Goal: Information Seeking & Learning: Find contact information

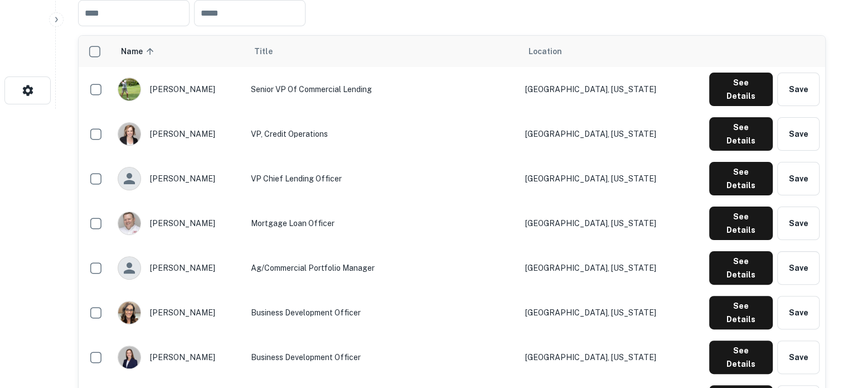
click at [455, 245] on td "Ag/Commercial Portfolio Manager" at bounding box center [382, 267] width 274 height 45
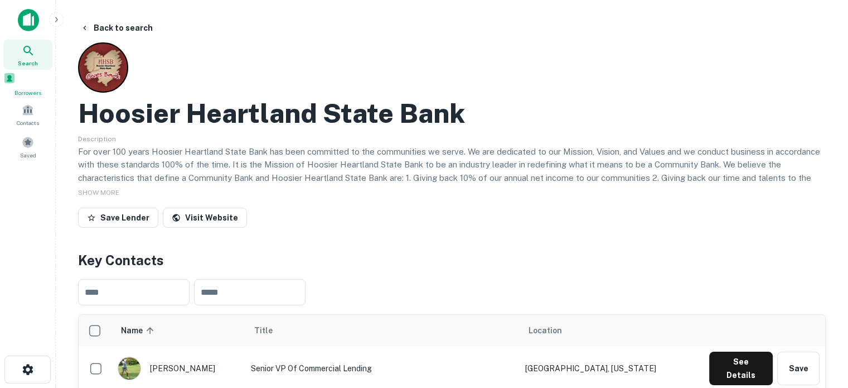
click at [83, 115] on h2 "Hoosier Heartland State Bank" at bounding box center [271, 113] width 387 height 32
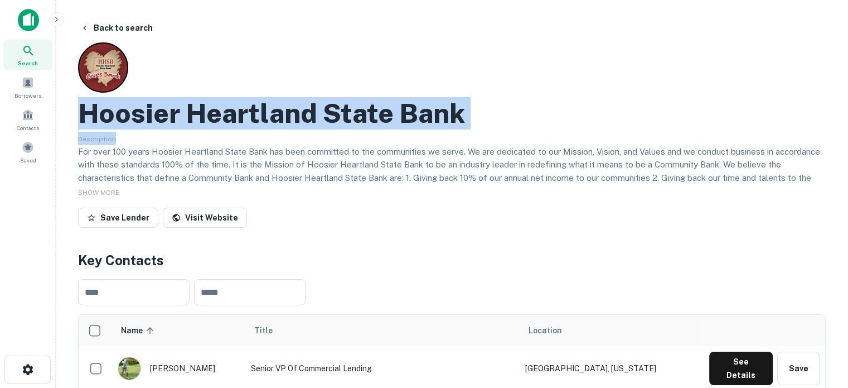
drag, startPoint x: 77, startPoint y: 114, endPoint x: 605, endPoint y: 142, distance: 528.3
click at [580, 144] on div "Description For over 100 years Hoosier Heartland State Bank has been committed …" at bounding box center [452, 157] width 748 height 51
drag, startPoint x: 80, startPoint y: 114, endPoint x: 452, endPoint y: 125, distance: 372.1
click at [452, 125] on h2 "Hoosier Heartland State Bank" at bounding box center [271, 113] width 387 height 32
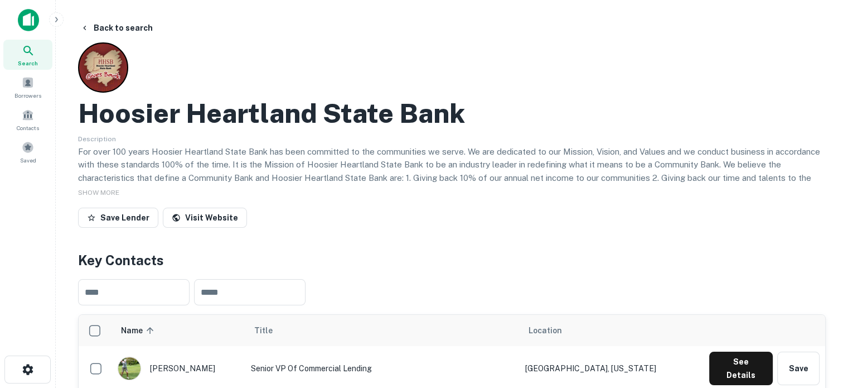
click at [463, 122] on div "Hoosier Heartland State Bank" at bounding box center [452, 113] width 748 height 32
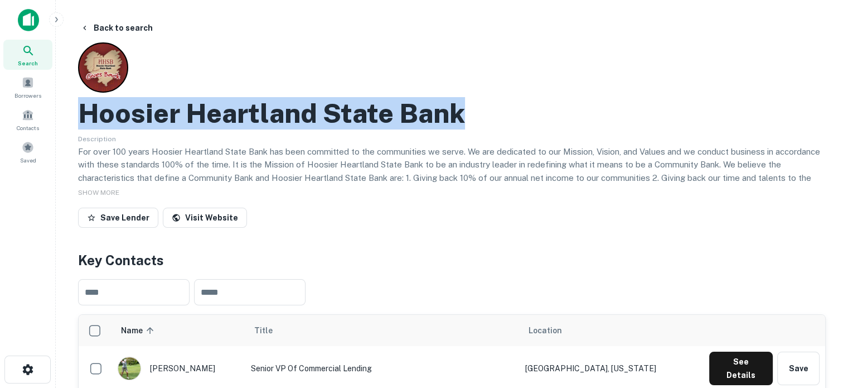
drag, startPoint x: 465, startPoint y: 119, endPoint x: 87, endPoint y: 105, distance: 377.8
click at [87, 105] on div "Hoosier Heartland State Bank" at bounding box center [452, 113] width 748 height 32
copy h2 "Hoosier Heartland State Bank"
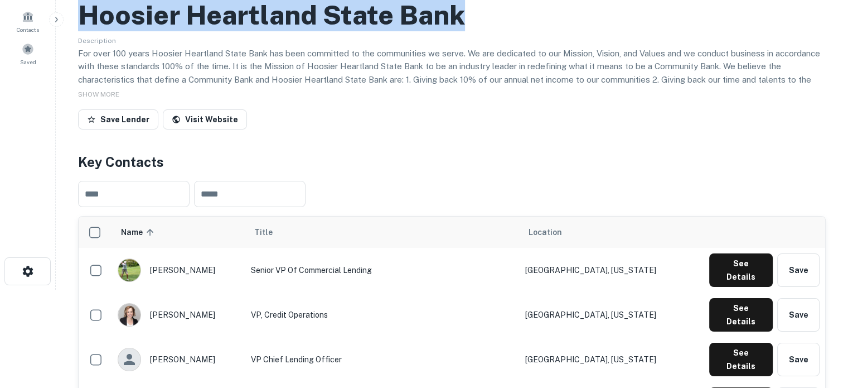
scroll to position [167, 0]
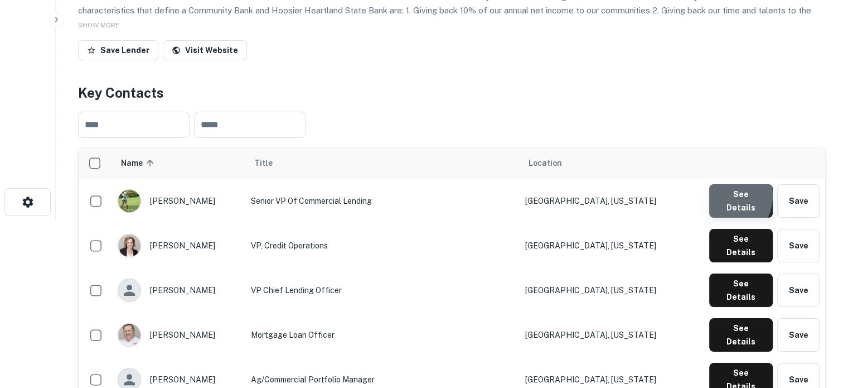
click at [723, 197] on button "See Details" at bounding box center [741, 200] width 64 height 33
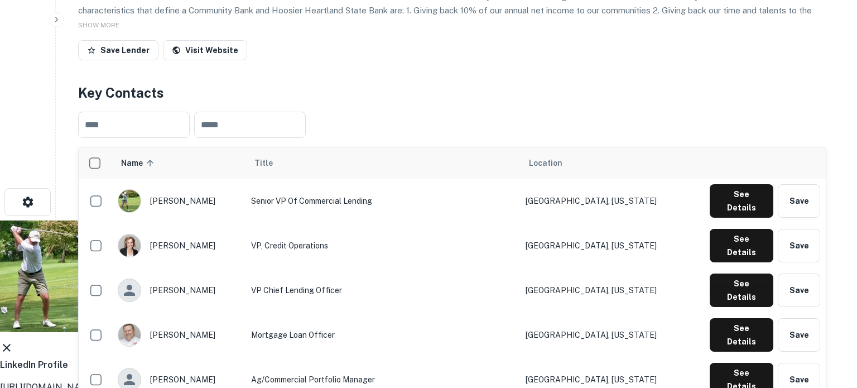
click at [11, 344] on icon at bounding box center [7, 348] width 8 height 8
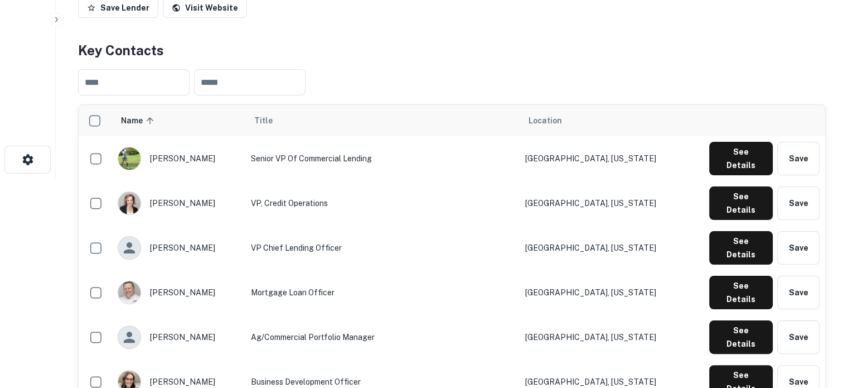
scroll to position [279, 0]
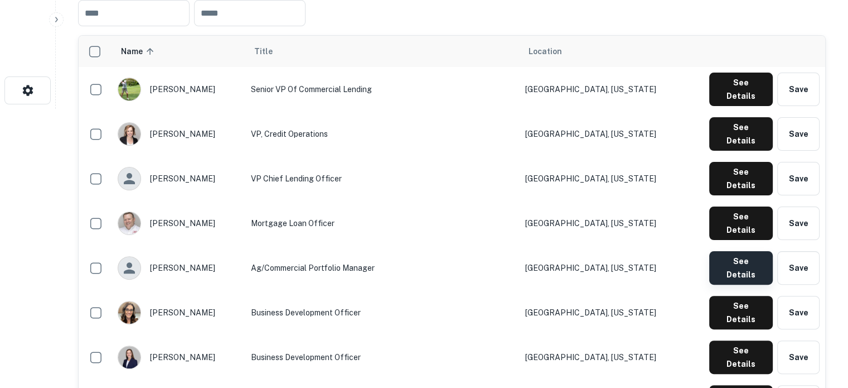
click at [757, 251] on button "See Details" at bounding box center [741, 267] width 64 height 33
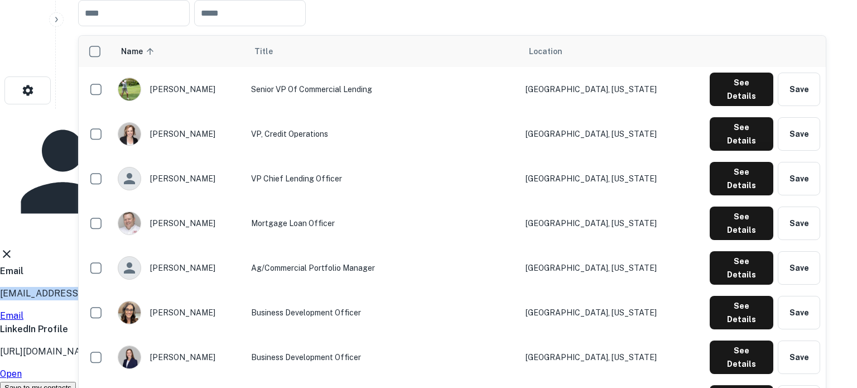
drag, startPoint x: 381, startPoint y: 192, endPoint x: 274, endPoint y: 189, distance: 107.1
click at [274, 189] on div "Carlie Gregg Ag/Commercial Portfolio Manager Email cgregg@myhhsb.com Email Link…" at bounding box center [424, 251] width 848 height 285
copy p "cgregg@myhhsb.com"
click at [11, 250] on icon at bounding box center [7, 254] width 8 height 8
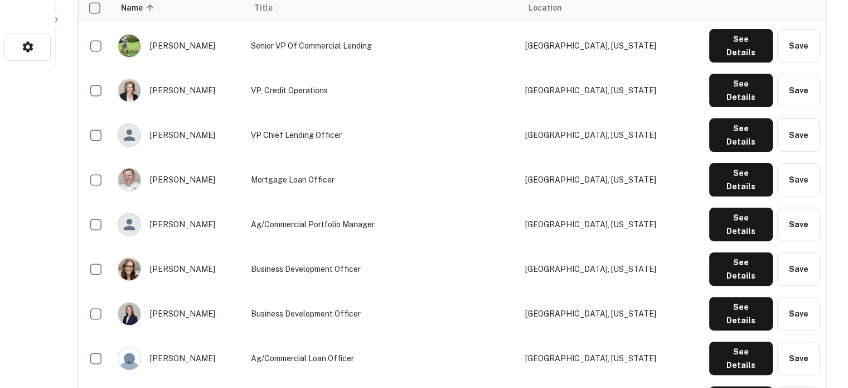
scroll to position [335, 0]
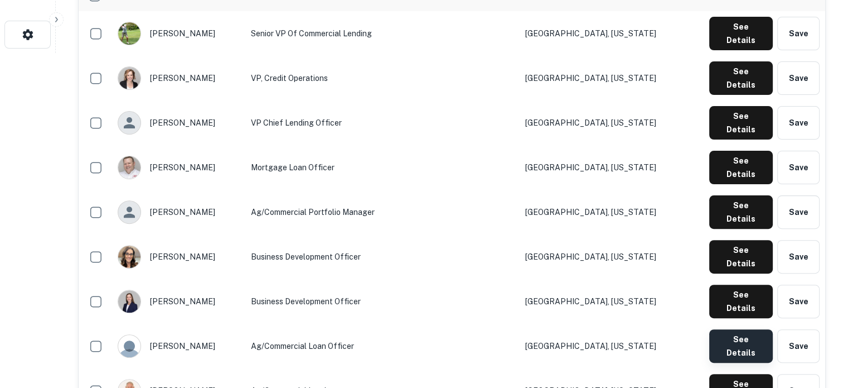
click at [732, 329] on button "See Details" at bounding box center [741, 345] width 64 height 33
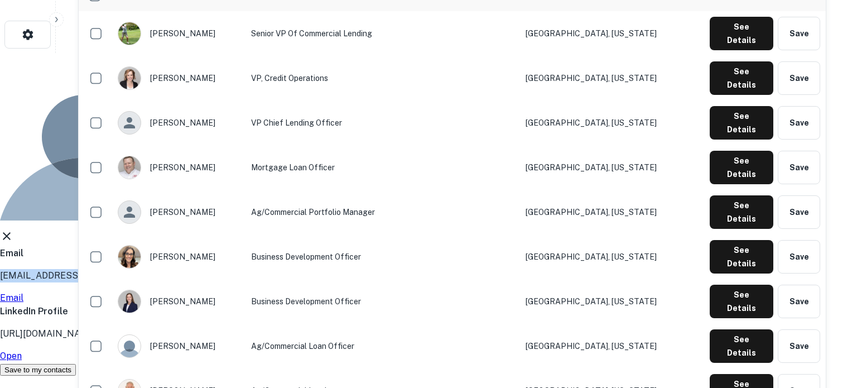
drag, startPoint x: 394, startPoint y: 190, endPoint x: 270, endPoint y: 185, distance: 124.5
click at [270, 185] on div "Jeff Kiger Ag/Commercial Loan Officer Email jkiger@myhhsb.com Email LinkedIn Pr…" at bounding box center [424, 214] width 848 height 323
copy p "jkiger@myhhsb.com"
click at [11, 232] on icon at bounding box center [7, 236] width 8 height 8
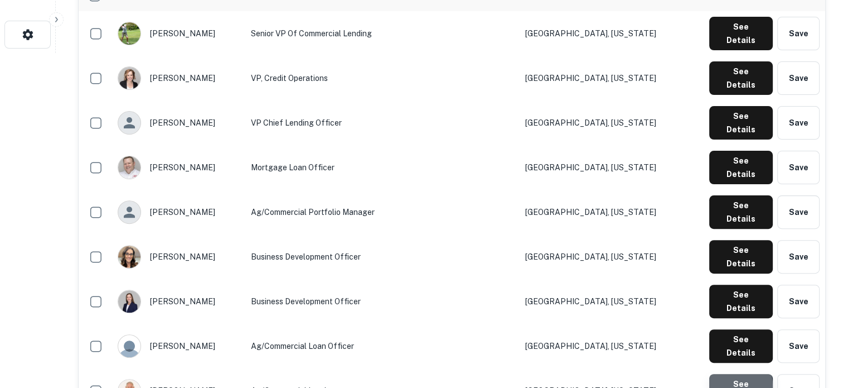
click at [722, 374] on button "See Details" at bounding box center [741, 390] width 64 height 33
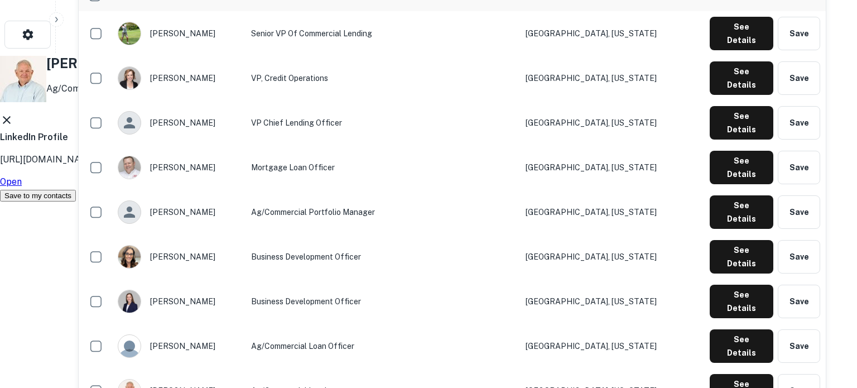
click at [13, 127] on icon at bounding box center [6, 119] width 13 height 13
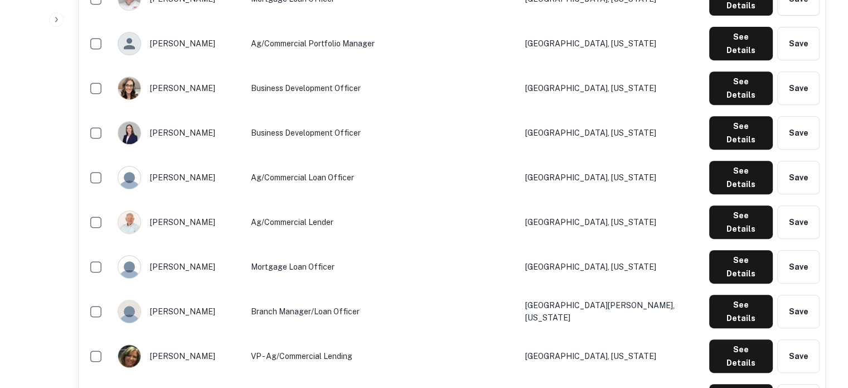
scroll to position [558, 0]
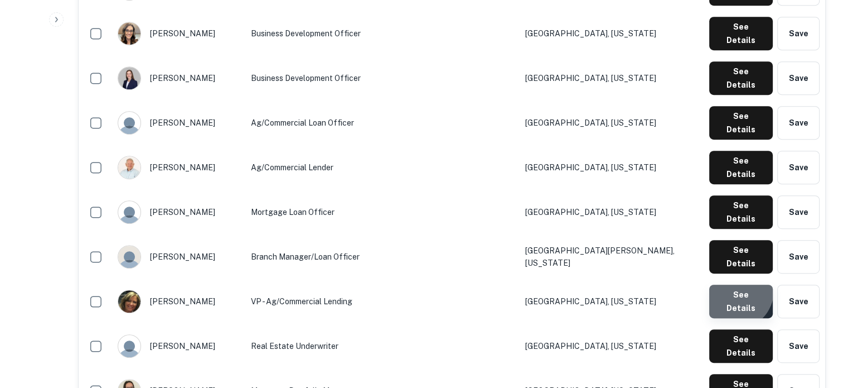
click at [736, 284] on button "See Details" at bounding box center [741, 300] width 64 height 33
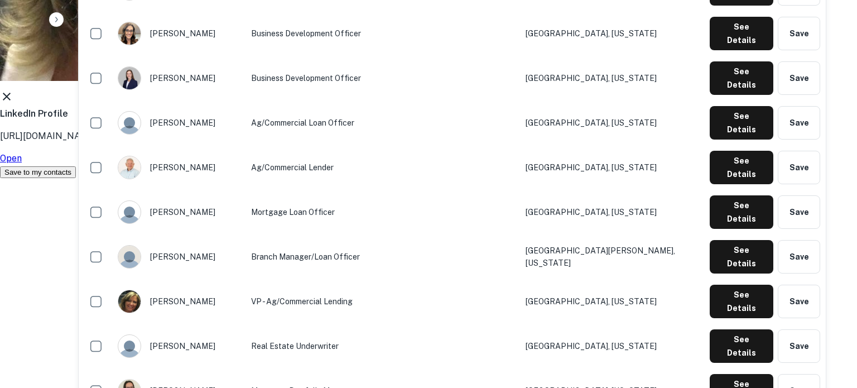
click at [11, 100] on icon at bounding box center [7, 97] width 8 height 8
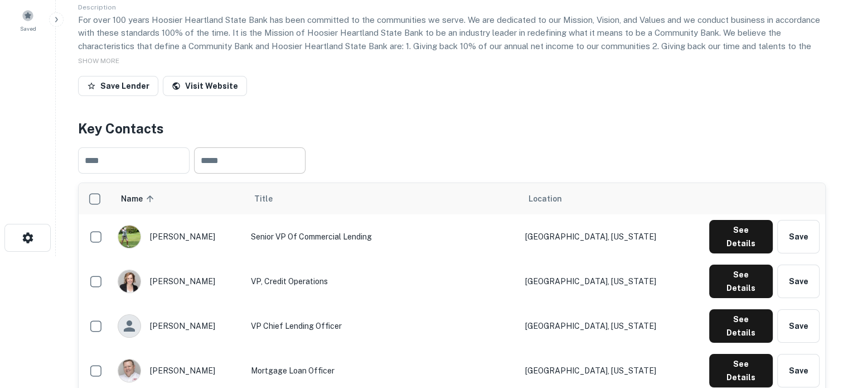
scroll to position [0, 0]
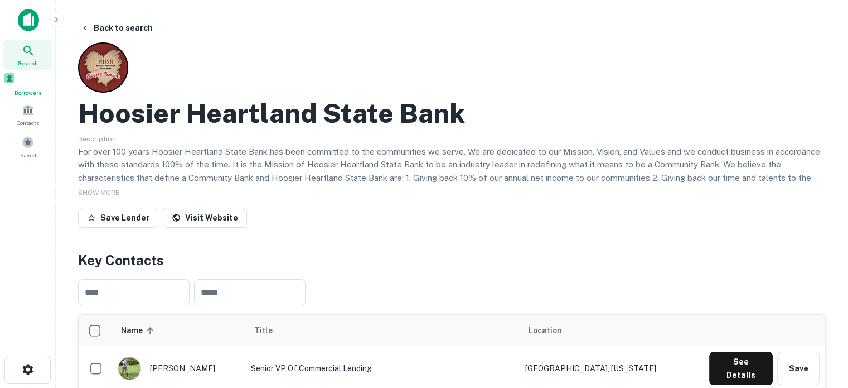
click at [29, 62] on span "Search" at bounding box center [28, 63] width 20 height 9
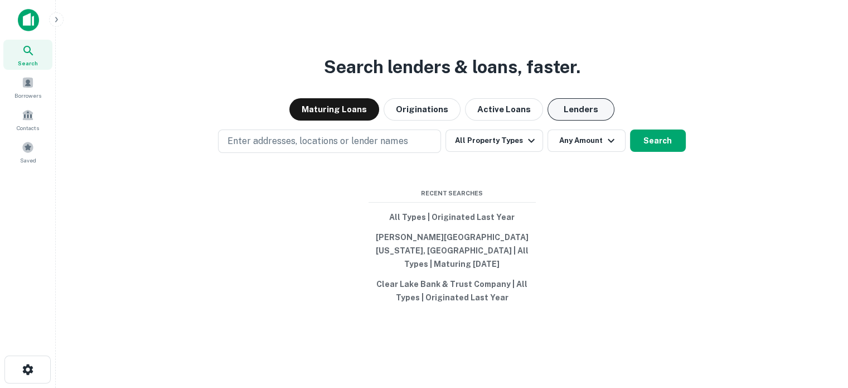
click at [571, 113] on button "Lenders" at bounding box center [581, 109] width 67 height 22
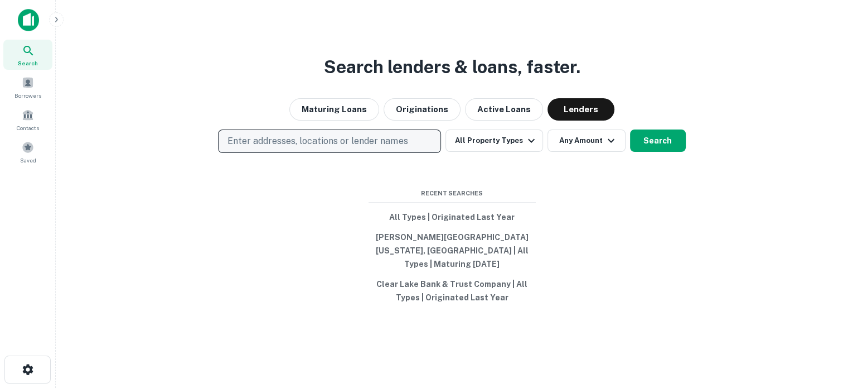
click at [406, 147] on p "Enter addresses, locations or lender names" at bounding box center [318, 140] width 180 height 13
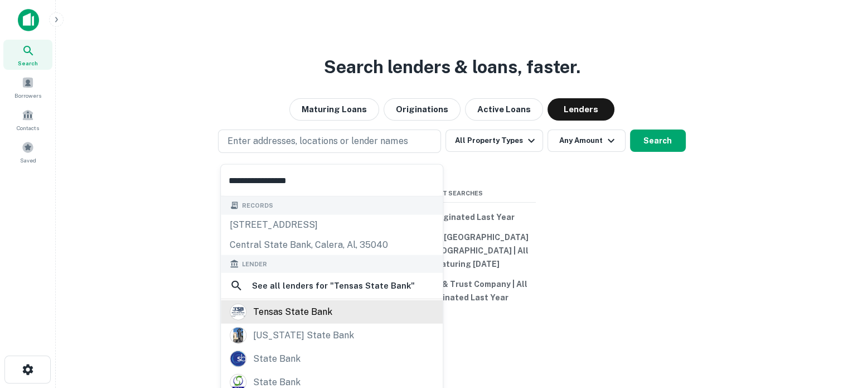
type input "**********"
click at [297, 311] on div "tensas state bank" at bounding box center [292, 311] width 79 height 17
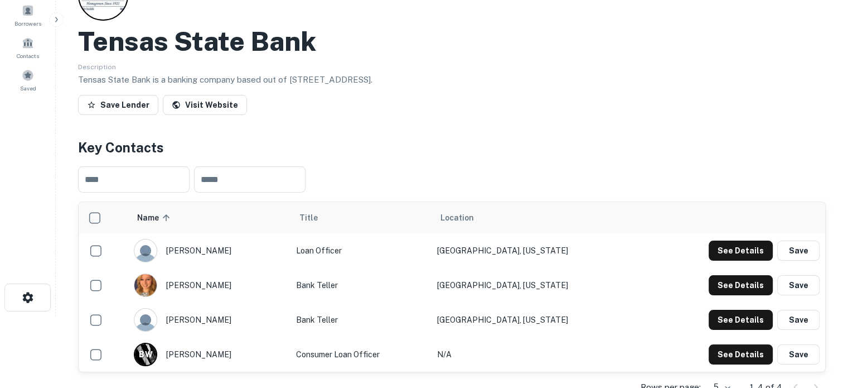
scroll to position [223, 0]
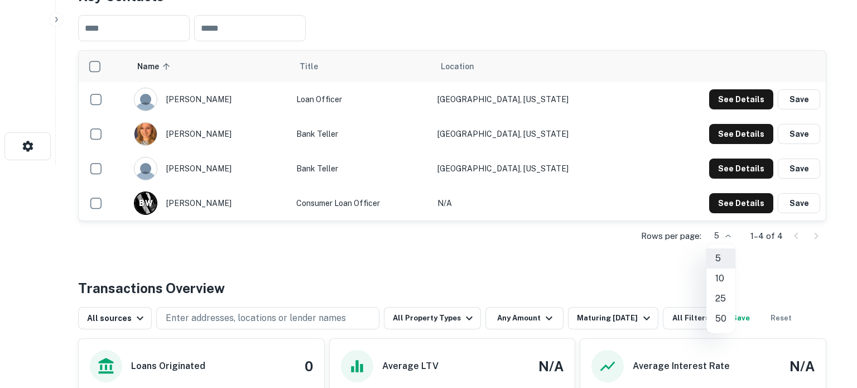
click at [463, 80] on div at bounding box center [428, 194] width 857 height 388
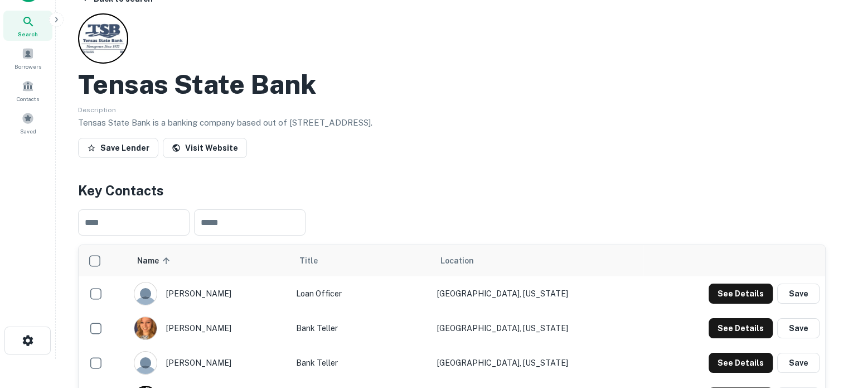
scroll to position [0, 0]
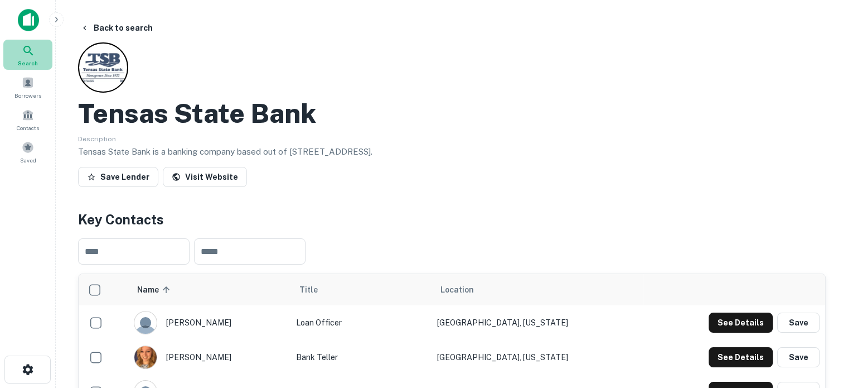
click at [35, 56] on div "Search" at bounding box center [27, 55] width 49 height 30
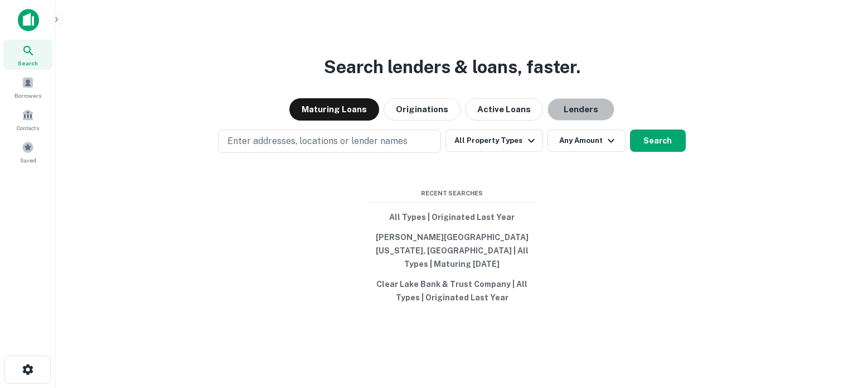
click at [580, 118] on button "Lenders" at bounding box center [581, 109] width 67 height 22
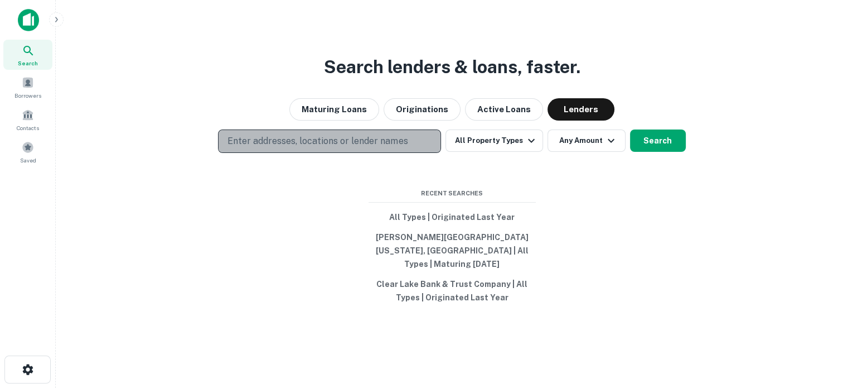
click at [376, 148] on p "Enter addresses, locations or lender names" at bounding box center [318, 140] width 180 height 13
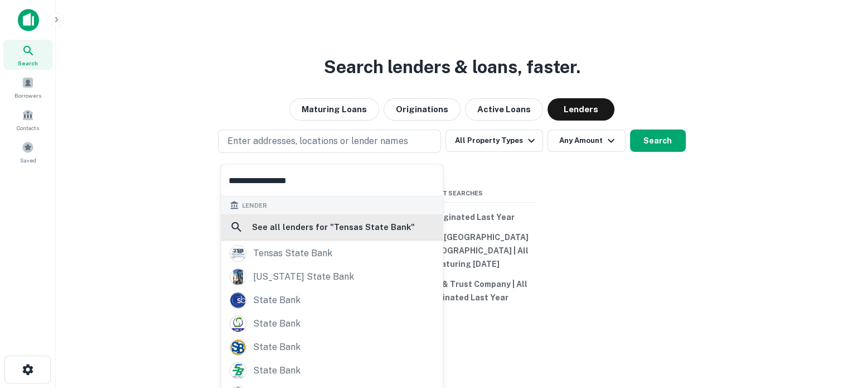
scroll to position [59, 0]
type input "**********"
click at [324, 276] on div "texas state bank" at bounding box center [303, 276] width 101 height 17
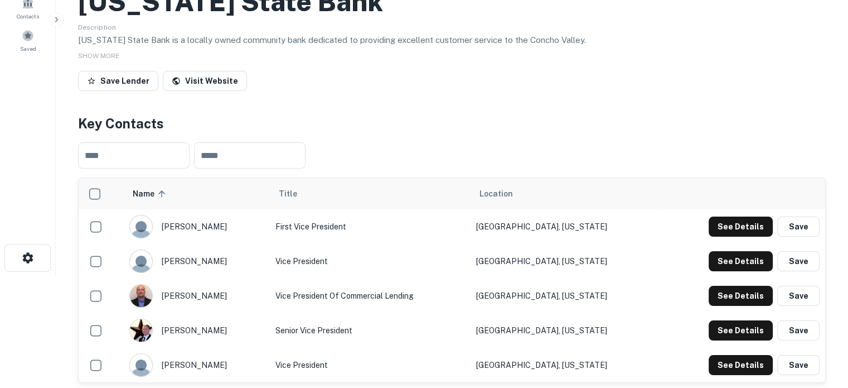
scroll to position [279, 0]
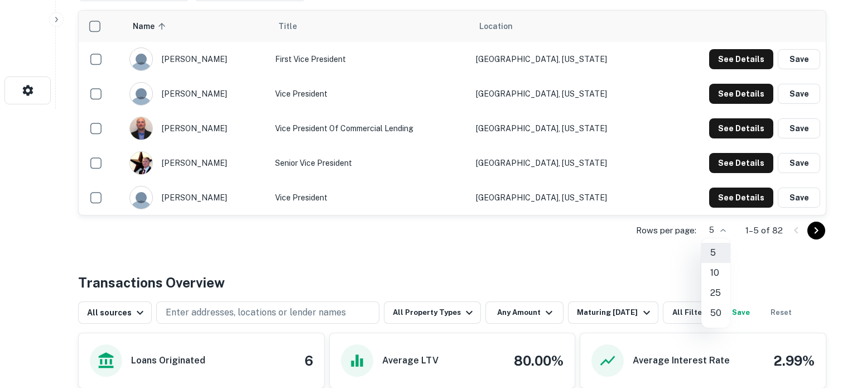
click at [714, 314] on li "50" at bounding box center [715, 313] width 29 height 20
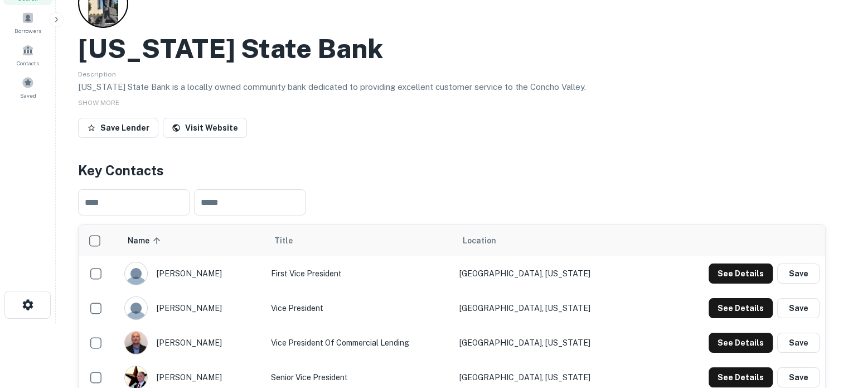
scroll to position [0, 0]
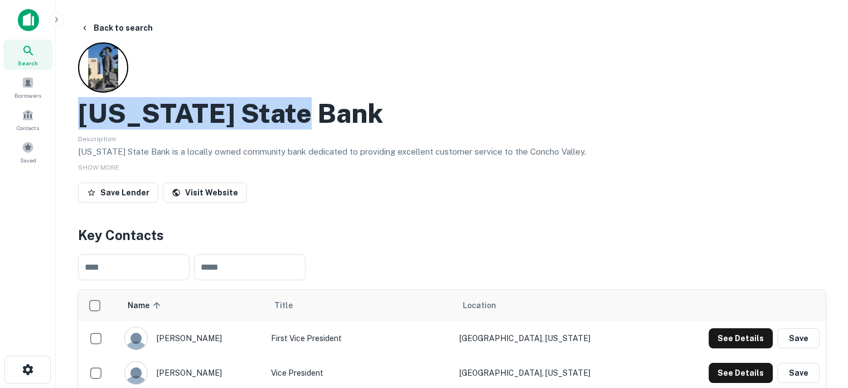
drag, startPoint x: 85, startPoint y: 110, endPoint x: 303, endPoint y: 113, distance: 218.1
click at [303, 113] on div "Texas State Bank" at bounding box center [452, 113] width 748 height 32
copy h2 "Texas State Bank"
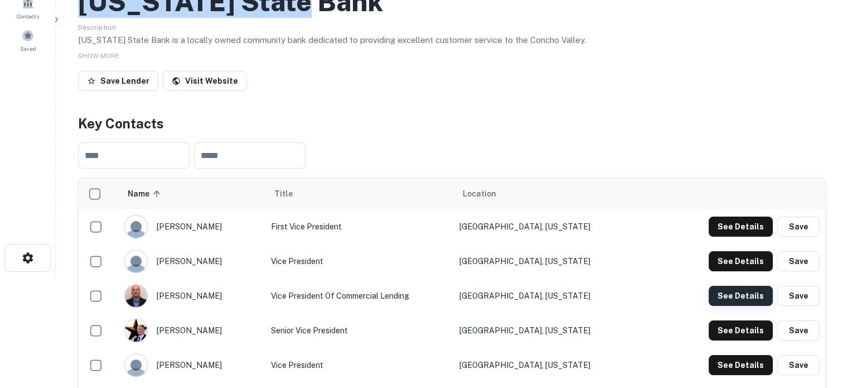
click at [751, 298] on button "See Details" at bounding box center [741, 296] width 64 height 20
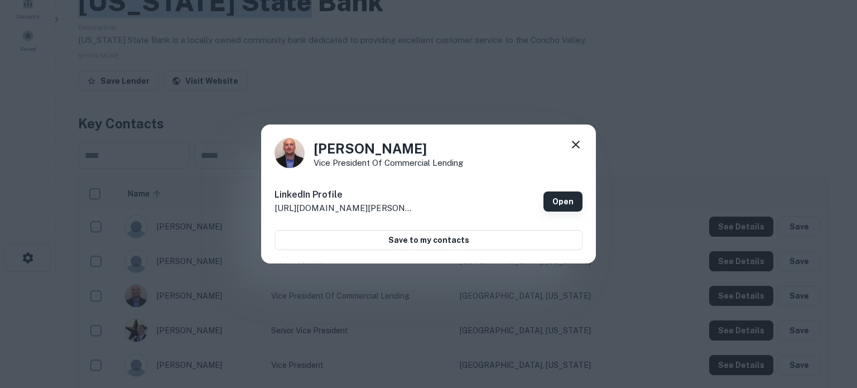
click at [564, 203] on link "Open" at bounding box center [562, 201] width 39 height 20
click at [576, 145] on icon at bounding box center [576, 145] width 8 height 8
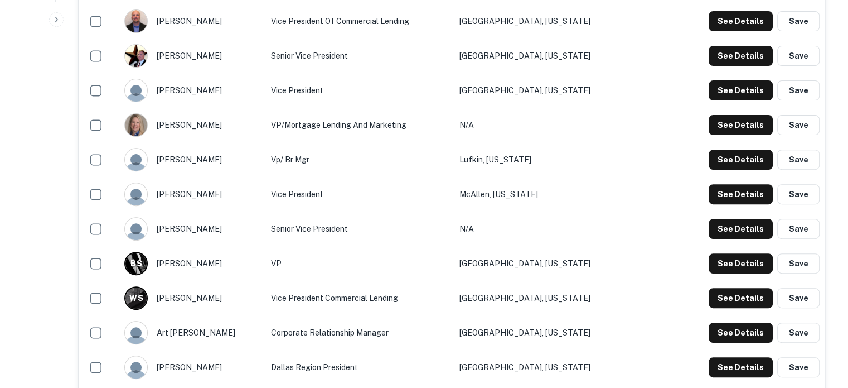
scroll to position [446, 0]
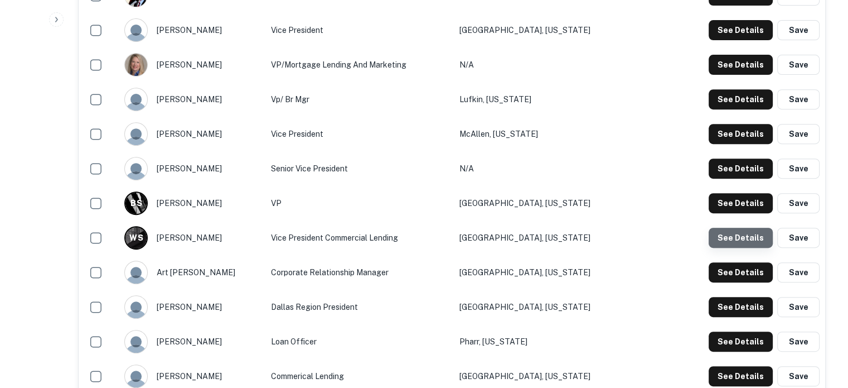
click at [743, 239] on button "See Details" at bounding box center [741, 238] width 64 height 20
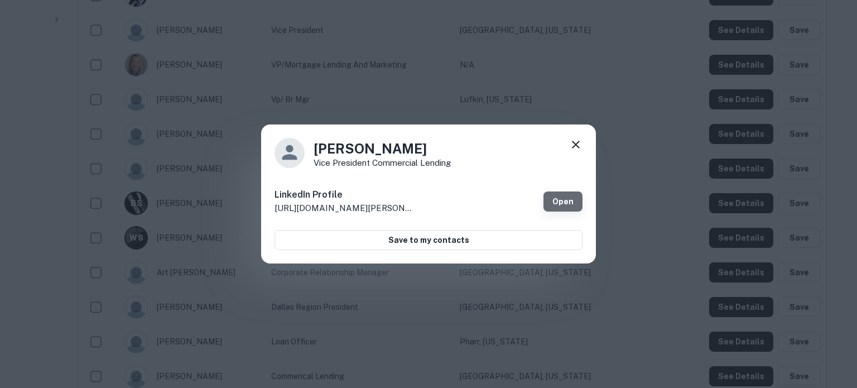
click at [560, 200] on link "Open" at bounding box center [562, 201] width 39 height 20
click at [576, 146] on icon at bounding box center [576, 145] width 8 height 8
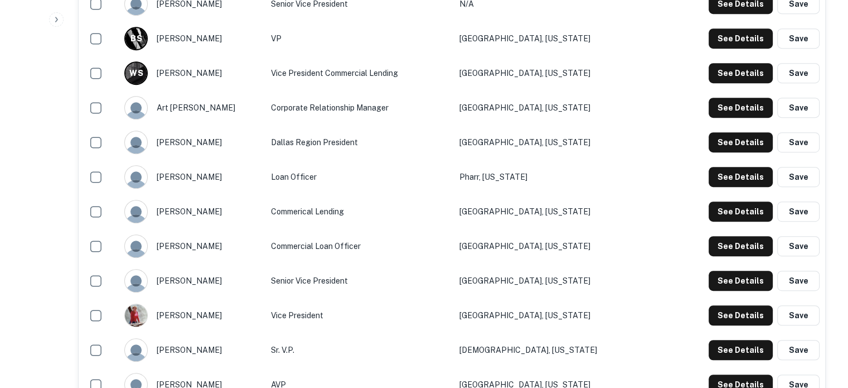
scroll to position [613, 0]
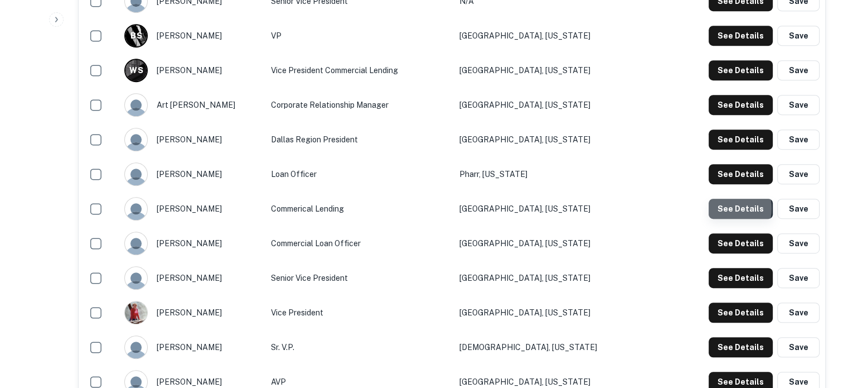
click at [725, 209] on button "See Details" at bounding box center [741, 209] width 64 height 20
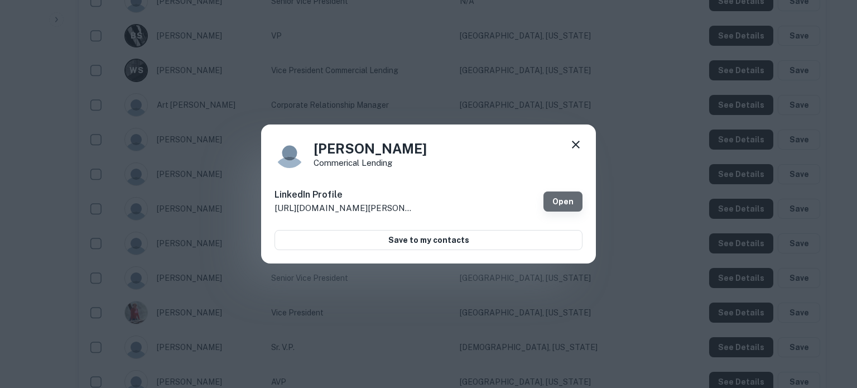
click at [564, 200] on link "Open" at bounding box center [562, 201] width 39 height 20
click at [577, 138] on icon at bounding box center [575, 144] width 13 height 13
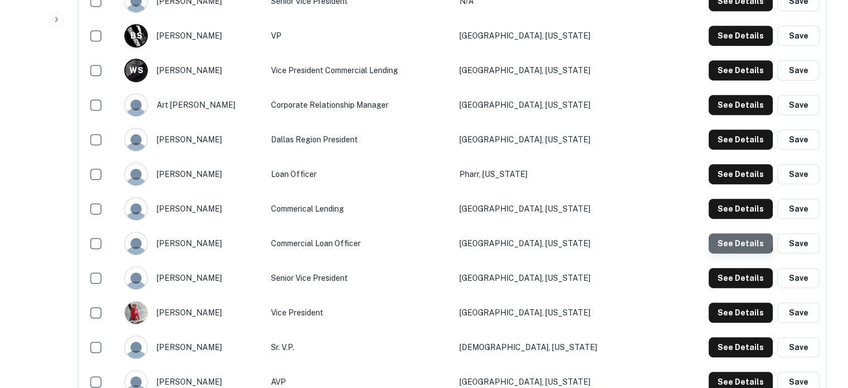
click at [733, 241] on button "See Details" at bounding box center [741, 243] width 64 height 20
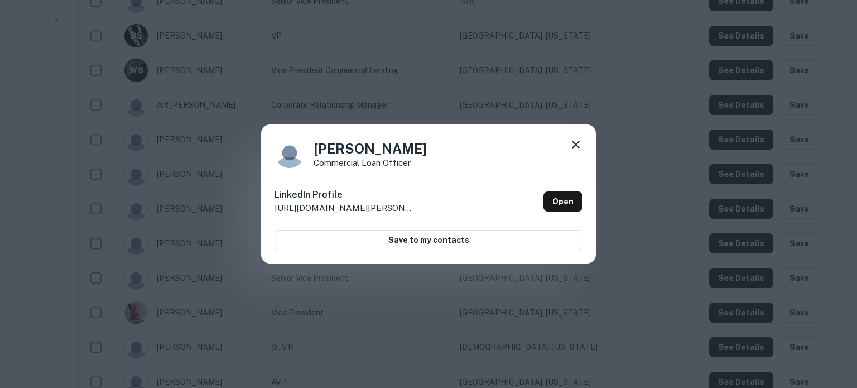
click at [583, 149] on div "Melissa Bartelmay-Sacher Commercial Loan Officer LinkedIn Profile http://www.li…" at bounding box center [428, 193] width 335 height 139
click at [579, 147] on icon at bounding box center [575, 144] width 13 height 13
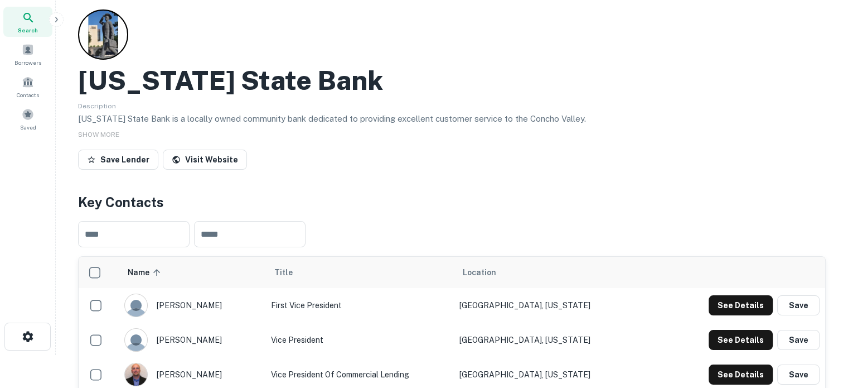
scroll to position [0, 0]
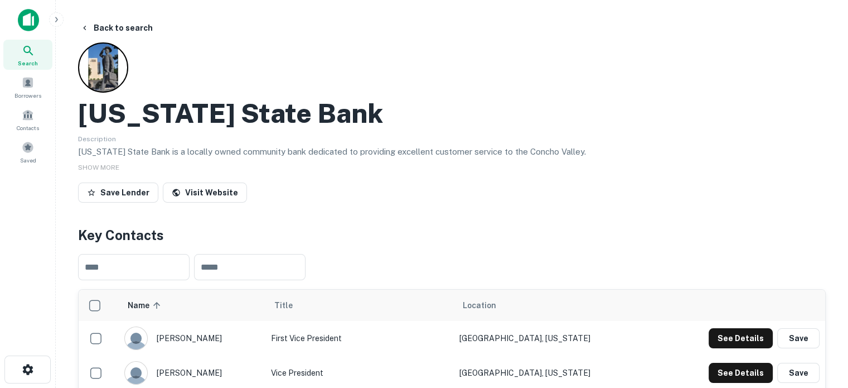
click at [36, 59] on span "Search" at bounding box center [28, 63] width 20 height 9
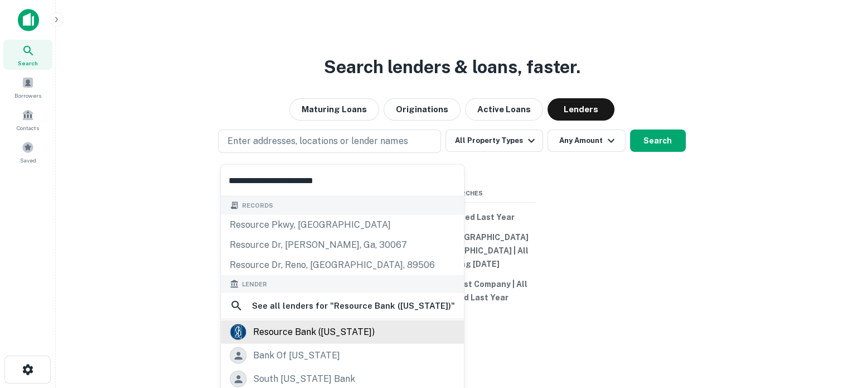
type input "**********"
click at [341, 328] on div "resource bank (louisiana)" at bounding box center [314, 331] width 122 height 17
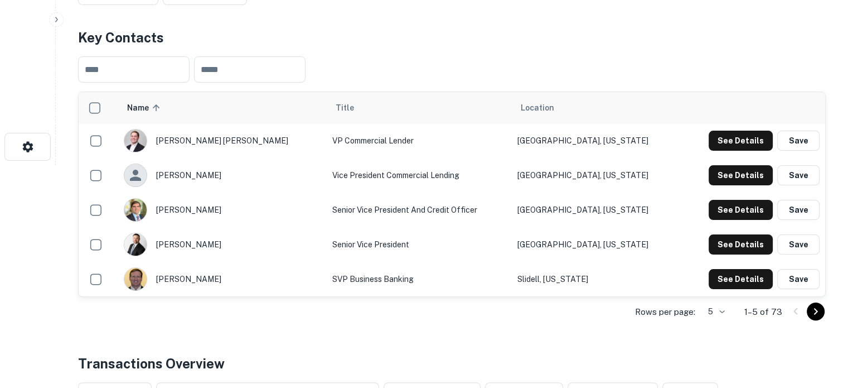
scroll to position [223, 0]
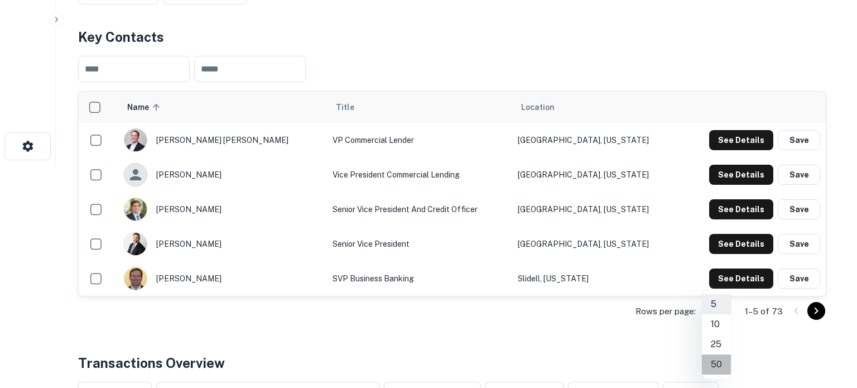
click at [718, 367] on li "50" at bounding box center [716, 364] width 29 height 20
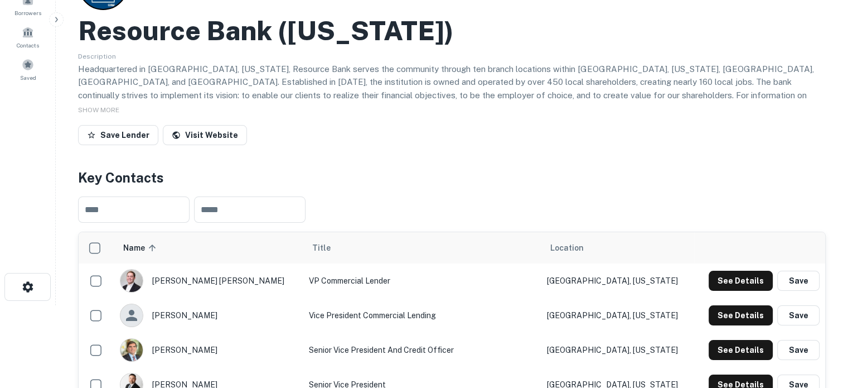
scroll to position [0, 0]
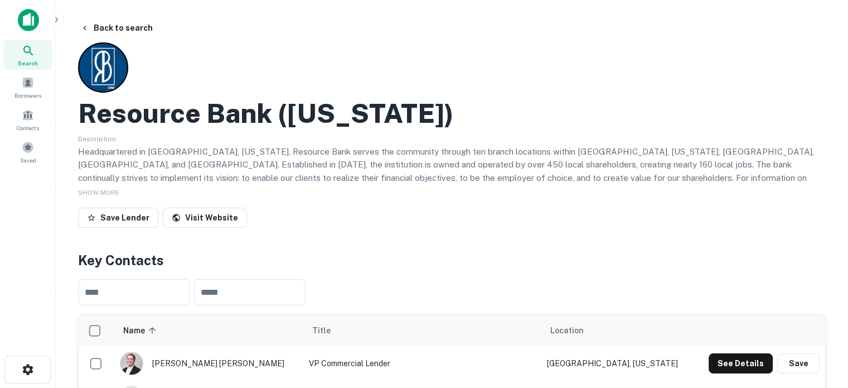
click at [112, 115] on h2 "Resource Bank (louisiana)" at bounding box center [266, 113] width 376 height 32
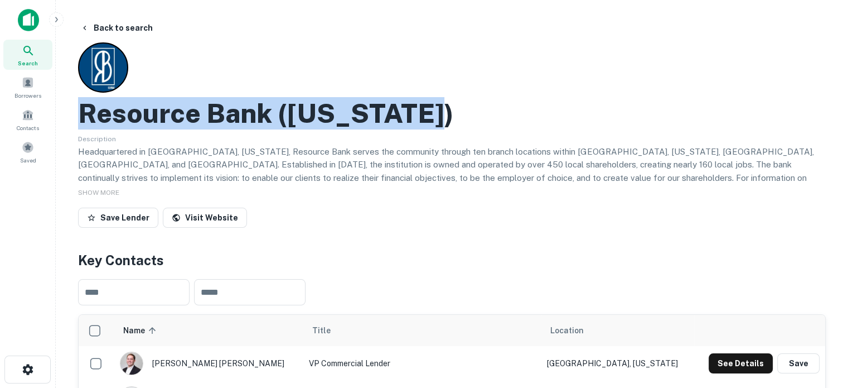
drag, startPoint x: 83, startPoint y: 110, endPoint x: 489, endPoint y: 110, distance: 406.0
click at [489, 110] on div "Resource Bank (louisiana)" at bounding box center [452, 113] width 748 height 32
copy h2 "Resource Bank (louisiana)"
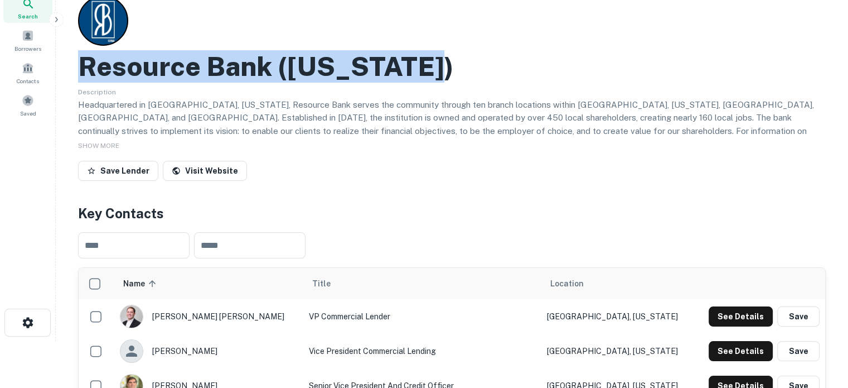
scroll to position [167, 0]
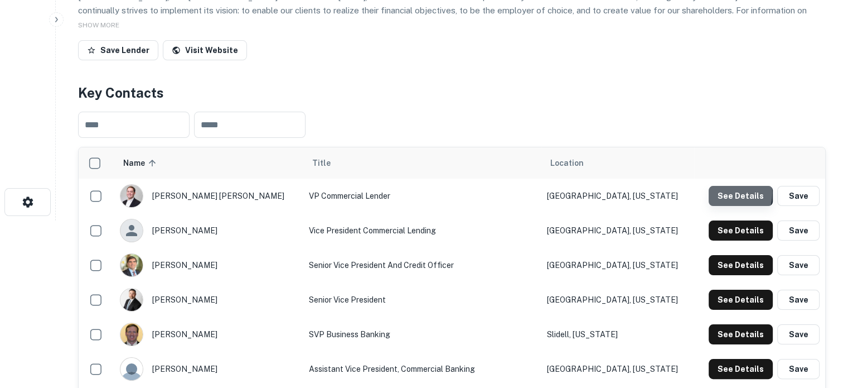
click at [725, 194] on button "See Details" at bounding box center [741, 196] width 64 height 20
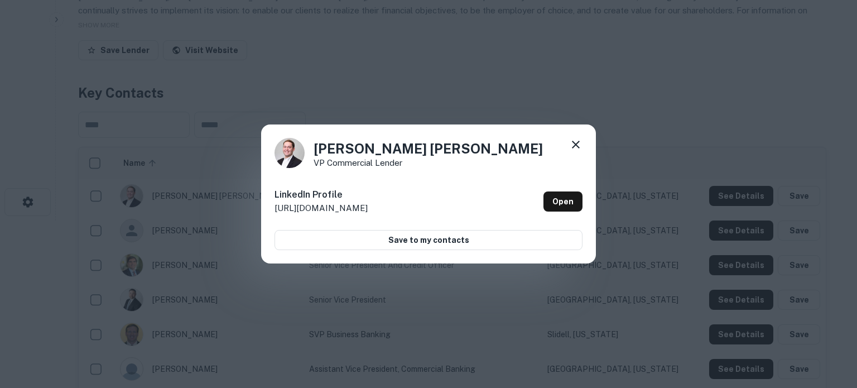
click at [578, 137] on div "Carew Ferguson VP Commercial Lender LinkedIn Profile http://www.linkedin.com/in…" at bounding box center [428, 193] width 335 height 139
click at [572, 142] on icon at bounding box center [575, 144] width 13 height 13
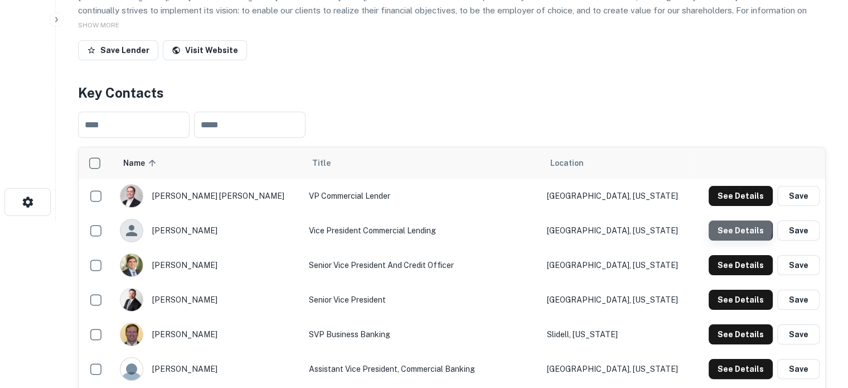
click at [727, 229] on button "See Details" at bounding box center [741, 230] width 64 height 20
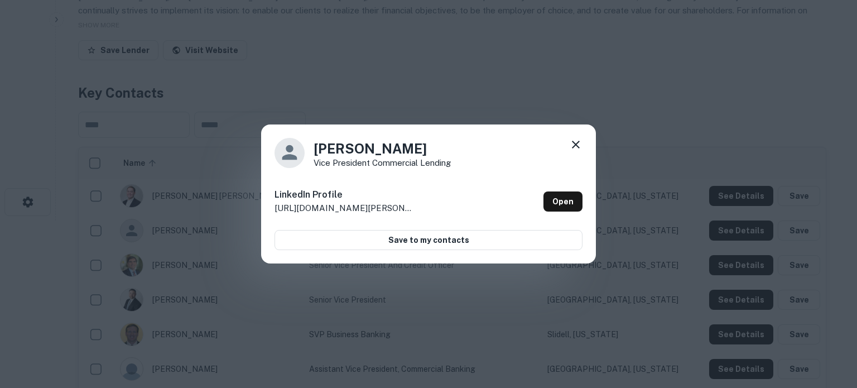
click at [573, 143] on icon at bounding box center [575, 144] width 13 height 13
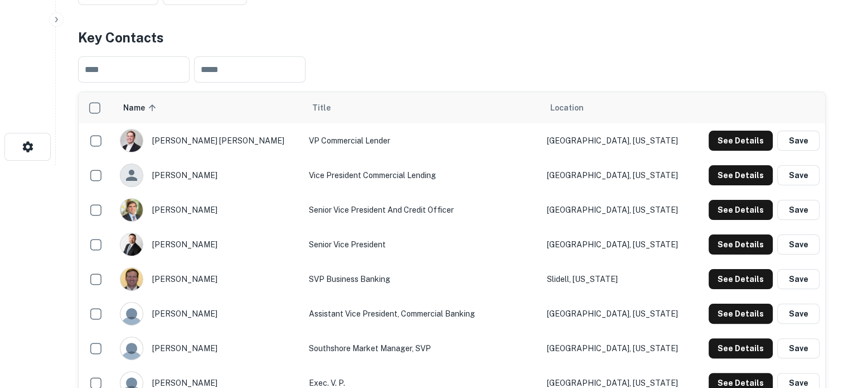
scroll to position [279, 0]
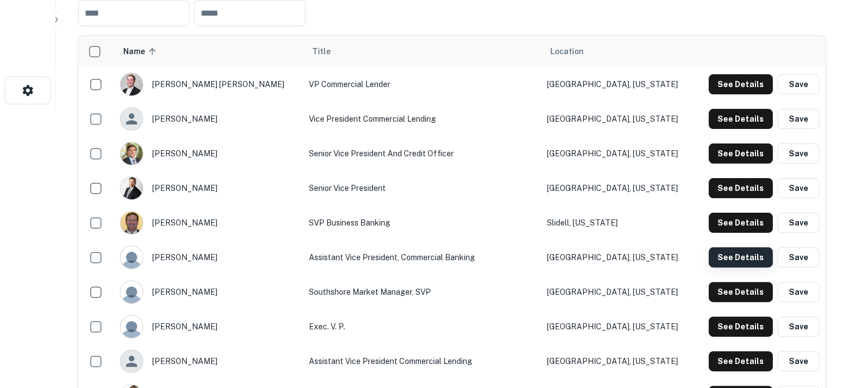
click at [712, 257] on button "See Details" at bounding box center [741, 257] width 64 height 20
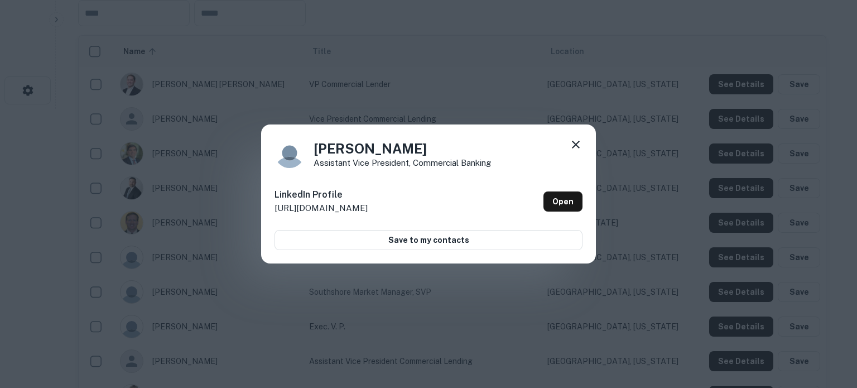
click at [576, 144] on icon at bounding box center [576, 145] width 8 height 8
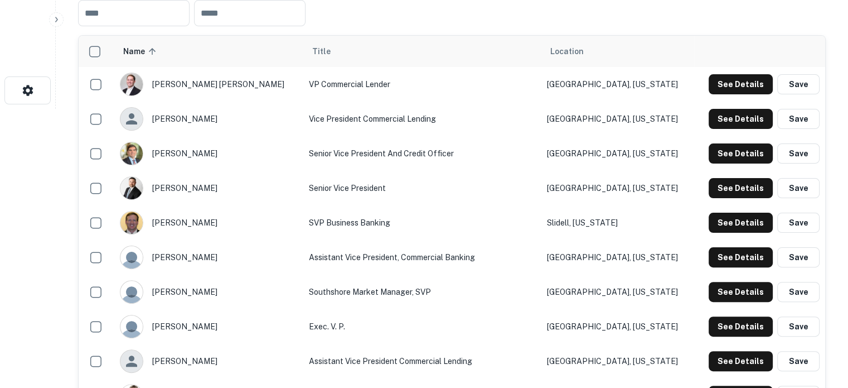
scroll to position [390, 0]
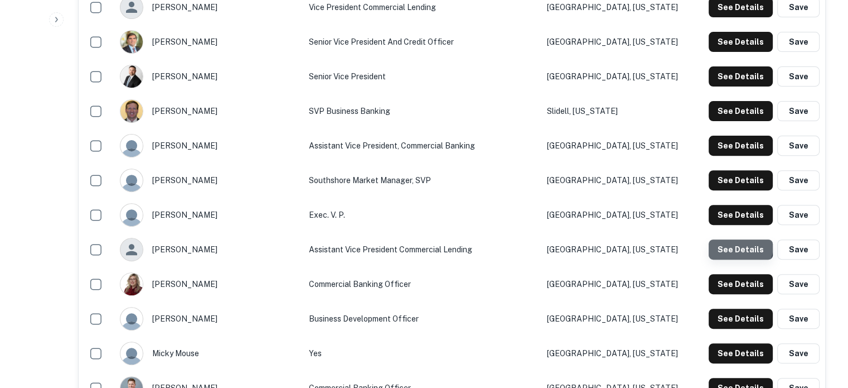
click at [725, 245] on button "See Details" at bounding box center [741, 249] width 64 height 20
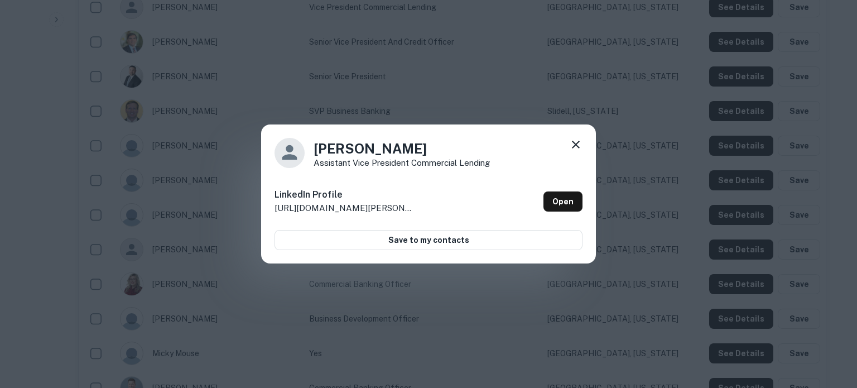
click at [573, 143] on icon at bounding box center [575, 144] width 13 height 13
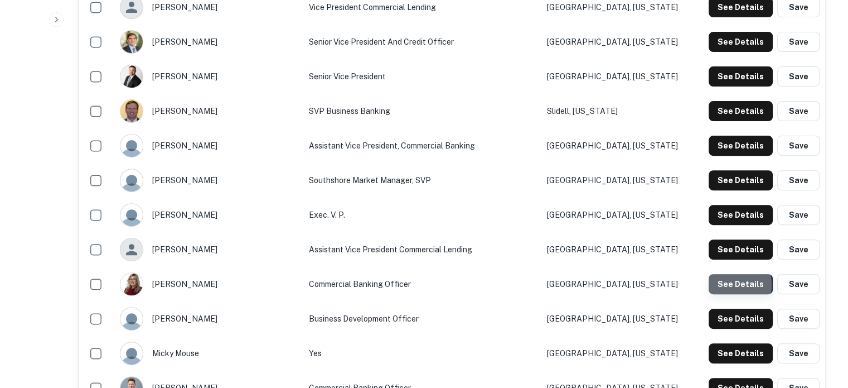
click at [718, 285] on button "See Details" at bounding box center [741, 284] width 64 height 20
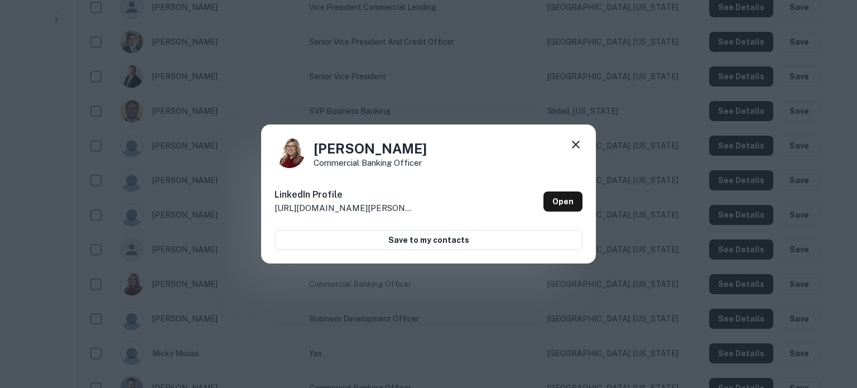
click at [574, 142] on icon at bounding box center [575, 144] width 13 height 13
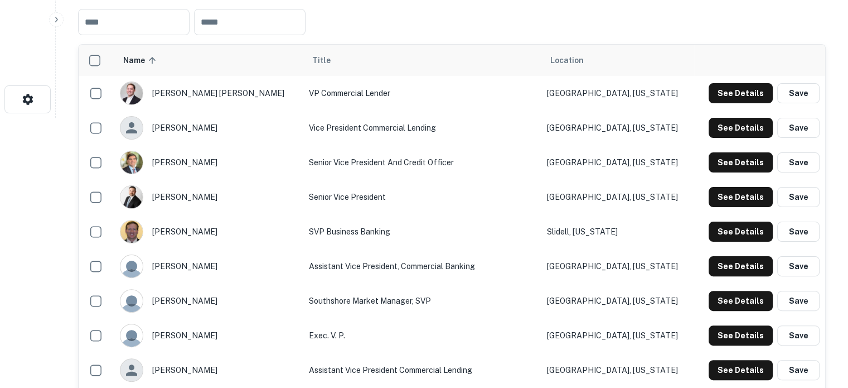
scroll to position [223, 0]
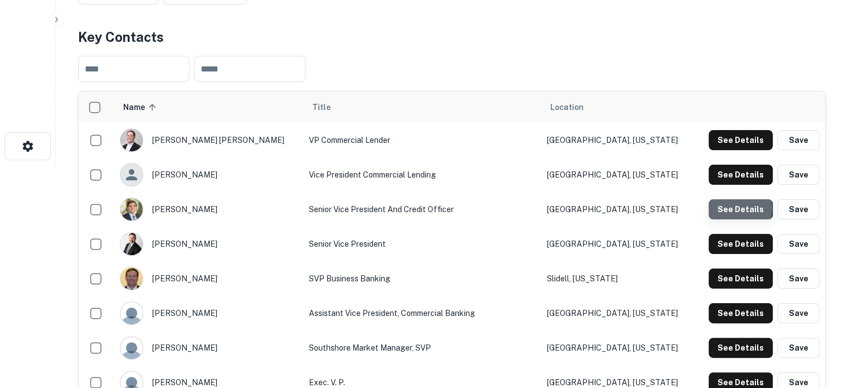
click at [730, 209] on button "See Details" at bounding box center [741, 209] width 64 height 20
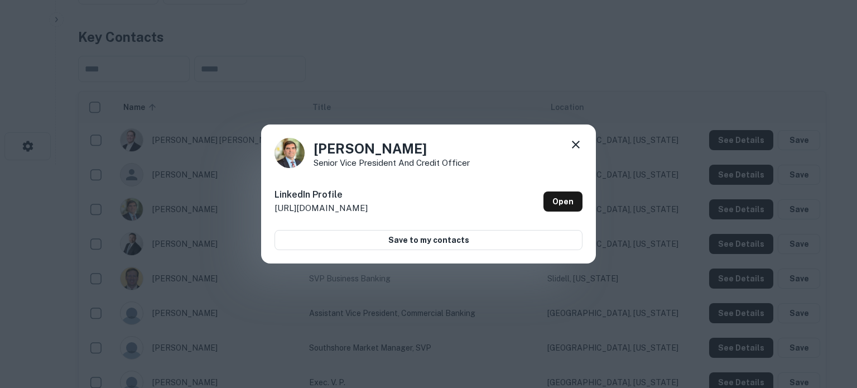
click at [572, 144] on icon at bounding box center [575, 144] width 13 height 13
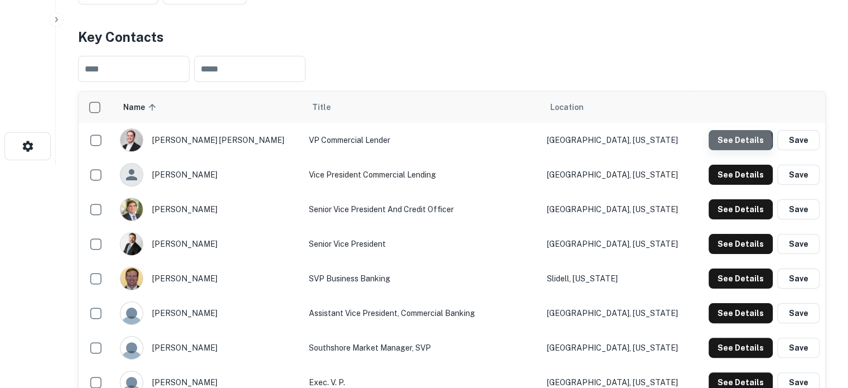
click at [730, 142] on button "See Details" at bounding box center [741, 140] width 64 height 20
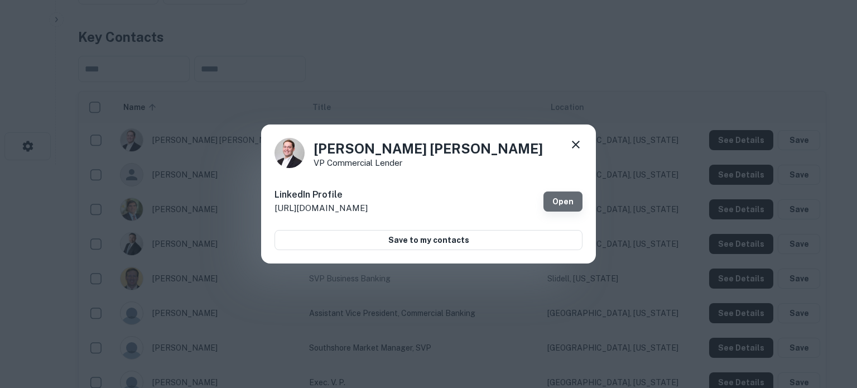
click at [553, 201] on link "Open" at bounding box center [562, 201] width 39 height 20
click at [576, 148] on icon at bounding box center [575, 144] width 13 height 13
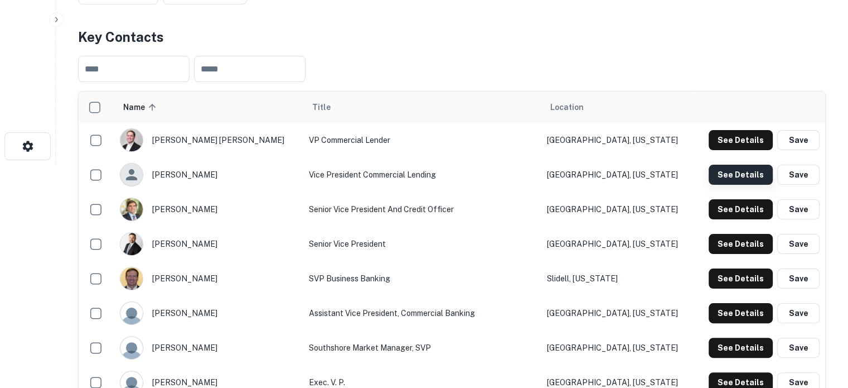
click at [736, 169] on button "See Details" at bounding box center [741, 175] width 64 height 20
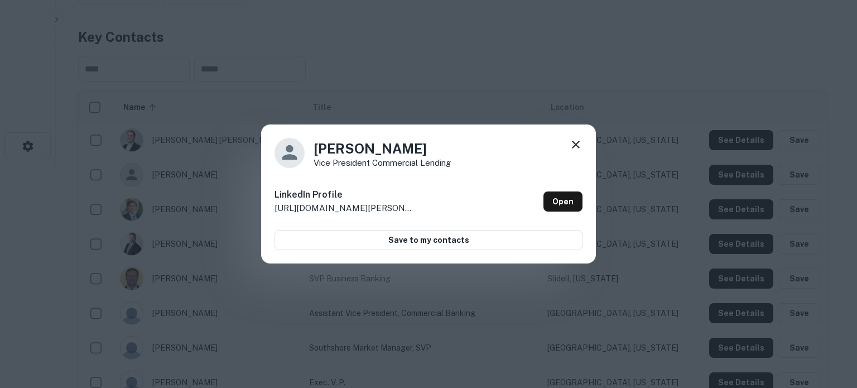
click at [559, 190] on div "LinkedIn Profile http://www.linkedin.com/in/chris-lee-3a729518 Open" at bounding box center [428, 201] width 308 height 40
click at [559, 194] on link "Open" at bounding box center [562, 201] width 39 height 20
click at [574, 147] on icon at bounding box center [575, 144] width 13 height 13
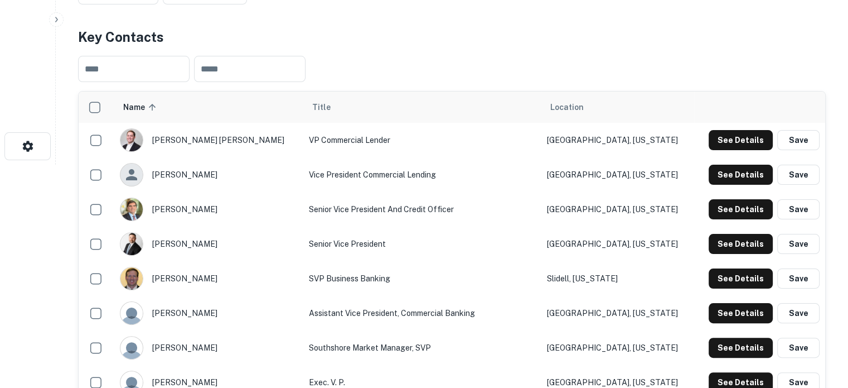
scroll to position [335, 0]
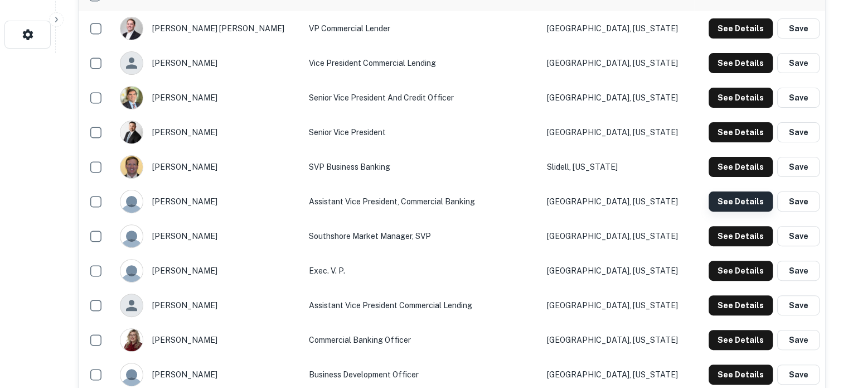
click at [738, 209] on button "See Details" at bounding box center [741, 201] width 64 height 20
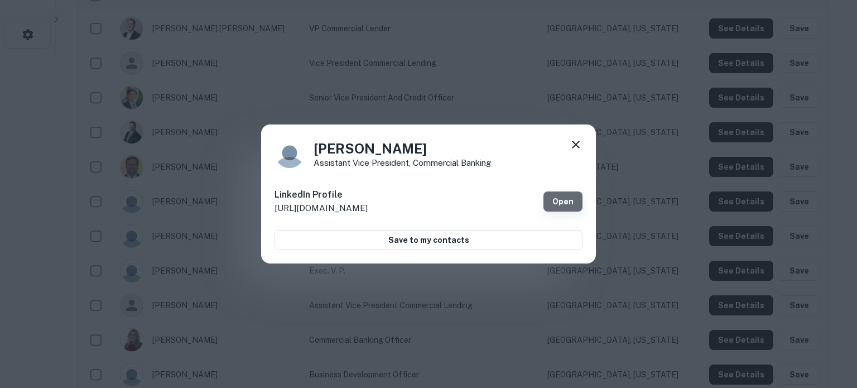
click at [555, 202] on link "Open" at bounding box center [562, 201] width 39 height 20
click at [582, 144] on icon at bounding box center [575, 144] width 13 height 13
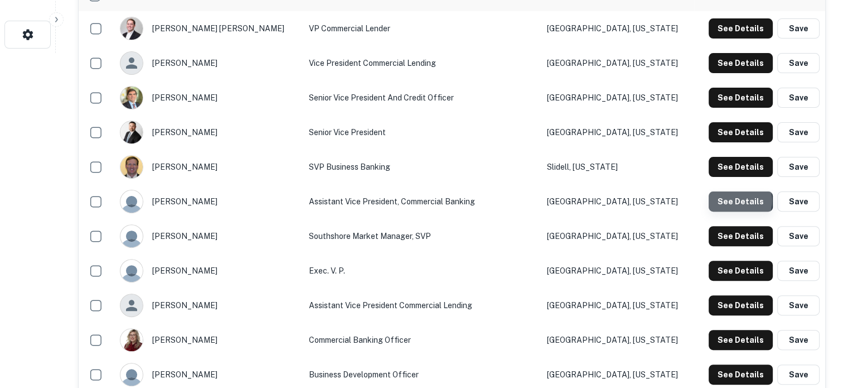
click at [732, 201] on button "See Details" at bounding box center [741, 201] width 64 height 20
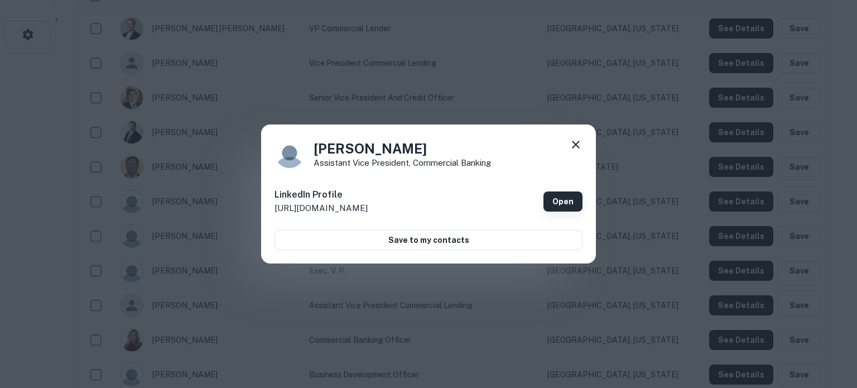
click at [571, 205] on link "Open" at bounding box center [562, 201] width 39 height 20
click at [572, 138] on icon at bounding box center [575, 144] width 13 height 13
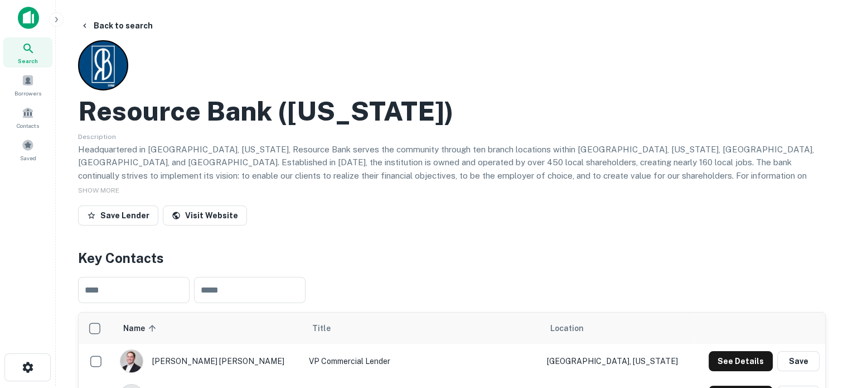
scroll to position [0, 0]
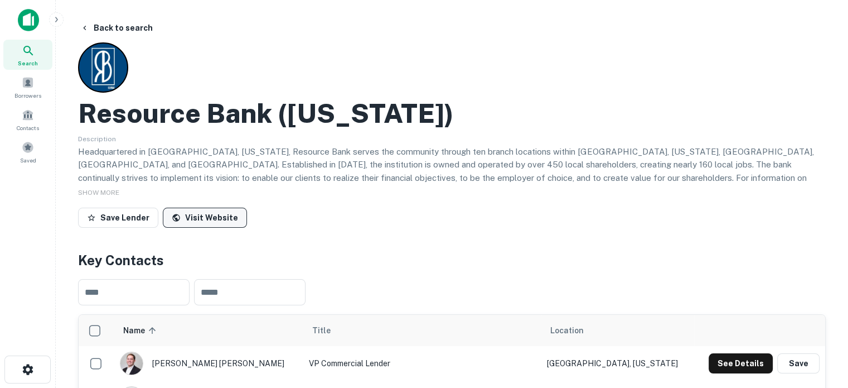
click at [183, 219] on link "Visit Website" at bounding box center [205, 217] width 84 height 20
click at [27, 60] on span "Search" at bounding box center [28, 63] width 20 height 9
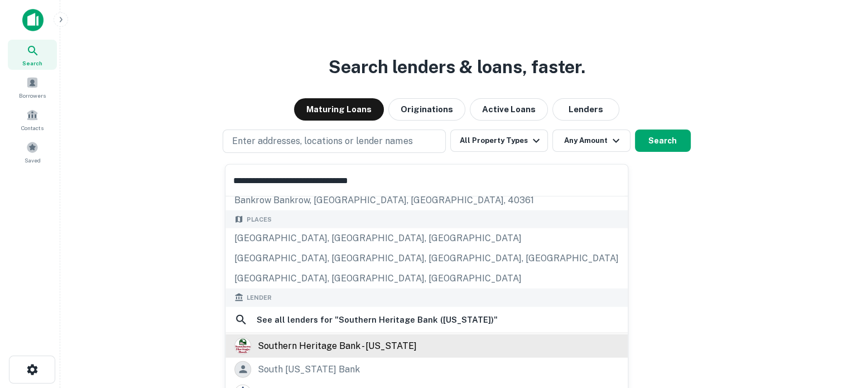
scroll to position [112, 0]
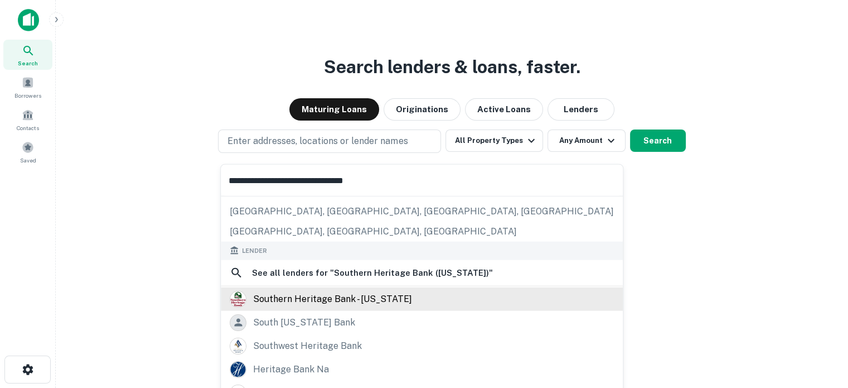
type input "**********"
click at [342, 301] on div "southern heritage bank - [US_STATE]" at bounding box center [332, 298] width 159 height 17
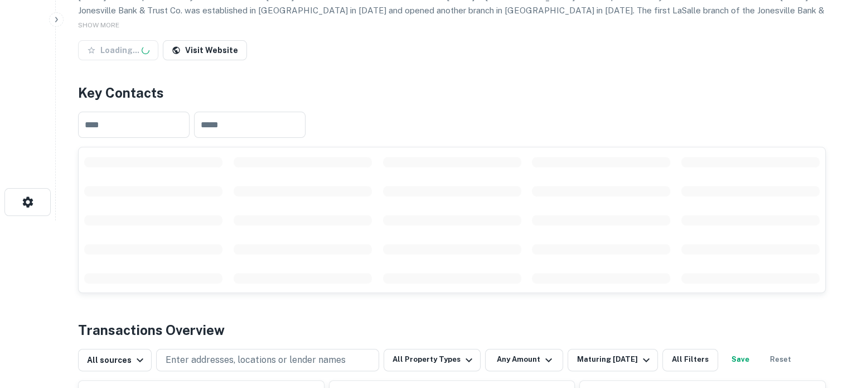
scroll to position [223, 0]
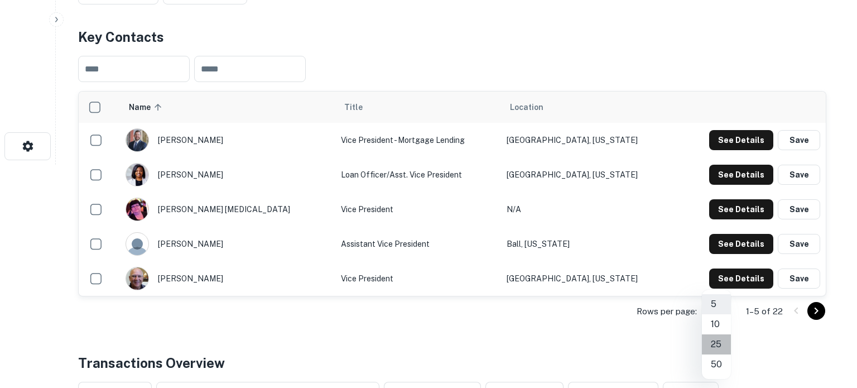
click at [718, 341] on li "25" at bounding box center [716, 344] width 29 height 20
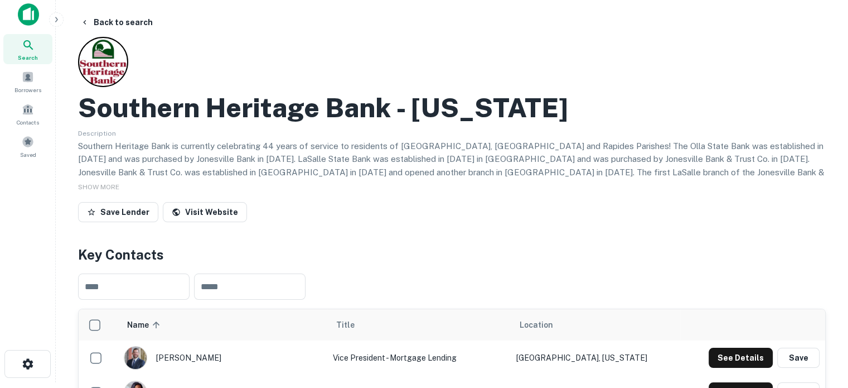
scroll to position [0, 0]
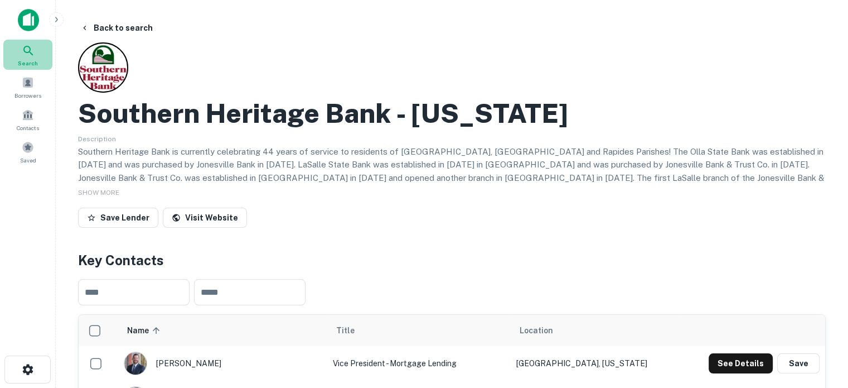
click at [35, 43] on div "Search" at bounding box center [27, 55] width 49 height 30
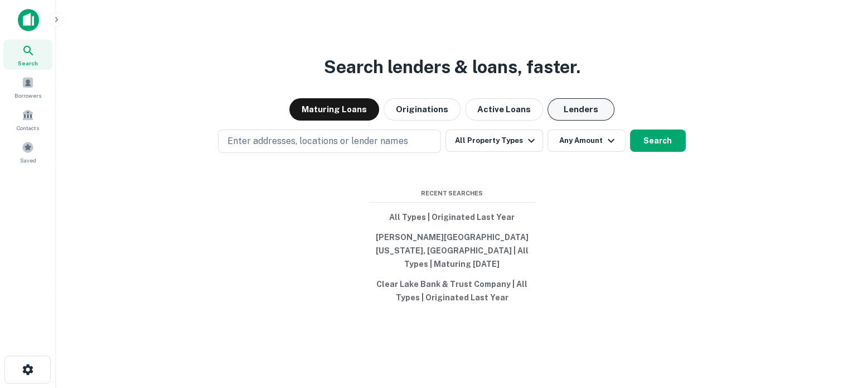
click at [554, 120] on button "Lenders" at bounding box center [581, 109] width 67 height 22
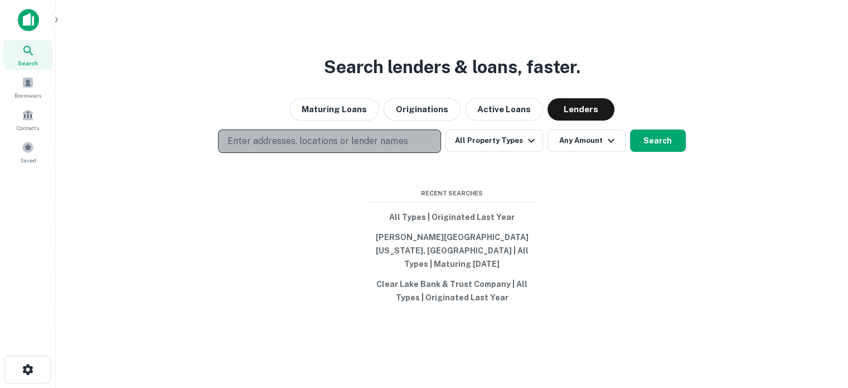
click at [419, 143] on button "Enter addresses, locations or lender names" at bounding box center [329, 140] width 223 height 23
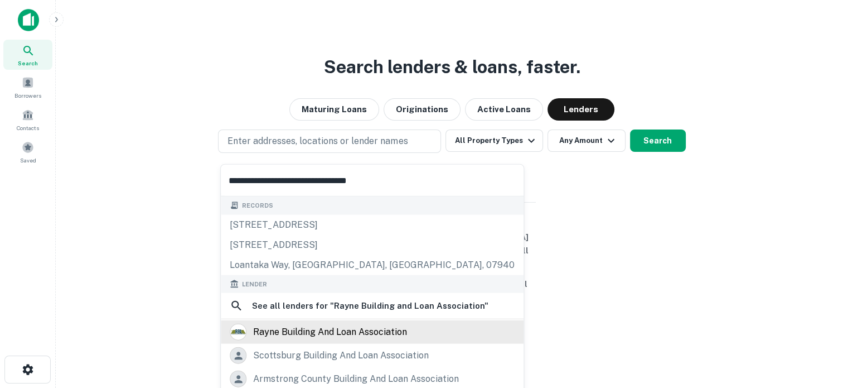
type input "**********"
click at [321, 325] on div "rayne building and loan association" at bounding box center [330, 331] width 154 height 17
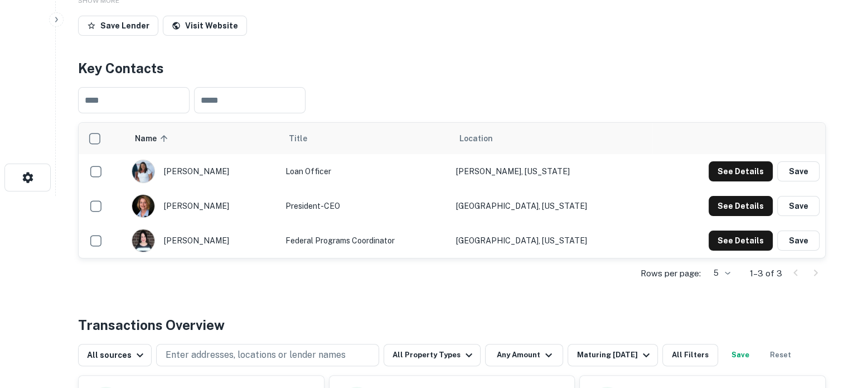
scroll to position [223, 0]
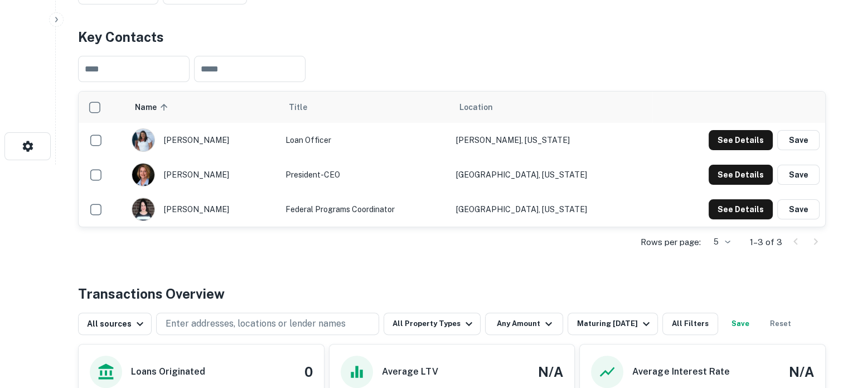
click at [721, 253] on div "Rows per page: 5 * 1–3 of 3" at bounding box center [452, 242] width 748 height 30
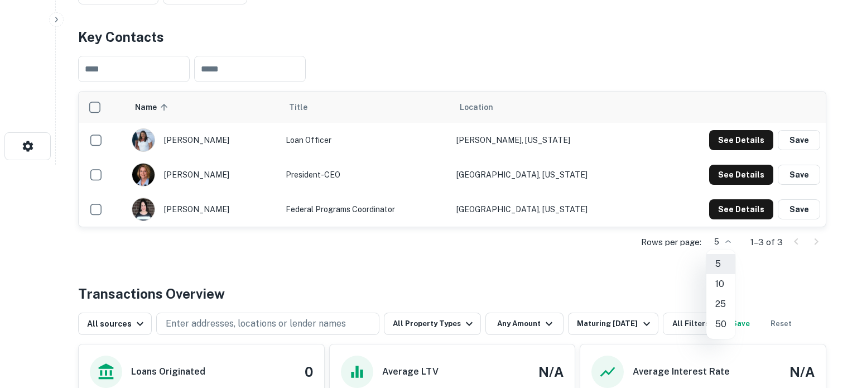
drag, startPoint x: 484, startPoint y: 69, endPoint x: 472, endPoint y: 79, distance: 15.8
click at [483, 67] on div at bounding box center [428, 194] width 857 height 388
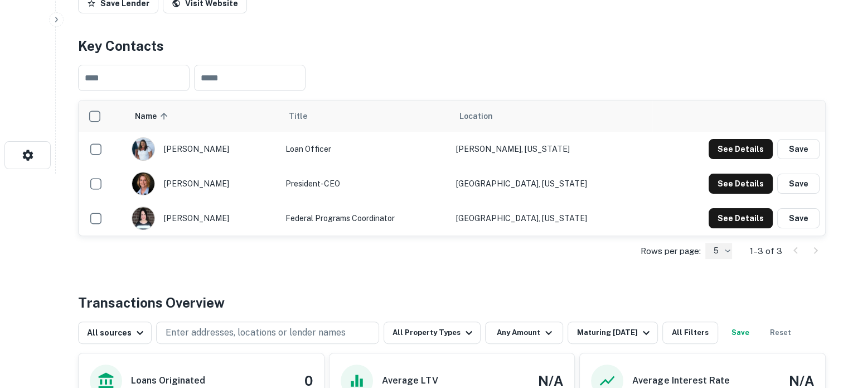
scroll to position [0, 0]
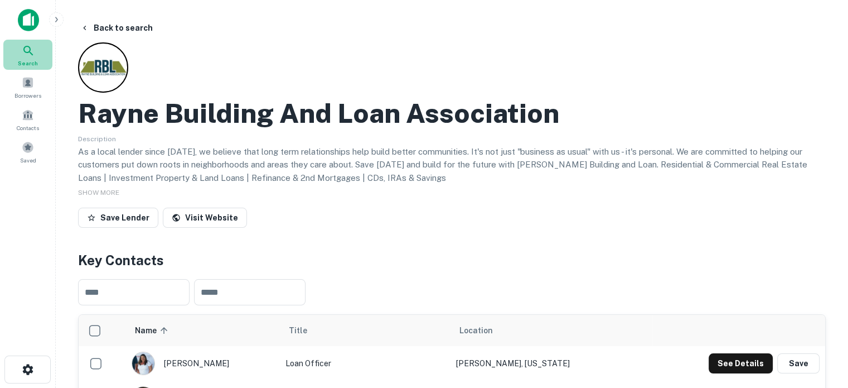
click at [30, 53] on icon at bounding box center [28, 50] width 13 height 13
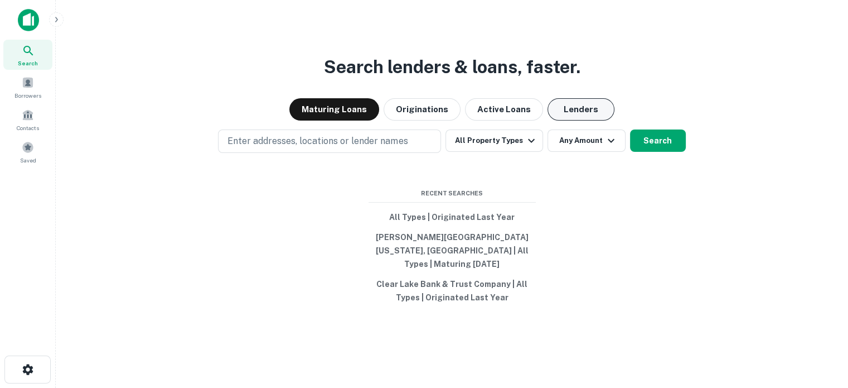
click at [590, 110] on button "Lenders" at bounding box center [581, 109] width 67 height 22
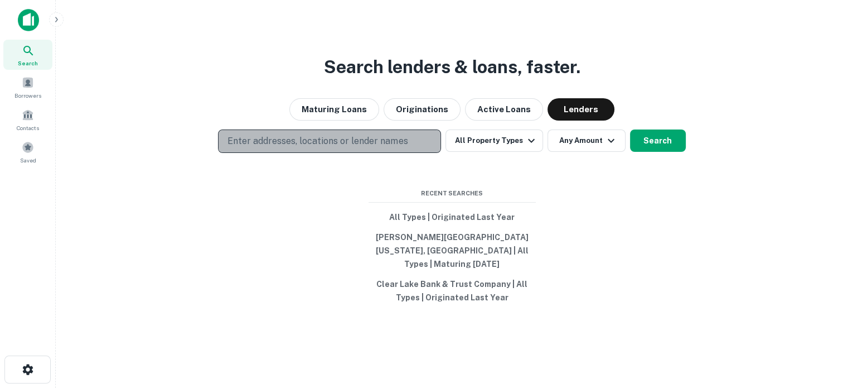
click at [369, 141] on p "Enter addresses, locations or lender names" at bounding box center [318, 140] width 180 height 13
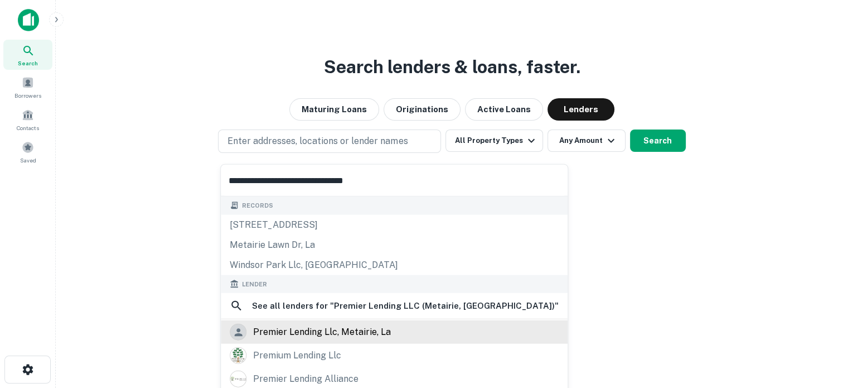
type input "**********"
click at [319, 331] on div "premier lending llc, metairie, la" at bounding box center [322, 331] width 138 height 17
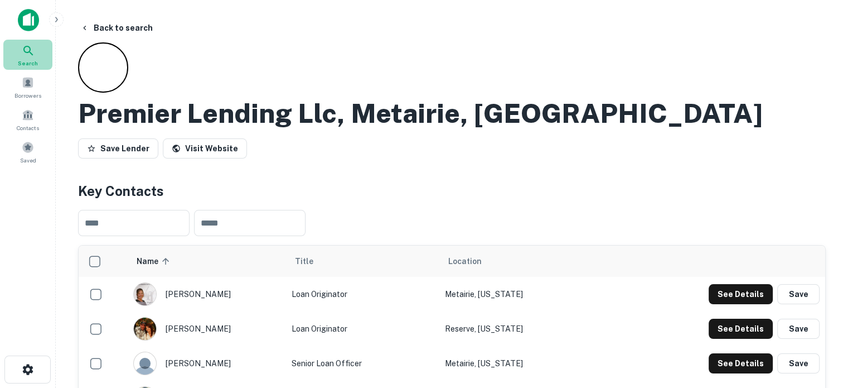
click at [31, 62] on span "Search" at bounding box center [28, 63] width 20 height 9
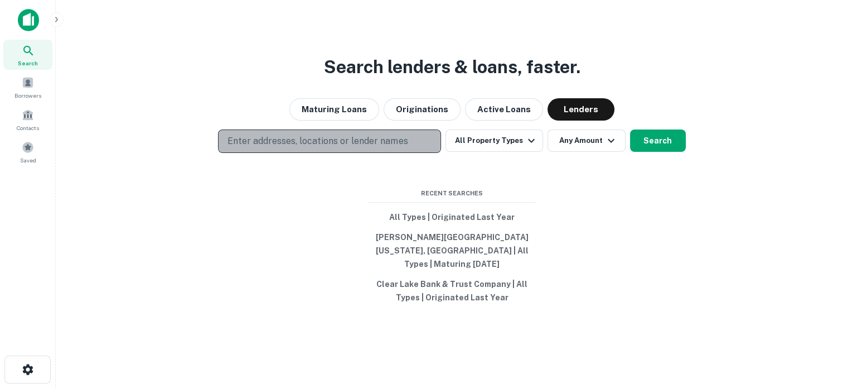
click at [349, 147] on p "Enter addresses, locations or lender names" at bounding box center [318, 140] width 180 height 13
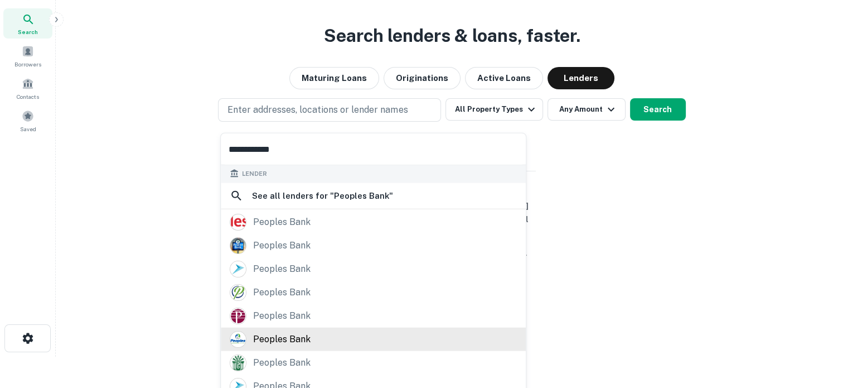
scroll to position [87, 0]
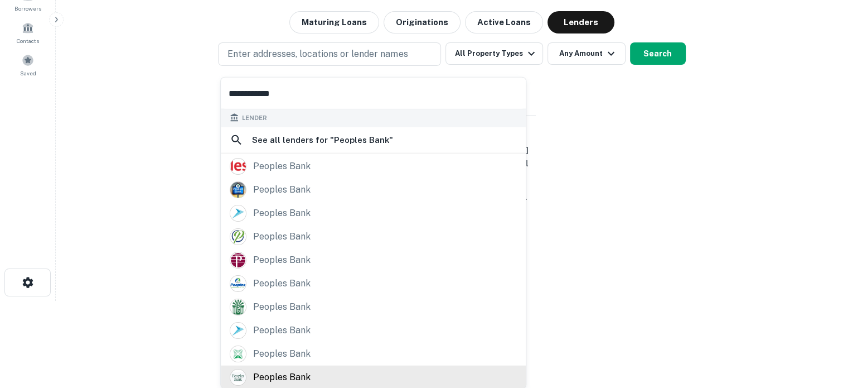
type input "**********"
click at [306, 372] on div "peoples bank" at bounding box center [281, 376] width 57 height 17
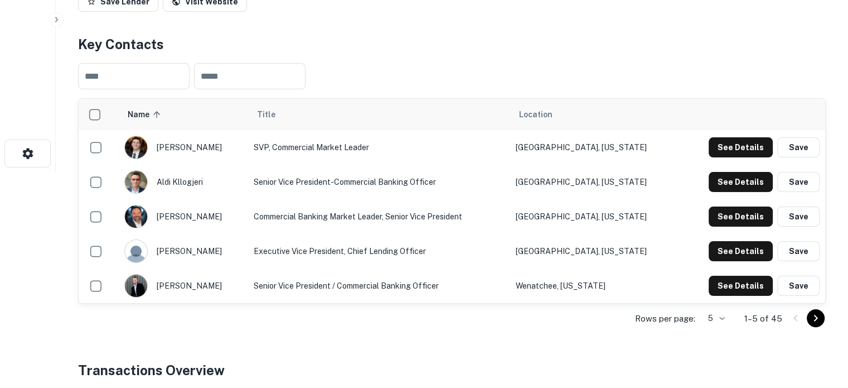
scroll to position [279, 0]
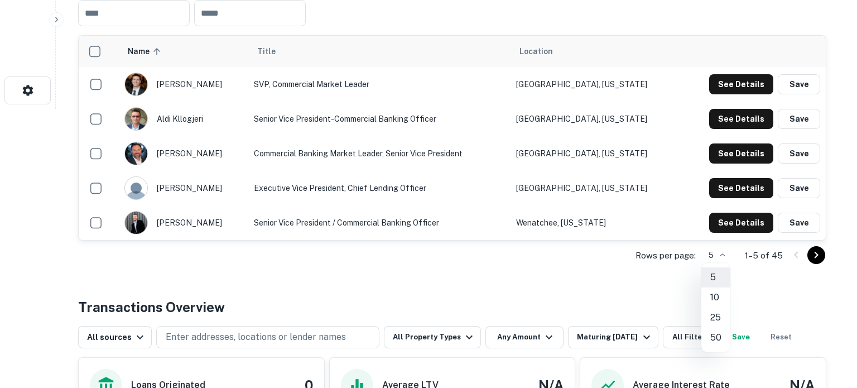
click at [716, 333] on li "50" at bounding box center [715, 337] width 29 height 20
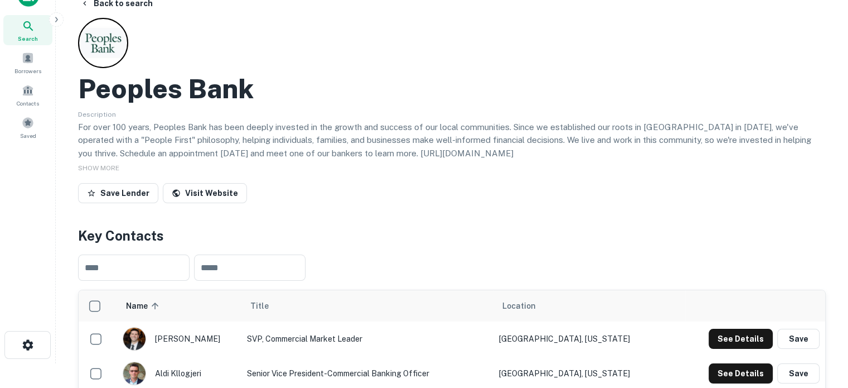
scroll to position [0, 0]
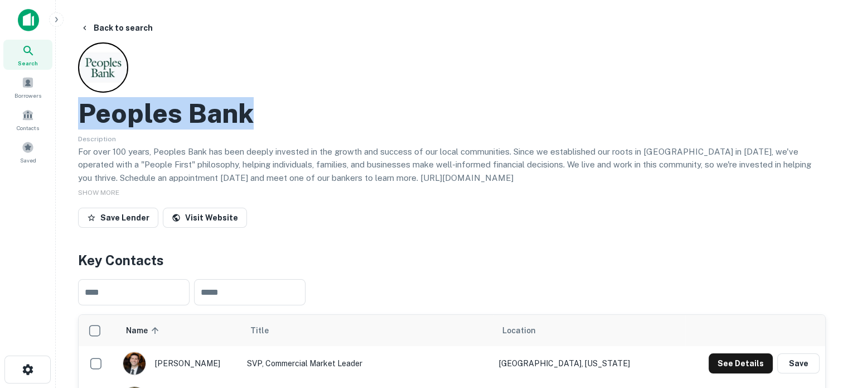
drag, startPoint x: 82, startPoint y: 105, endPoint x: 263, endPoint y: 114, distance: 181.5
click at [263, 114] on div "Peoples Bank" at bounding box center [452, 113] width 748 height 32
copy h2 "Peoples Bank"
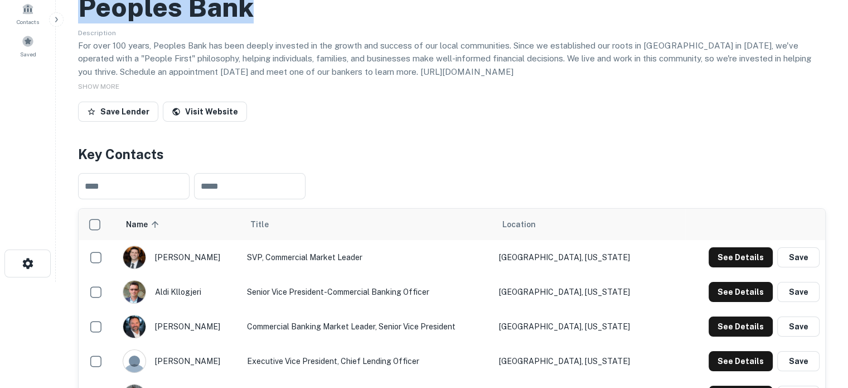
scroll to position [112, 0]
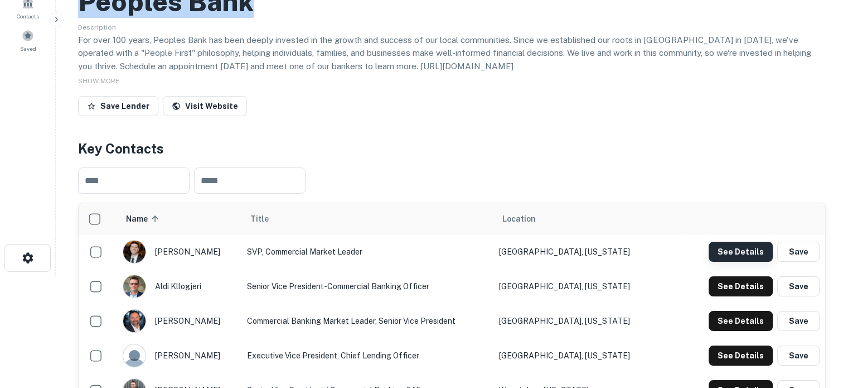
click at [721, 253] on button "See Details" at bounding box center [741, 251] width 64 height 20
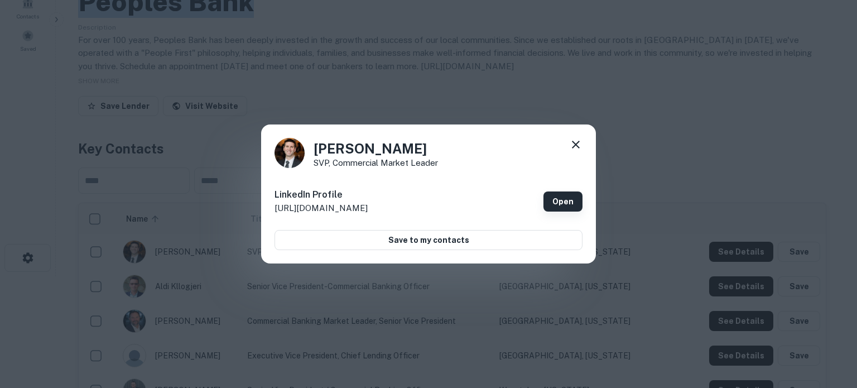
click at [576, 209] on link "Open" at bounding box center [562, 201] width 39 height 20
click at [576, 144] on icon at bounding box center [576, 145] width 8 height 8
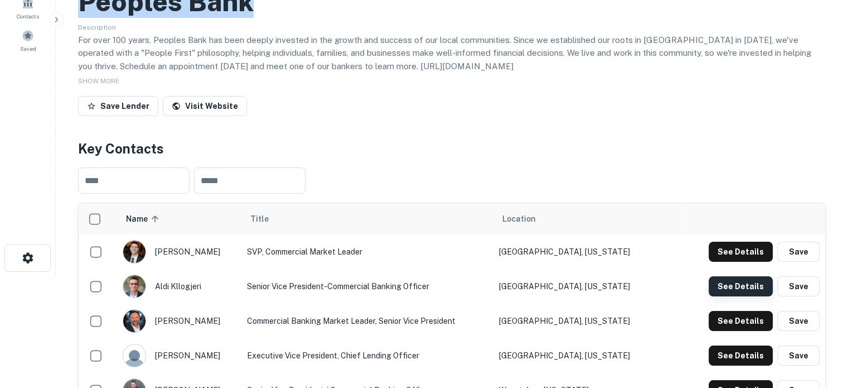
click at [723, 287] on button "See Details" at bounding box center [741, 286] width 64 height 20
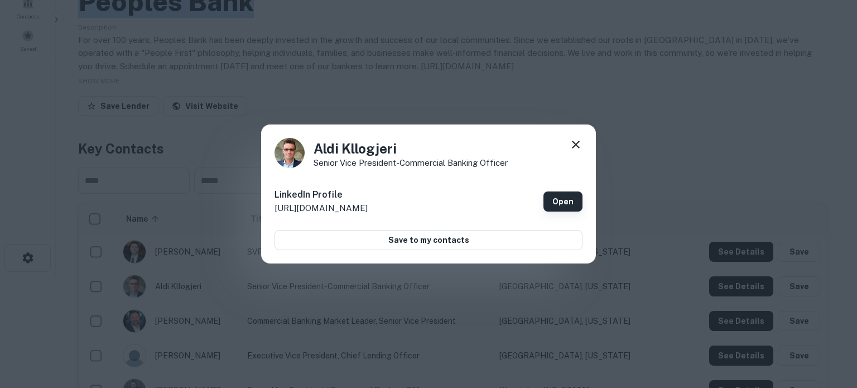
click at [559, 196] on link "Open" at bounding box center [562, 201] width 39 height 20
click at [576, 145] on icon at bounding box center [576, 145] width 8 height 8
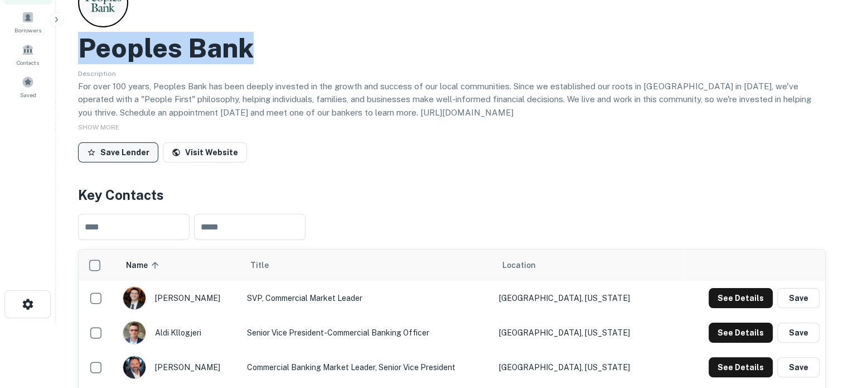
scroll to position [0, 0]
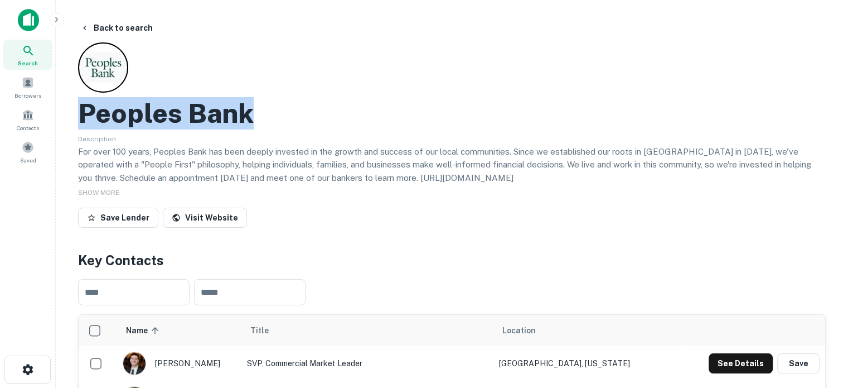
click at [36, 56] on div "Search" at bounding box center [27, 55] width 49 height 30
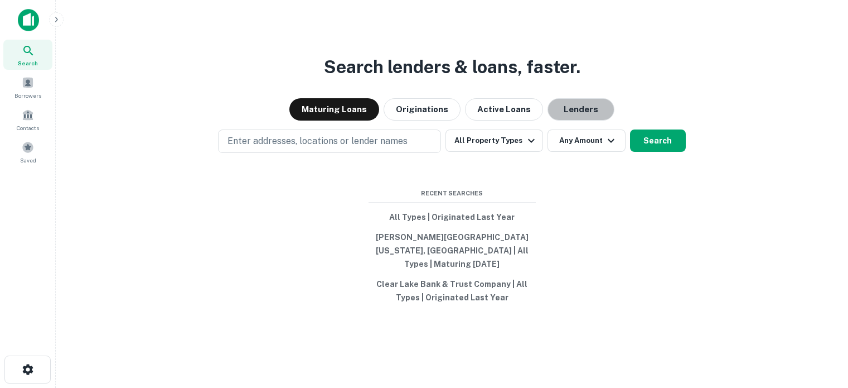
click at [582, 120] on button "Lenders" at bounding box center [581, 109] width 67 height 22
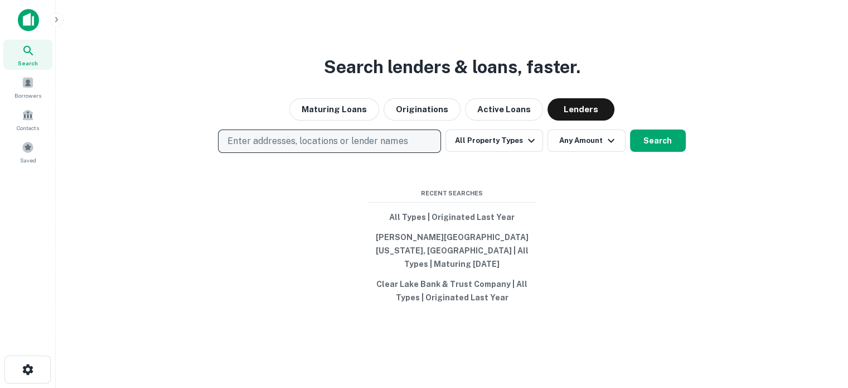
click at [360, 148] on p "Enter addresses, locations or lender names" at bounding box center [318, 140] width 180 height 13
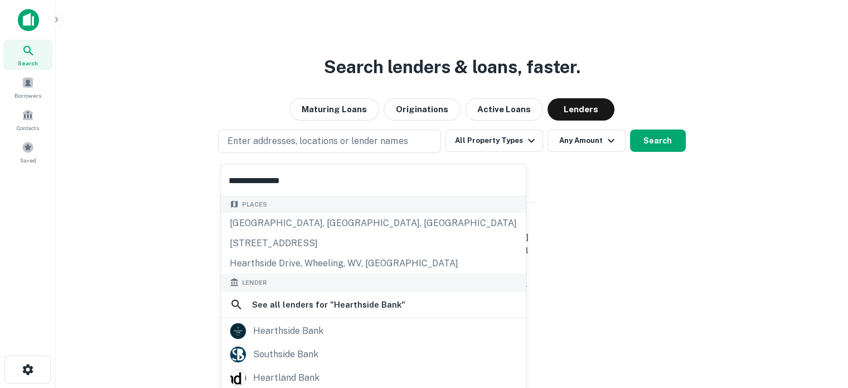
scroll to position [56, 0]
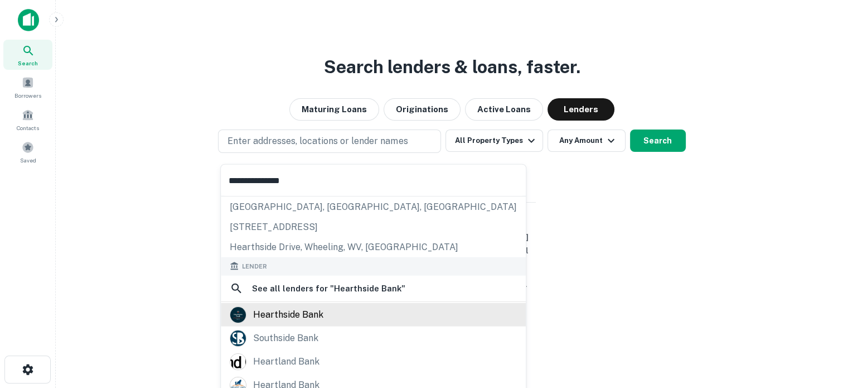
type input "**********"
click at [311, 309] on div "hearthside bank" at bounding box center [288, 314] width 70 height 17
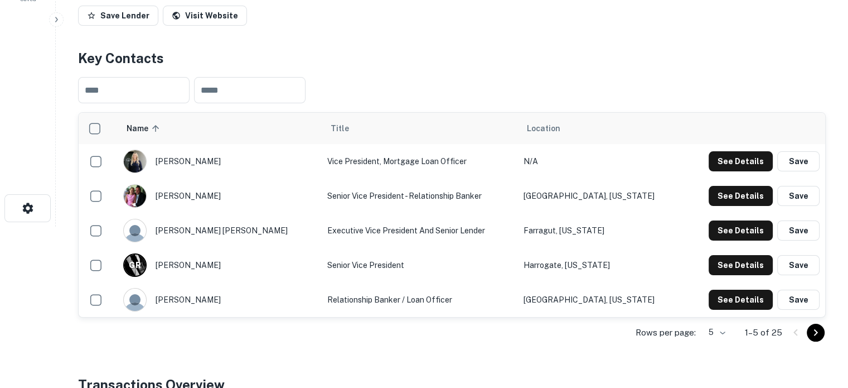
scroll to position [167, 0]
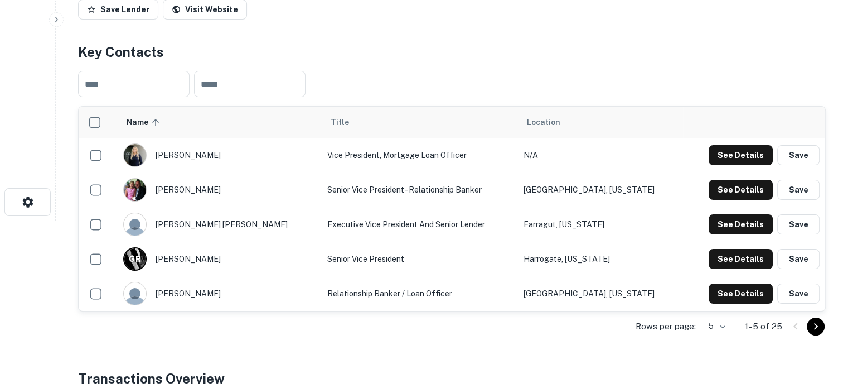
click at [714, 220] on body "Search Borrowers Contacts Saved Back to search Hearthside Bank Description Hear…" at bounding box center [424, 27] width 848 height 388
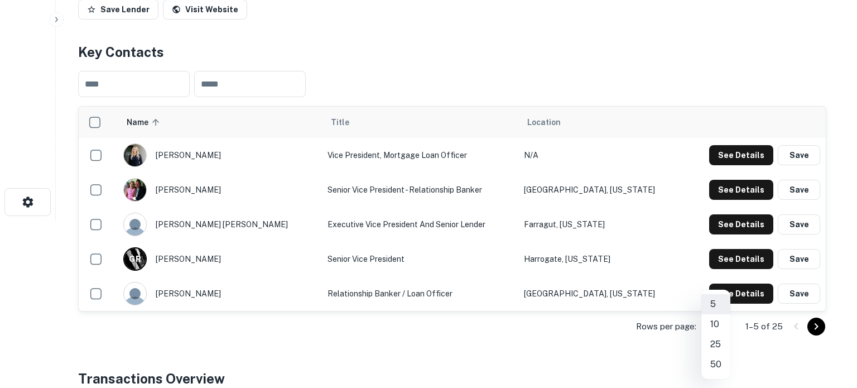
click at [717, 364] on li "50" at bounding box center [715, 364] width 29 height 20
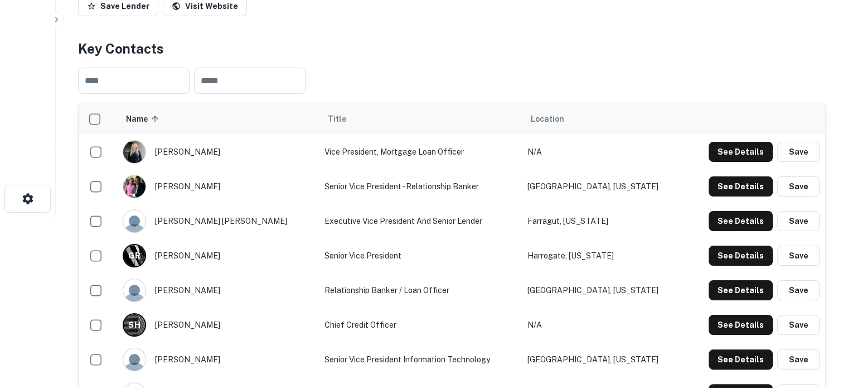
scroll to position [0, 0]
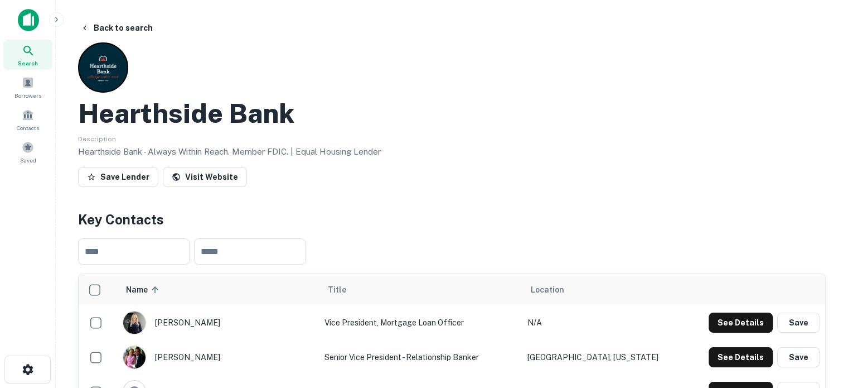
click at [20, 55] on div "Search" at bounding box center [27, 55] width 49 height 30
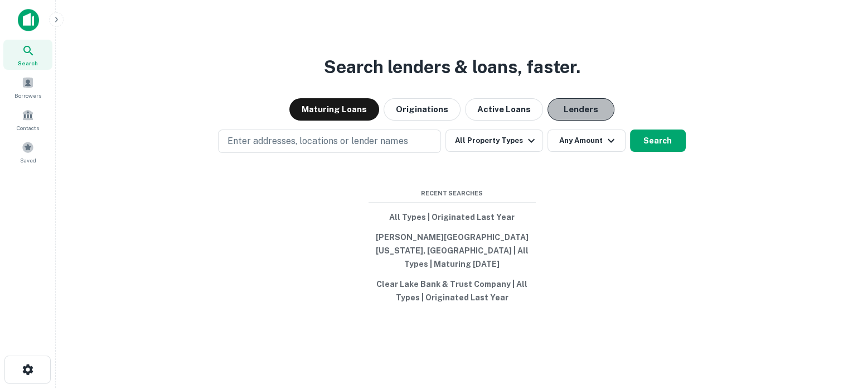
click at [589, 120] on button "Lenders" at bounding box center [581, 109] width 67 height 22
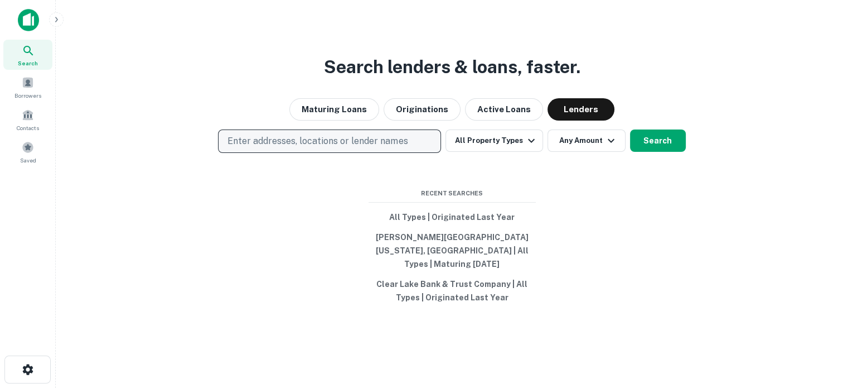
click at [385, 148] on p "Enter addresses, locations or lender names" at bounding box center [318, 140] width 180 height 13
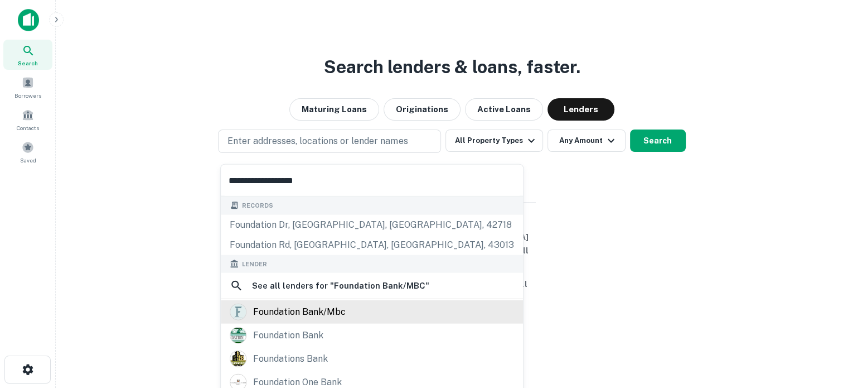
type input "**********"
click at [317, 306] on div "foundation bank/mbc" at bounding box center [299, 311] width 93 height 17
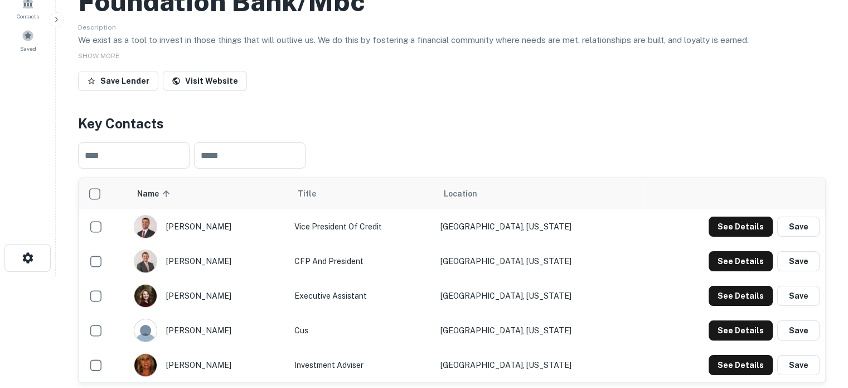
scroll to position [279, 0]
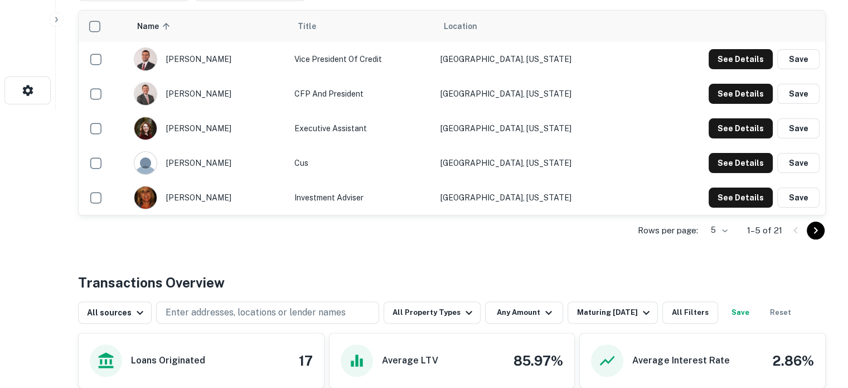
click at [738, 231] on div "Rows per page: 5 * 1–5 of 21" at bounding box center [452, 230] width 748 height 30
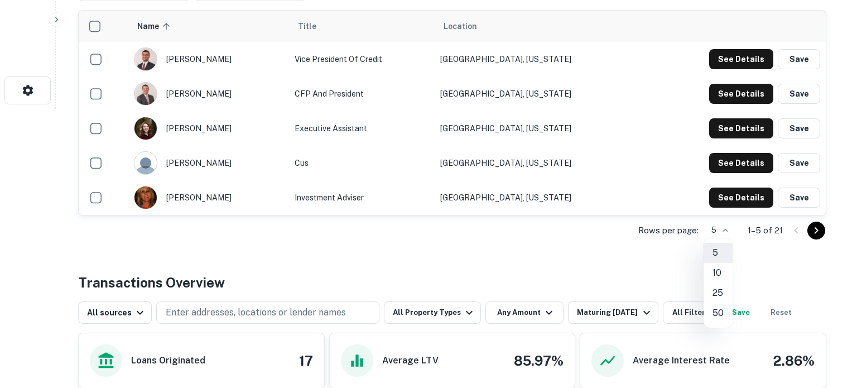
click at [717, 307] on li "50" at bounding box center [717, 313] width 29 height 20
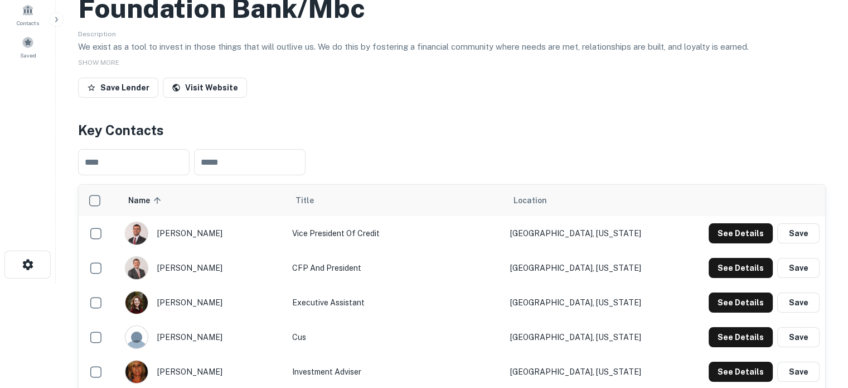
scroll to position [0, 0]
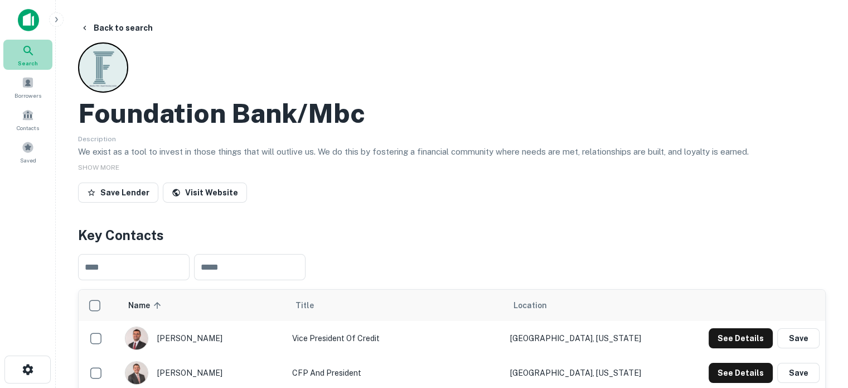
click at [39, 65] on div "Search" at bounding box center [27, 55] width 49 height 30
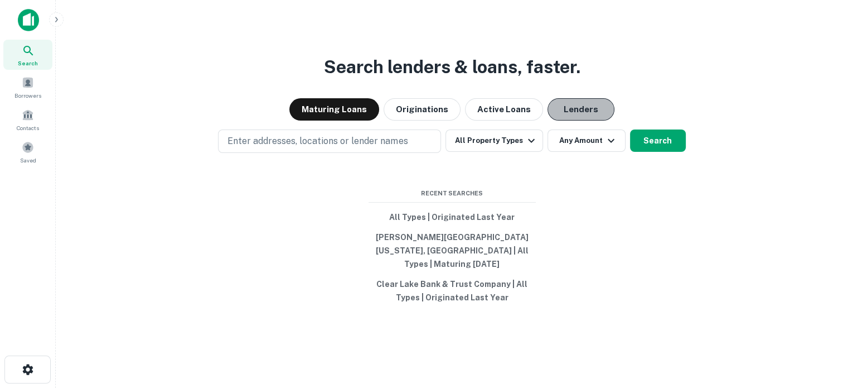
click at [583, 112] on button "Lenders" at bounding box center [581, 109] width 67 height 22
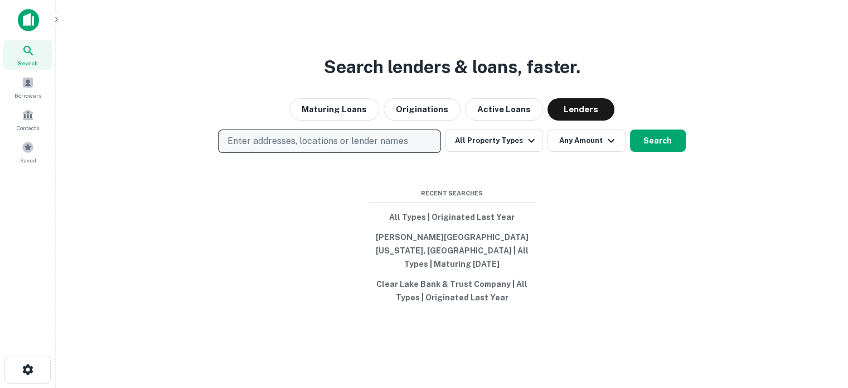
click at [377, 143] on p "Enter addresses, locations or lender names" at bounding box center [318, 140] width 180 height 13
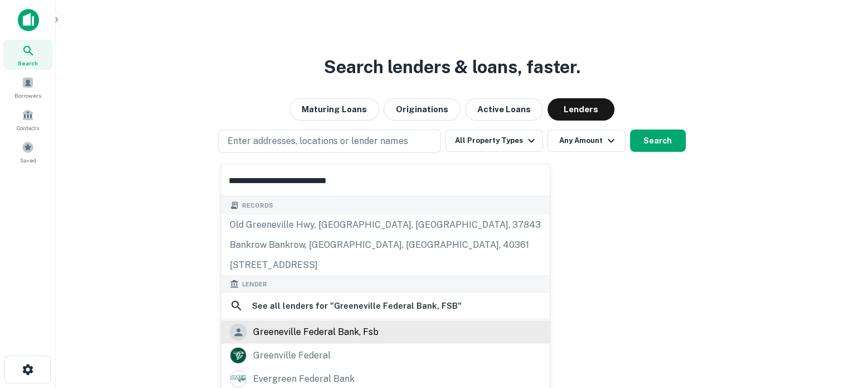
type input "**********"
click at [328, 332] on div "greeneville federal bank, fsb" at bounding box center [315, 331] width 125 height 17
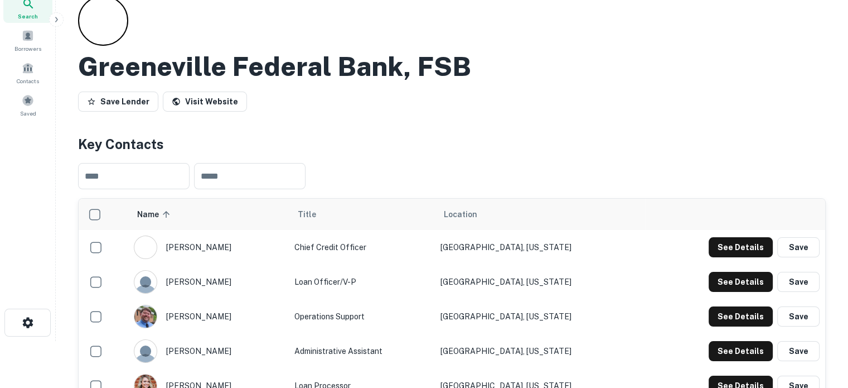
scroll to position [112, 0]
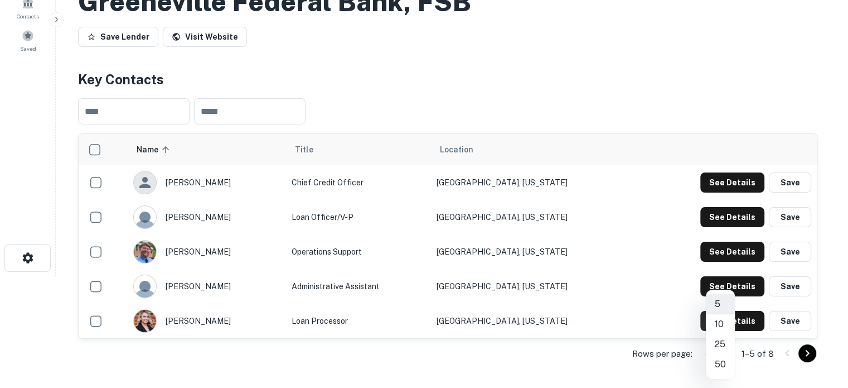
click at [723, 276] on body "Search Borrowers Contacts Saved Back to search Greeneville Federal Bank, FSB Sa…" at bounding box center [424, 82] width 848 height 388
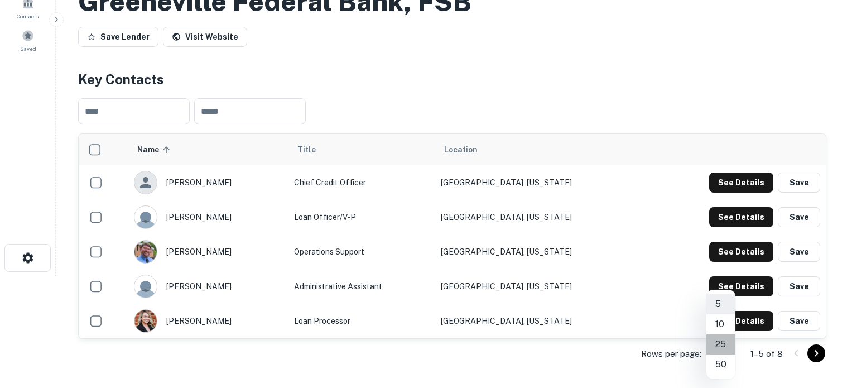
click at [721, 339] on li "25" at bounding box center [720, 344] width 29 height 20
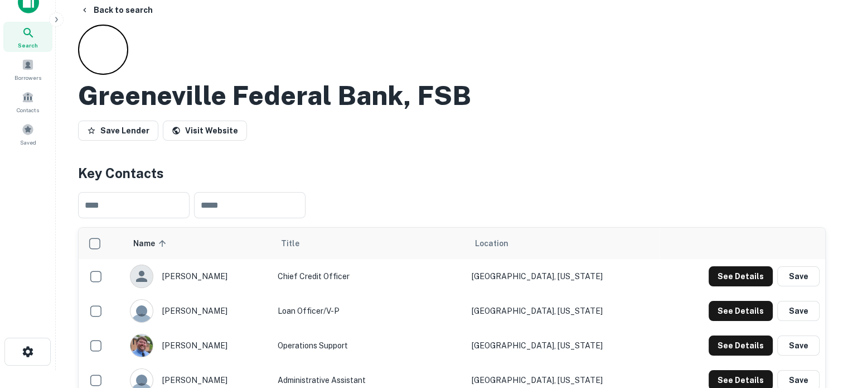
scroll to position [0, 0]
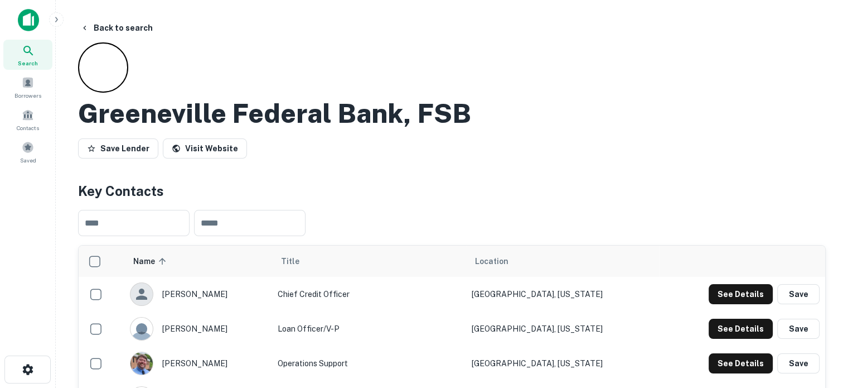
click at [35, 60] on span "Search" at bounding box center [28, 63] width 20 height 9
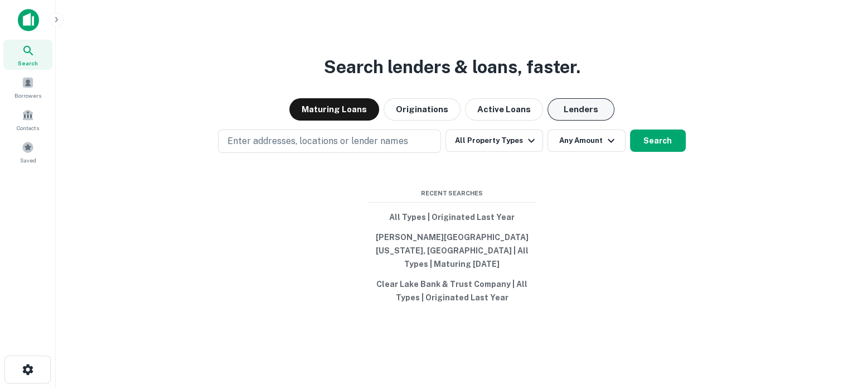
click at [587, 114] on button "Lenders" at bounding box center [581, 109] width 67 height 22
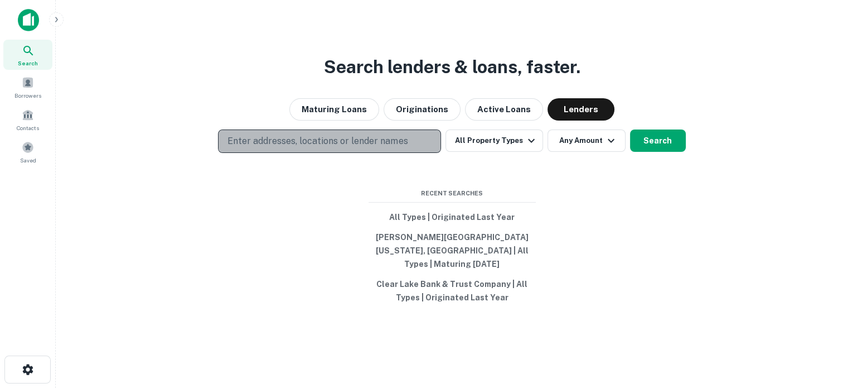
click at [437, 142] on button "Enter addresses, locations or lender names" at bounding box center [329, 140] width 223 height 23
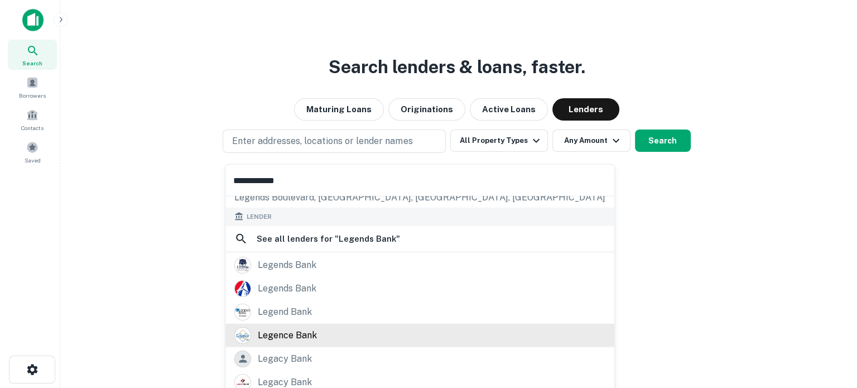
scroll to position [137, 0]
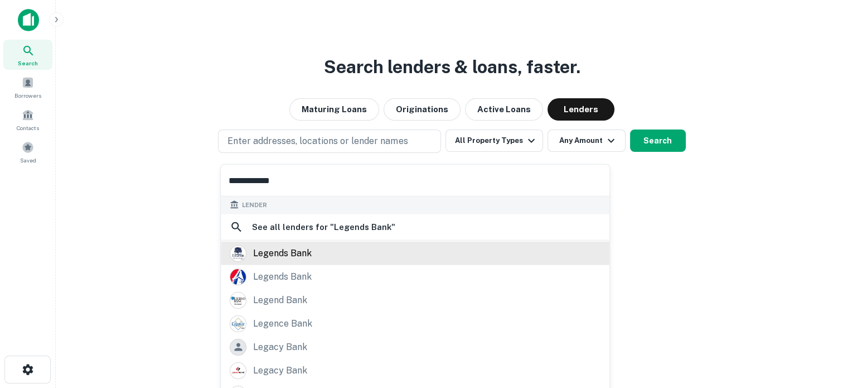
type input "**********"
click at [292, 252] on div "legends bank" at bounding box center [282, 252] width 59 height 17
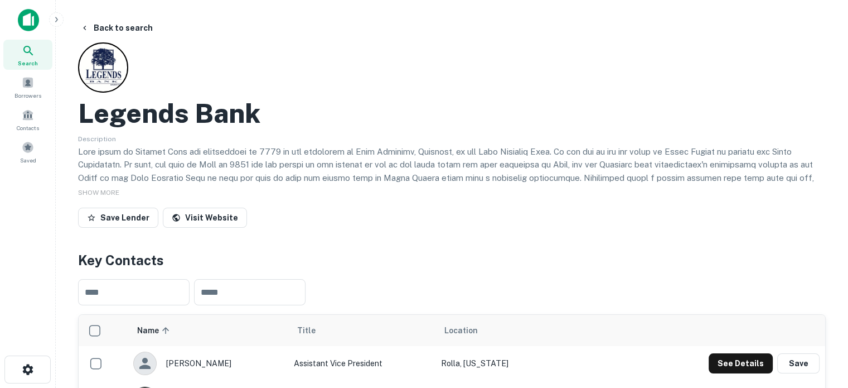
click at [29, 53] on icon at bounding box center [28, 50] width 13 height 13
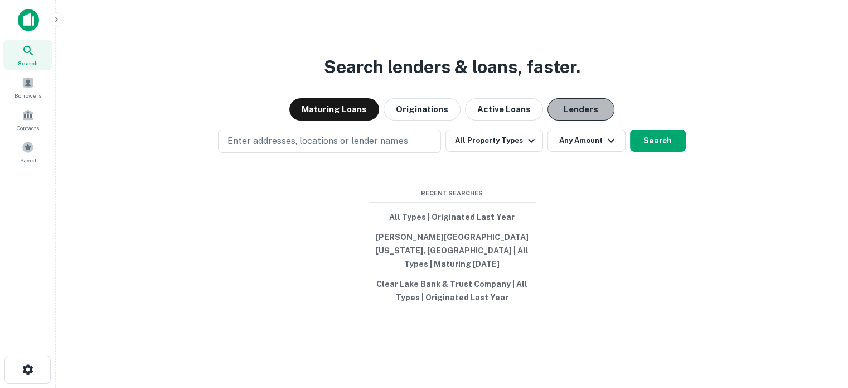
click at [591, 111] on button "Lenders" at bounding box center [581, 109] width 67 height 22
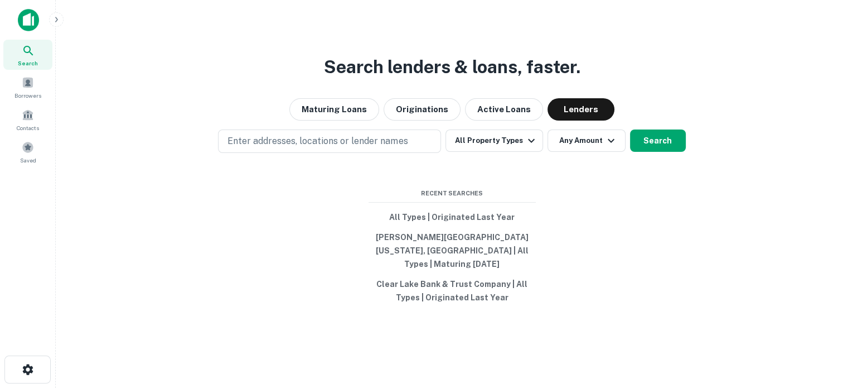
click at [361, 167] on div "Search lenders & loans, faster. Maturing Loans Originations Active Loans Lender…" at bounding box center [452, 221] width 775 height 388
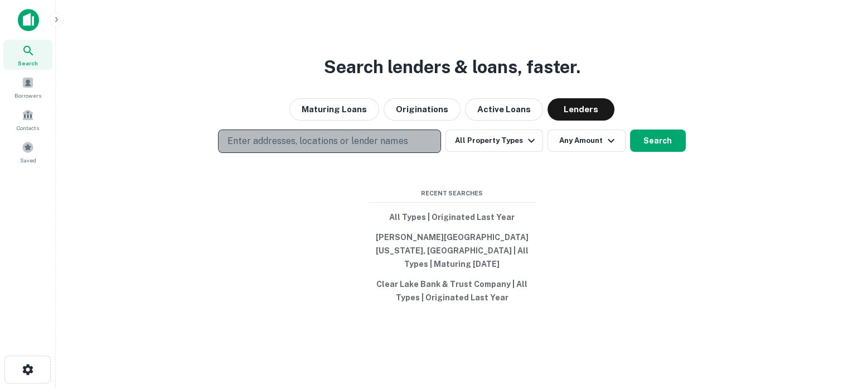
click at [360, 146] on p "Enter addresses, locations or lender names" at bounding box center [318, 140] width 180 height 13
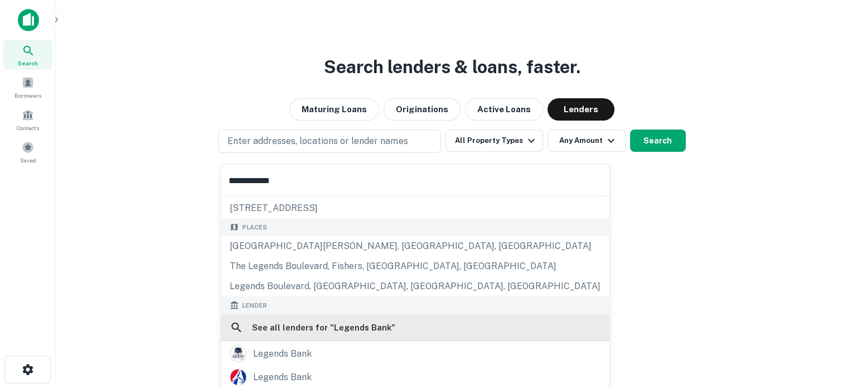
scroll to position [112, 0]
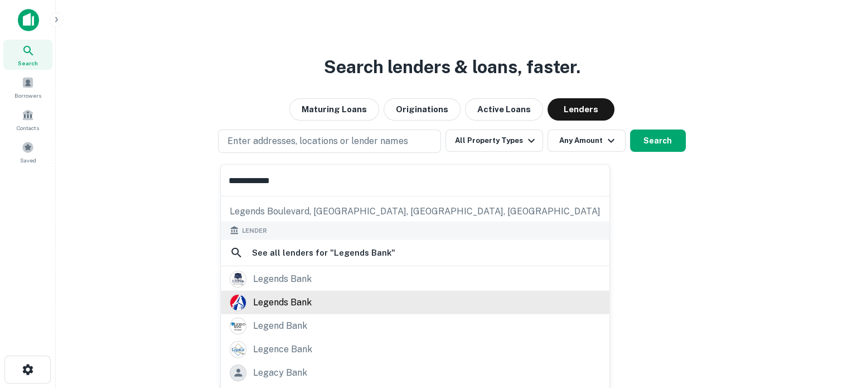
type input "**********"
click at [306, 300] on div "legends bank" at bounding box center [282, 301] width 59 height 17
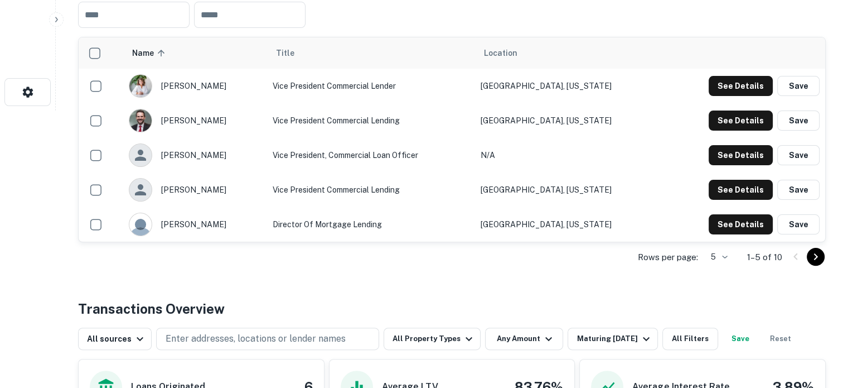
scroll to position [279, 0]
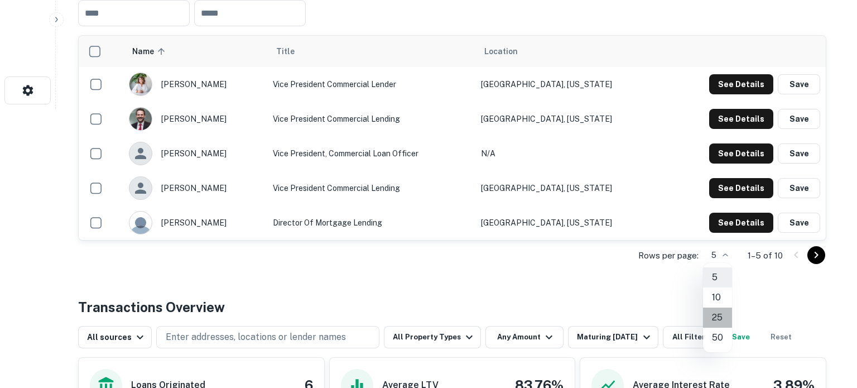
click at [719, 316] on li "25" at bounding box center [717, 317] width 29 height 20
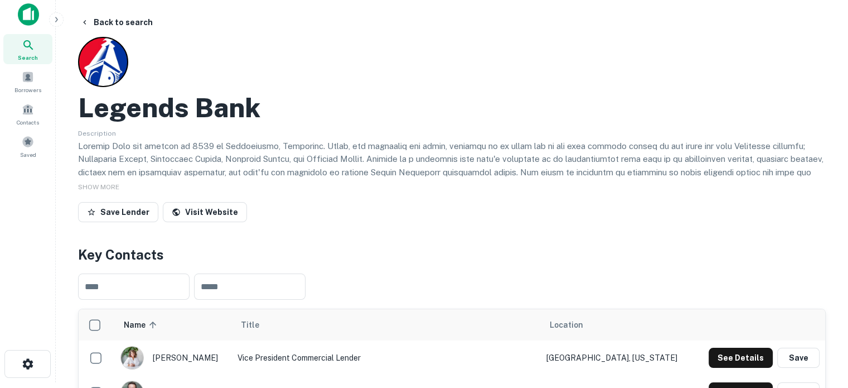
scroll to position [0, 0]
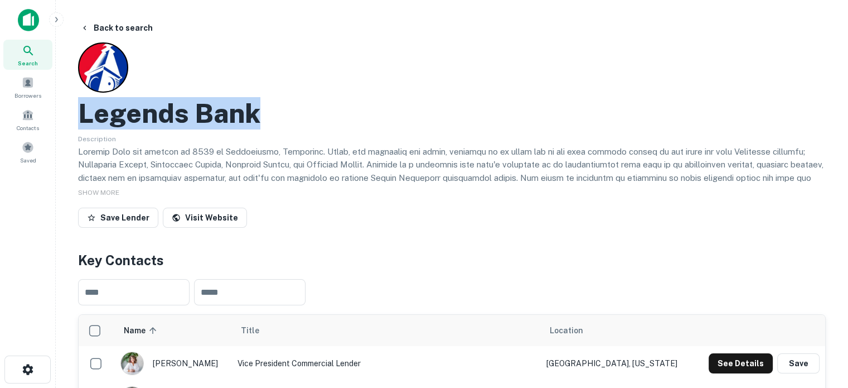
drag, startPoint x: 83, startPoint y: 112, endPoint x: 290, endPoint y: 123, distance: 207.2
click at [290, 123] on div "Legends Bank" at bounding box center [452, 113] width 748 height 32
copy h2 "Legends Bank"
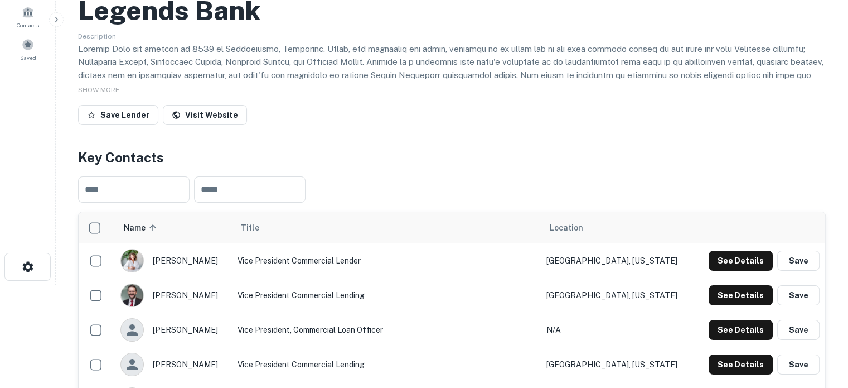
scroll to position [56, 0]
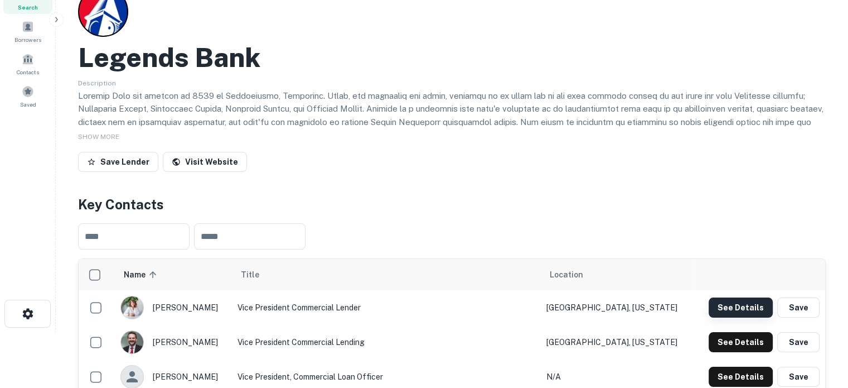
click at [730, 312] on button "See Details" at bounding box center [741, 307] width 64 height 20
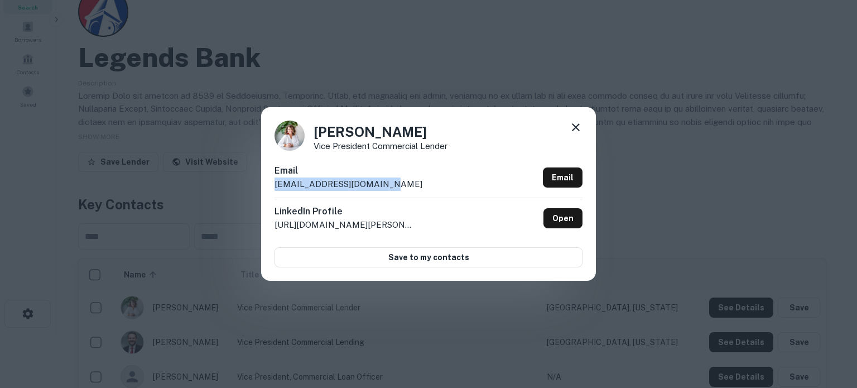
drag, startPoint x: 273, startPoint y: 189, endPoint x: 408, endPoint y: 183, distance: 135.6
click at [408, 183] on div "Amelia Magette Vice President Commercial Lender Email amagette@legendsbank.com …" at bounding box center [428, 193] width 335 height 173
copy p "amagette@legendsbank.com"
click at [572, 131] on icon at bounding box center [575, 126] width 13 height 13
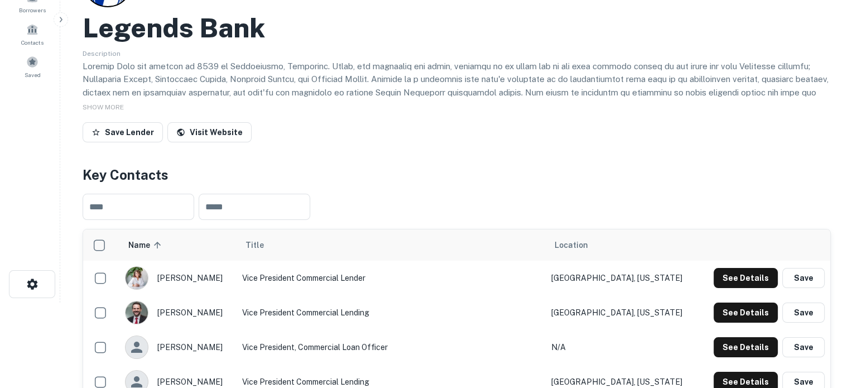
scroll to position [112, 0]
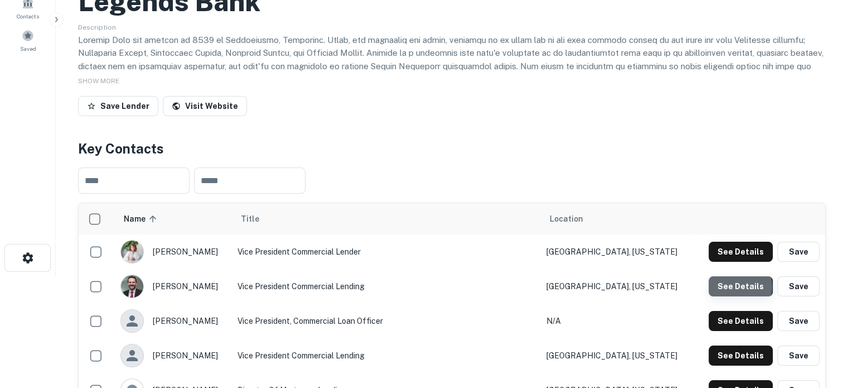
click at [739, 287] on button "See Details" at bounding box center [741, 286] width 64 height 20
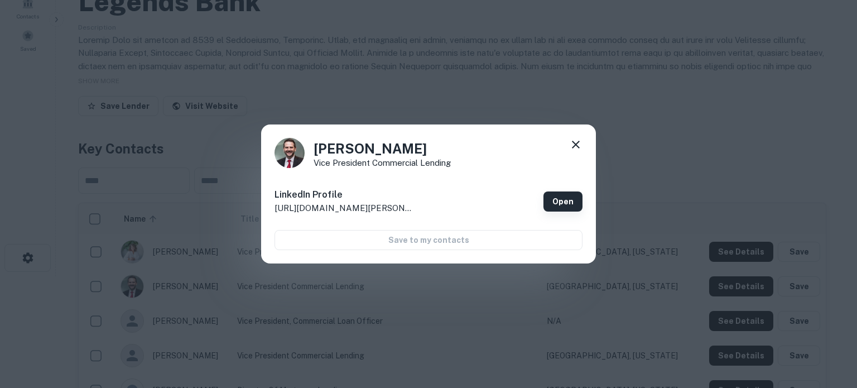
click at [558, 199] on link "Open" at bounding box center [562, 201] width 39 height 20
click at [576, 149] on icon at bounding box center [575, 144] width 13 height 13
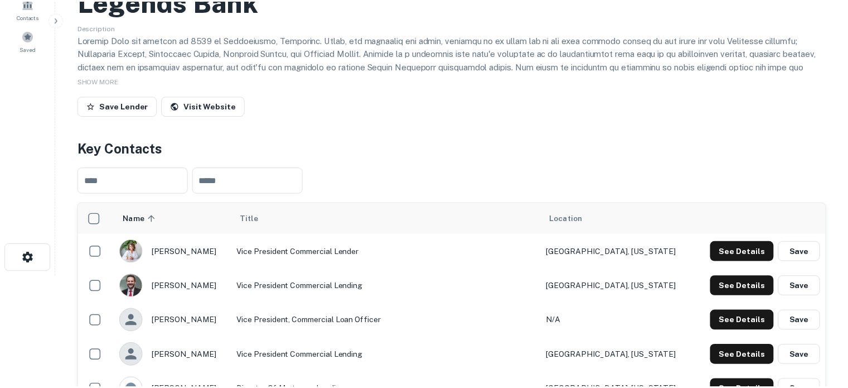
scroll to position [223, 0]
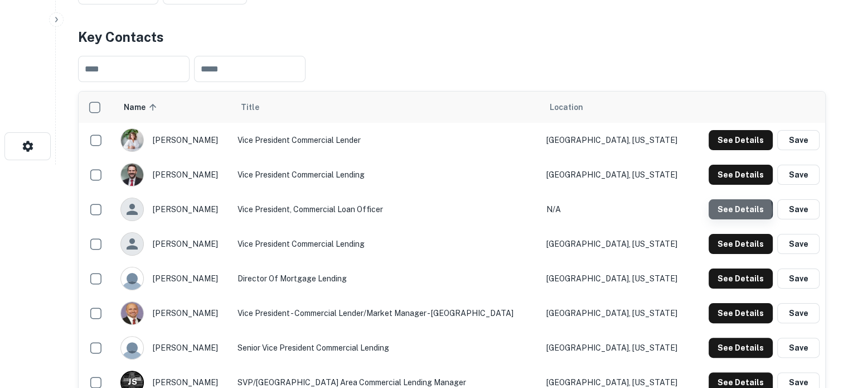
click at [736, 211] on button "See Details" at bounding box center [741, 209] width 64 height 20
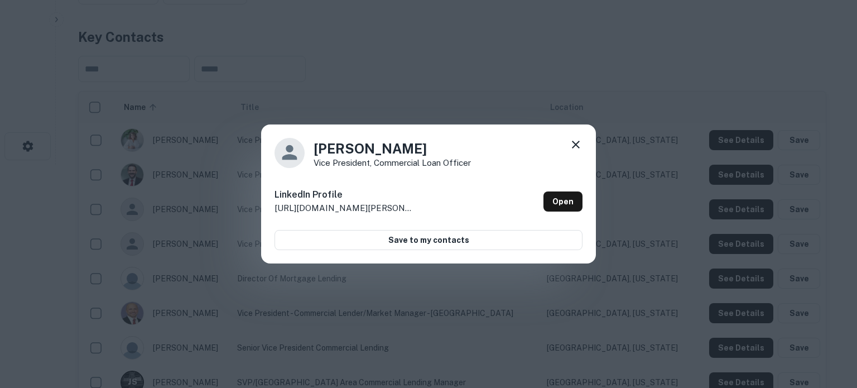
click at [576, 142] on icon at bounding box center [575, 144] width 13 height 13
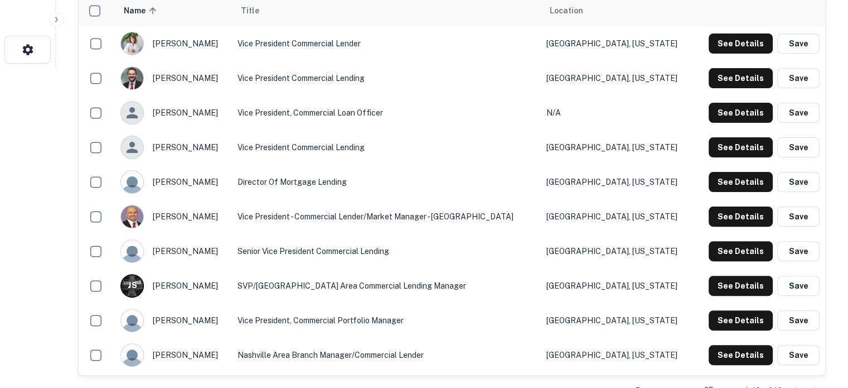
scroll to position [335, 0]
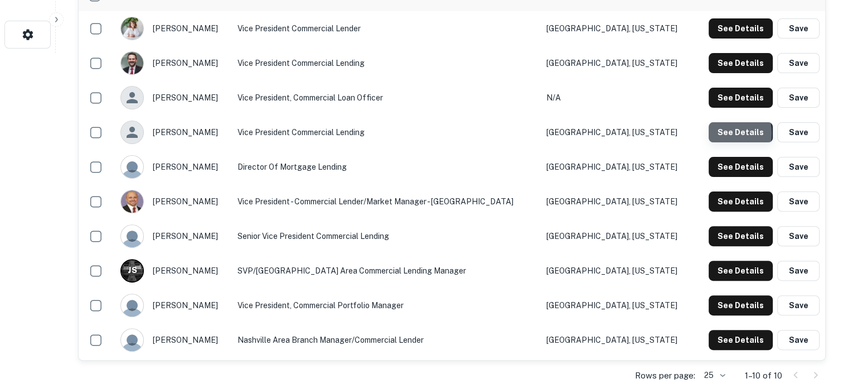
click at [720, 134] on button "See Details" at bounding box center [741, 132] width 64 height 20
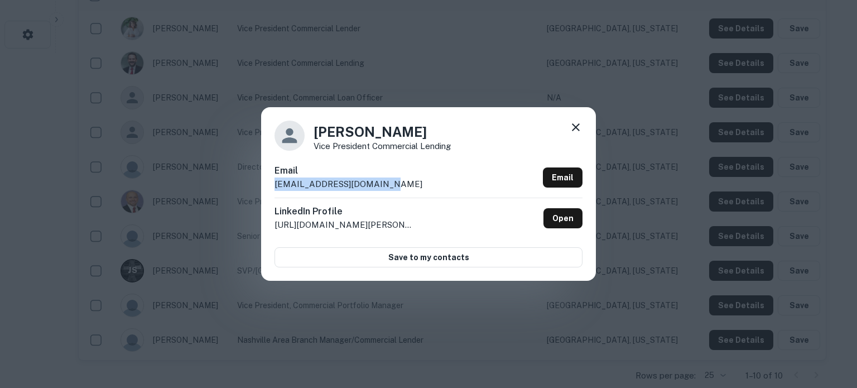
drag, startPoint x: 424, startPoint y: 185, endPoint x: 267, endPoint y: 185, distance: 156.7
click at [267, 185] on div "Cynthia Kennedy Vice President Commercial Lending Email ckennedy@legendsbank.co…" at bounding box center [428, 193] width 335 height 173
copy p "ckennedy@legendsbank.com"
click at [574, 127] on icon at bounding box center [576, 127] width 8 height 8
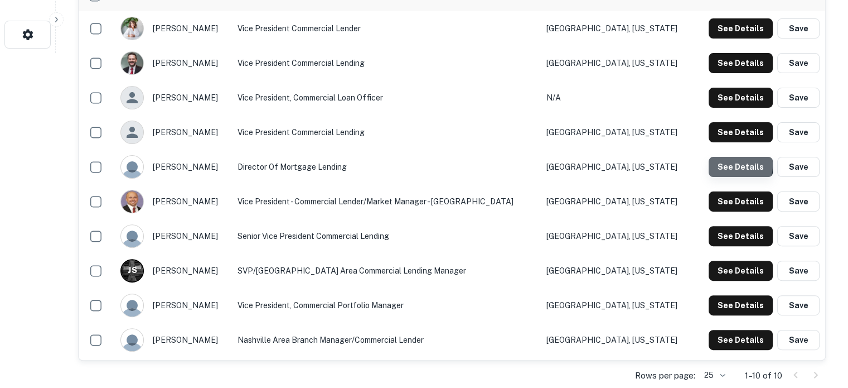
click at [735, 166] on button "See Details" at bounding box center [741, 167] width 64 height 20
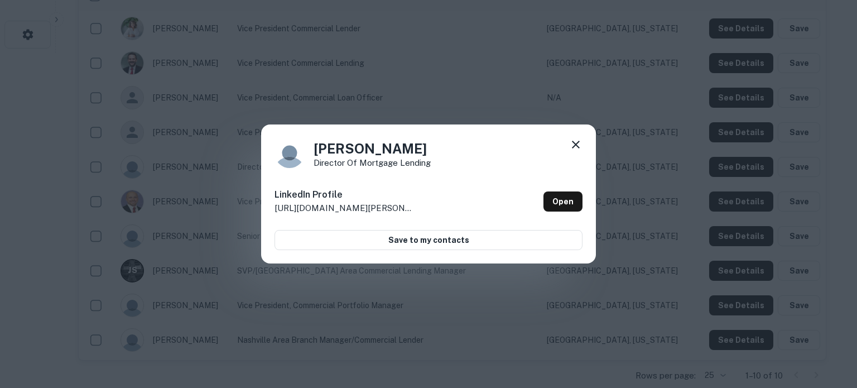
click at [572, 142] on icon at bounding box center [575, 144] width 13 height 13
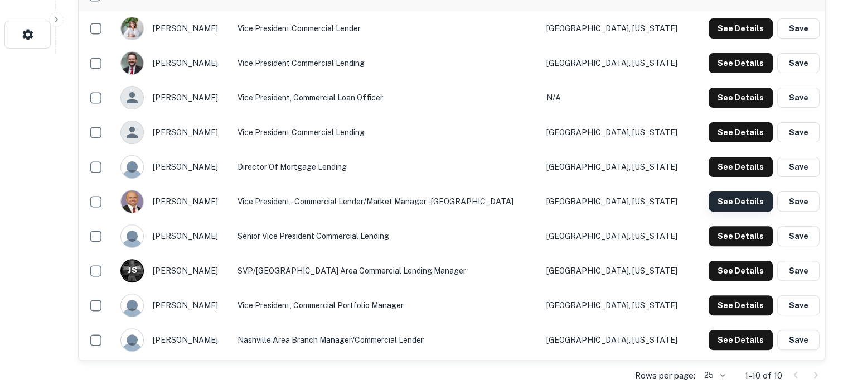
click at [746, 205] on button "See Details" at bounding box center [741, 201] width 64 height 20
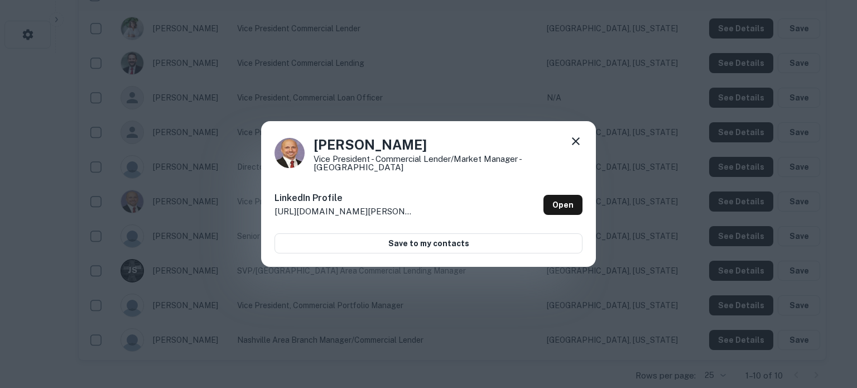
click at [570, 139] on icon at bounding box center [575, 140] width 13 height 13
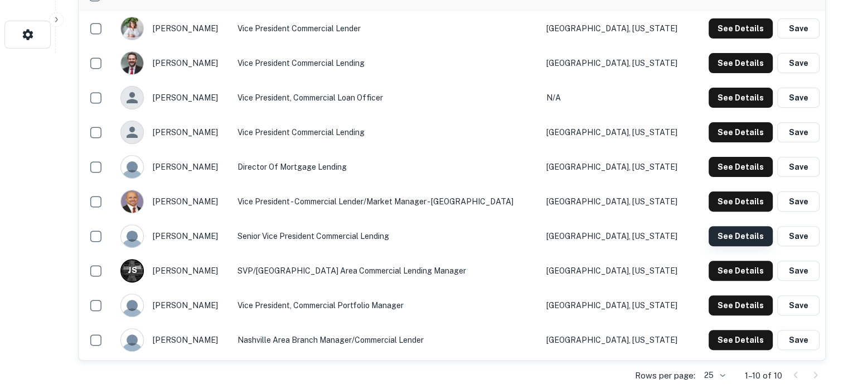
click at [722, 240] on button "See Details" at bounding box center [741, 236] width 64 height 20
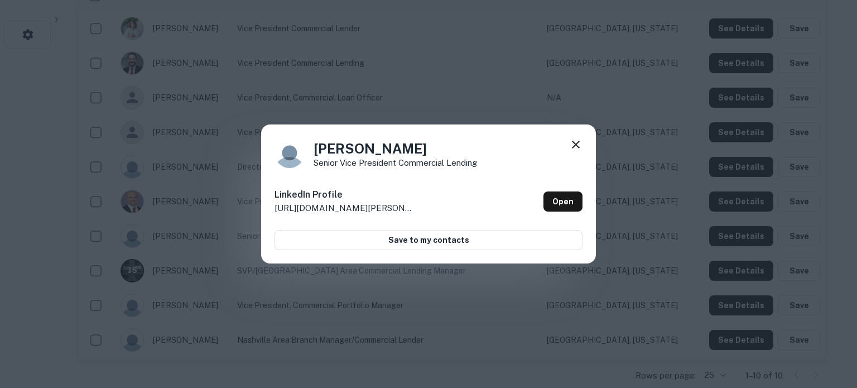
click at [572, 144] on icon at bounding box center [575, 144] width 13 height 13
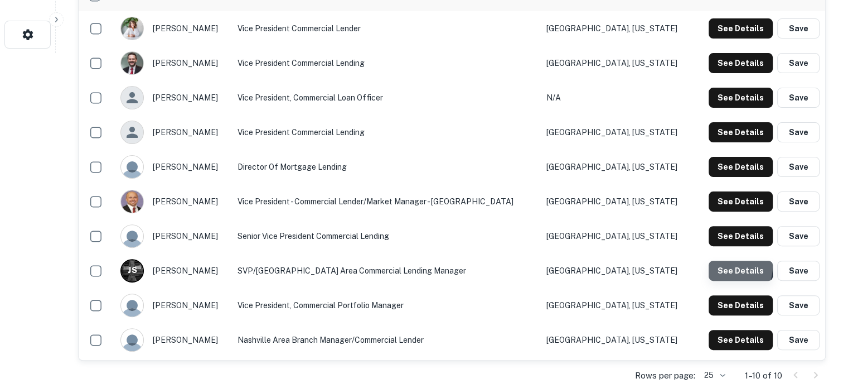
click at [723, 266] on button "See Details" at bounding box center [741, 270] width 64 height 20
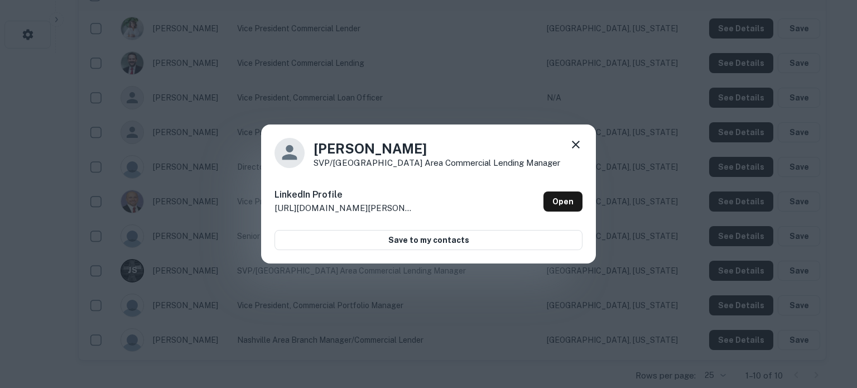
click at [580, 144] on icon at bounding box center [575, 144] width 13 height 13
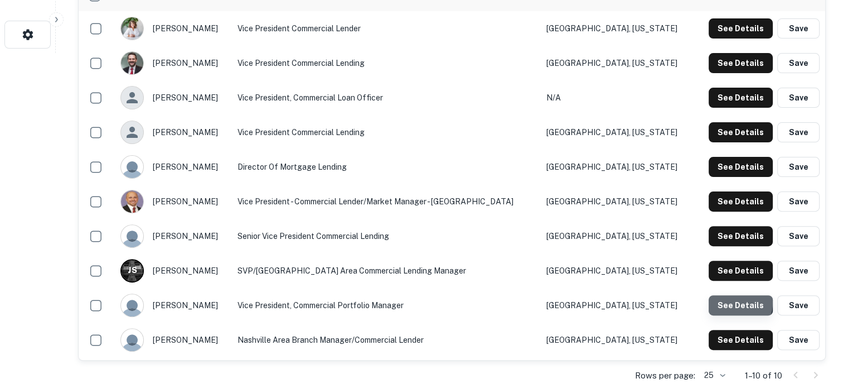
click at [732, 303] on button "See Details" at bounding box center [741, 305] width 64 height 20
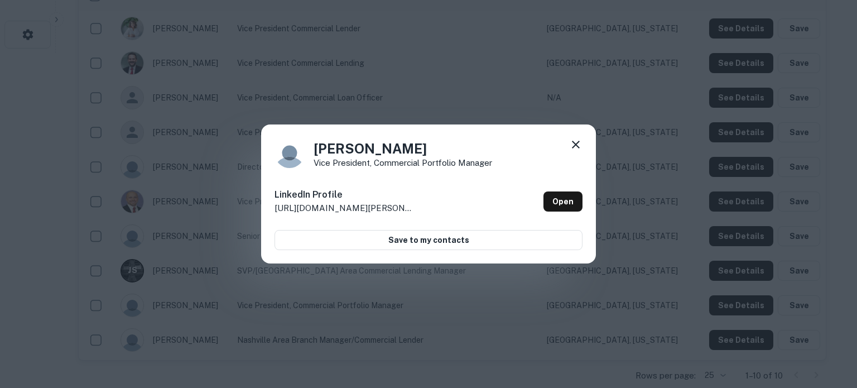
click at [581, 142] on icon at bounding box center [575, 144] width 13 height 13
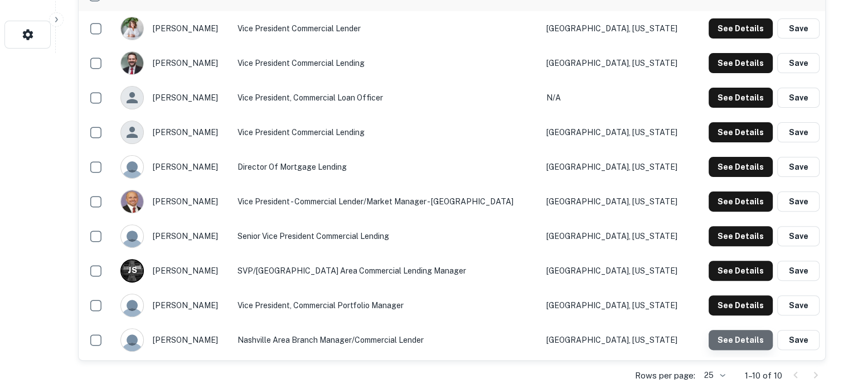
click at [753, 341] on button "See Details" at bounding box center [741, 340] width 64 height 20
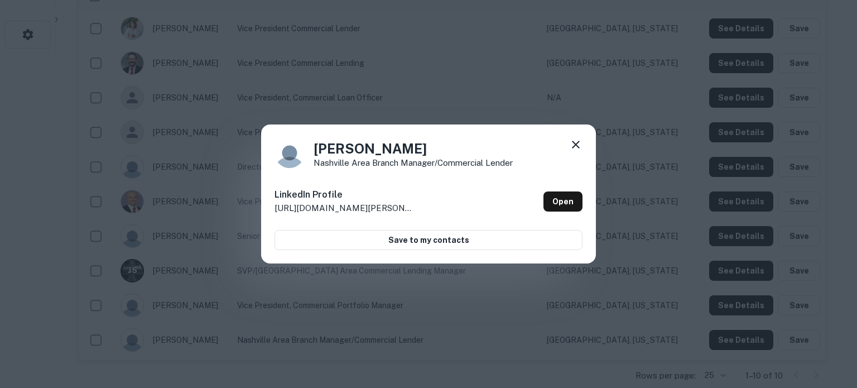
click at [579, 142] on icon at bounding box center [575, 144] width 13 height 13
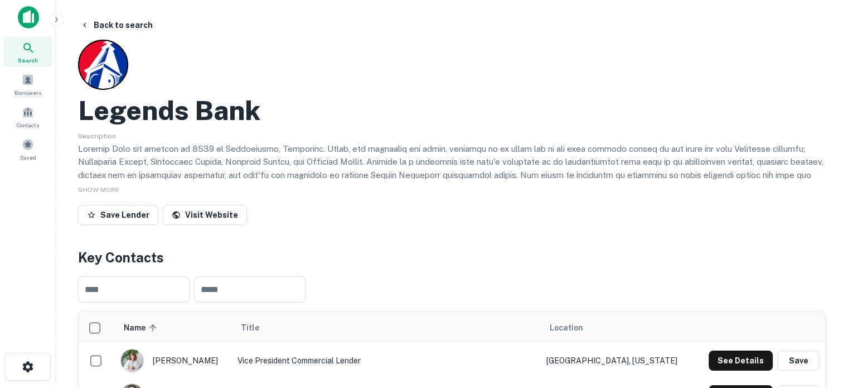
scroll to position [0, 0]
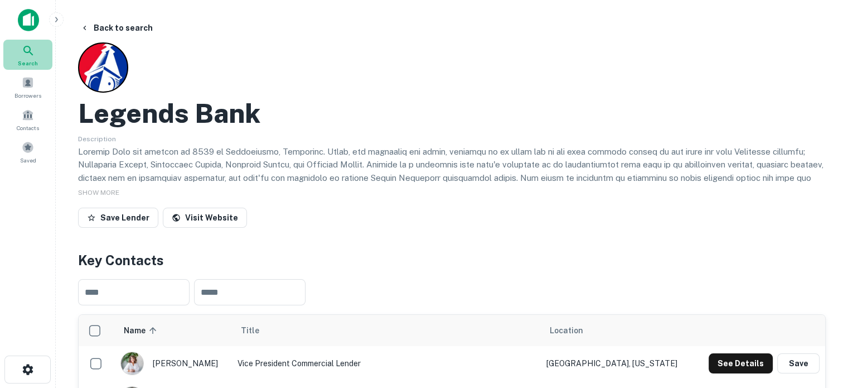
click at [20, 49] on div "Search" at bounding box center [27, 55] width 49 height 30
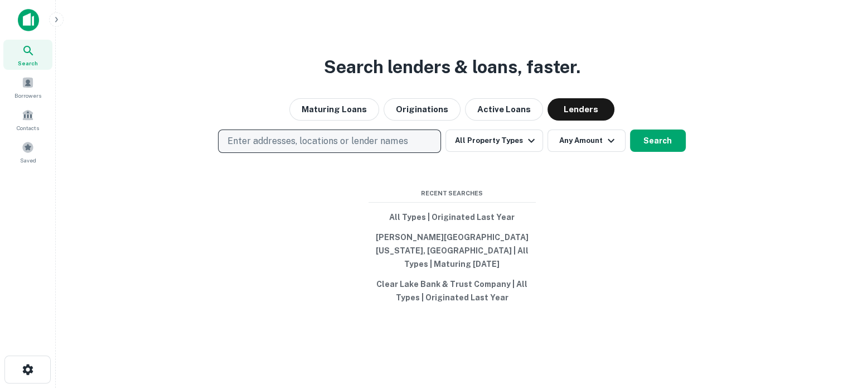
click at [312, 148] on p "Enter addresses, locations or lender names" at bounding box center [318, 140] width 180 height 13
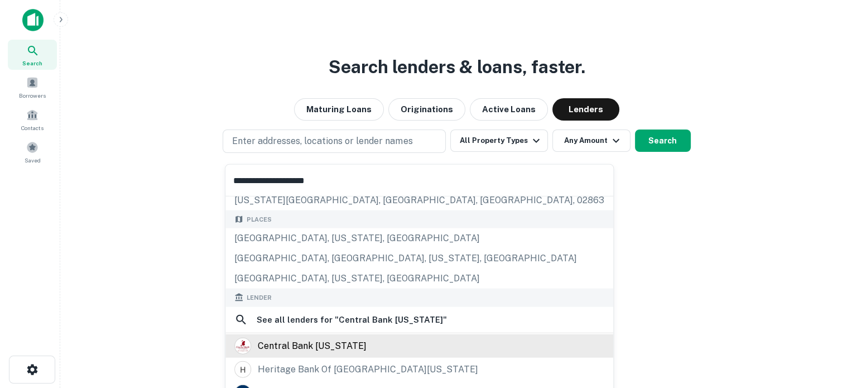
scroll to position [112, 0]
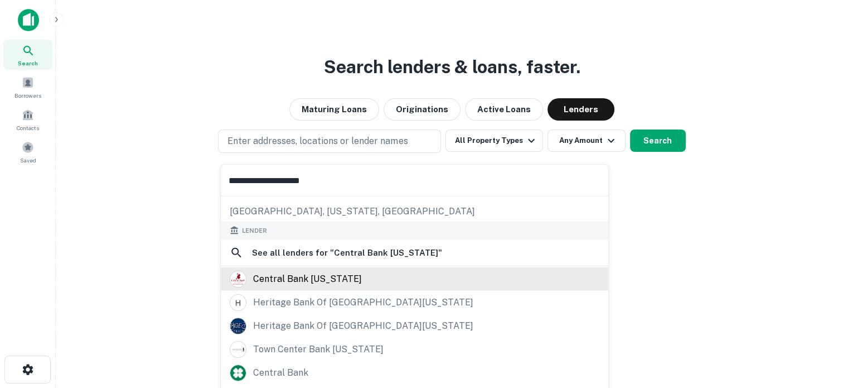
type input "**********"
click at [312, 278] on div "central bank [US_STATE]" at bounding box center [307, 278] width 109 height 17
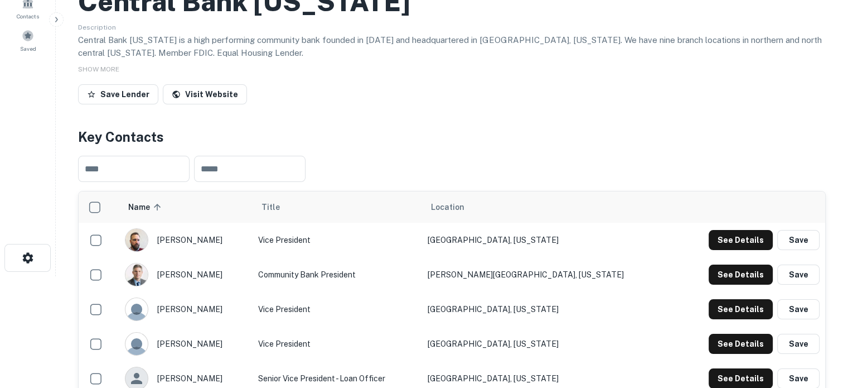
scroll to position [279, 0]
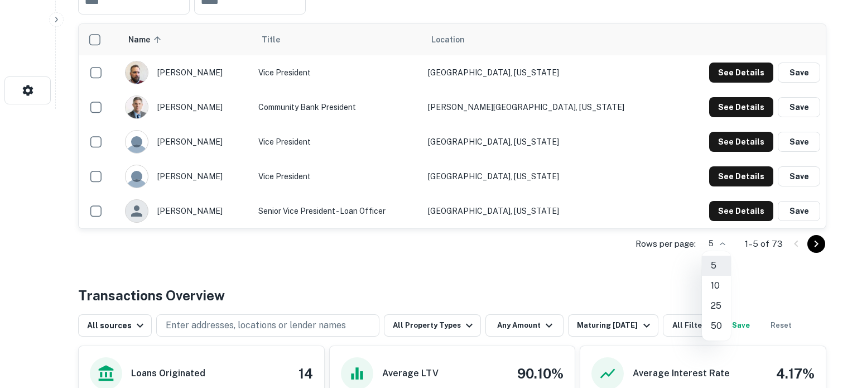
click at [714, 322] on li "50" at bounding box center [716, 326] width 29 height 20
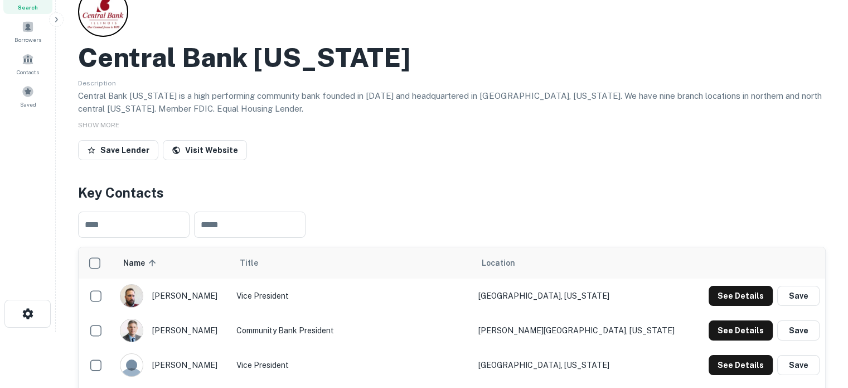
scroll to position [0, 0]
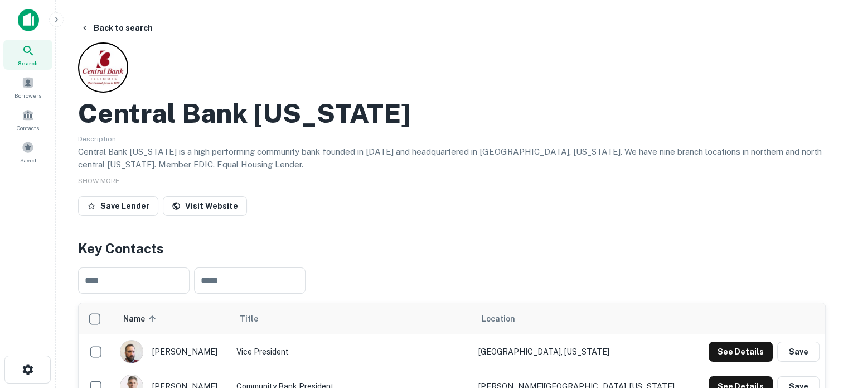
click at [31, 59] on span "Search" at bounding box center [28, 63] width 20 height 9
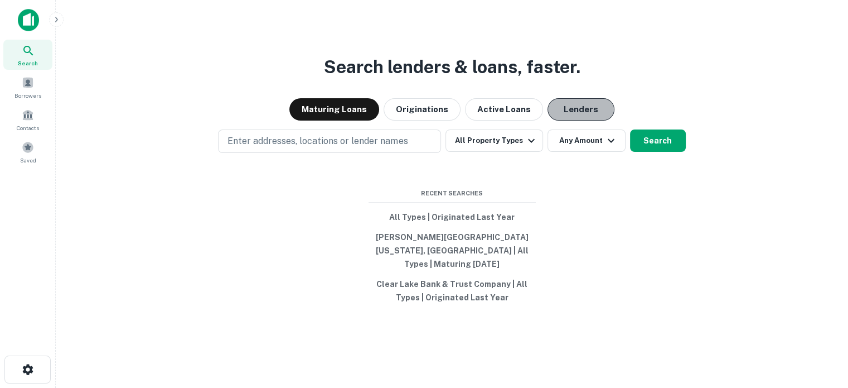
click at [587, 114] on button "Lenders" at bounding box center [581, 109] width 67 height 22
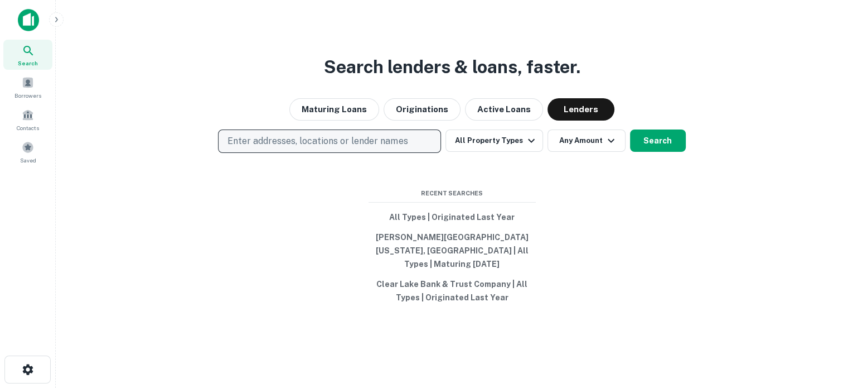
click at [307, 153] on button "Enter addresses, locations or lender names" at bounding box center [329, 140] width 223 height 23
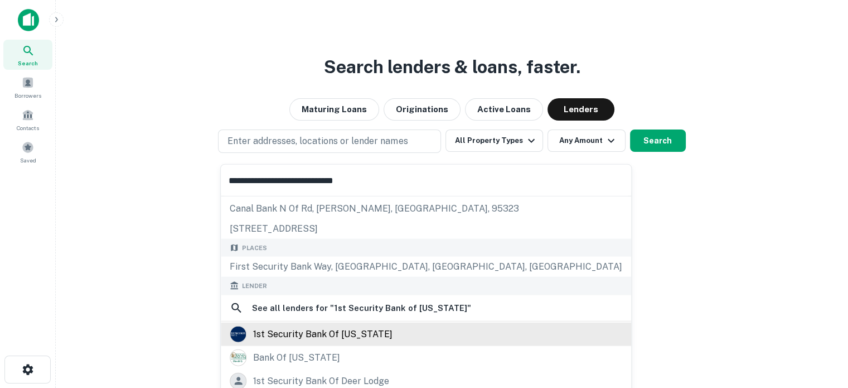
scroll to position [56, 0]
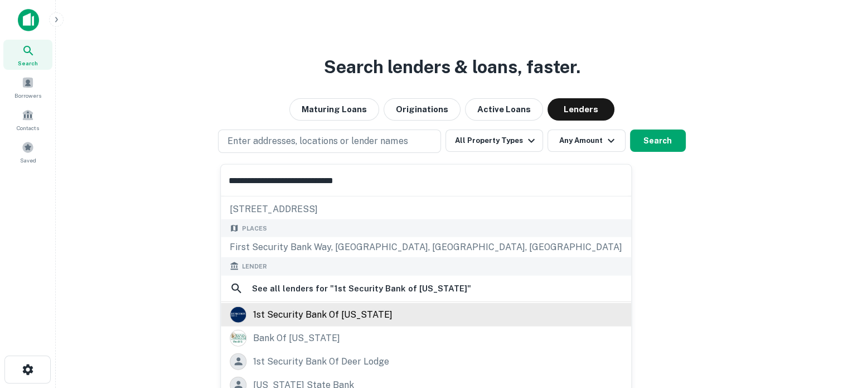
type input "**********"
click at [304, 313] on div "1st security bank of washington" at bounding box center [322, 314] width 139 height 17
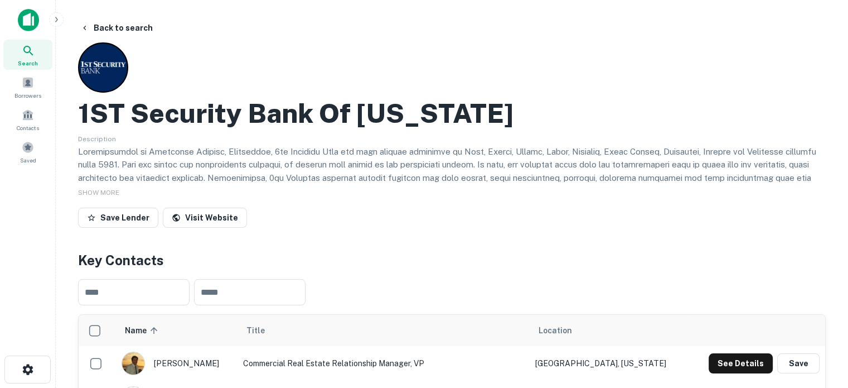
drag, startPoint x: 364, startPoint y: 301, endPoint x: 403, endPoint y: 290, distance: 41.1
click at [364, 301] on div "​ ​" at bounding box center [452, 292] width 748 height 44
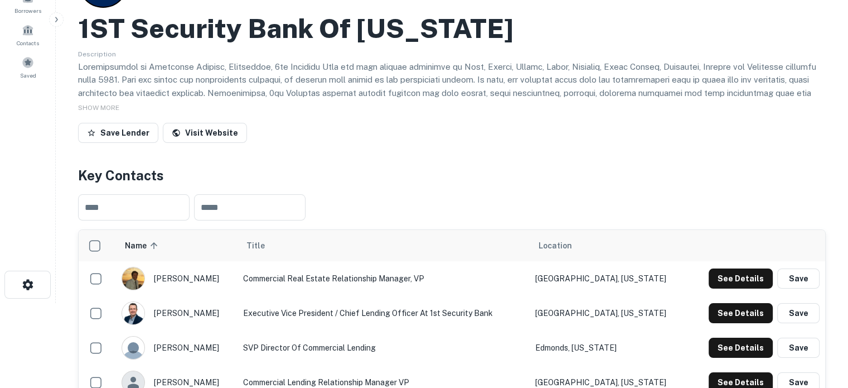
scroll to position [167, 0]
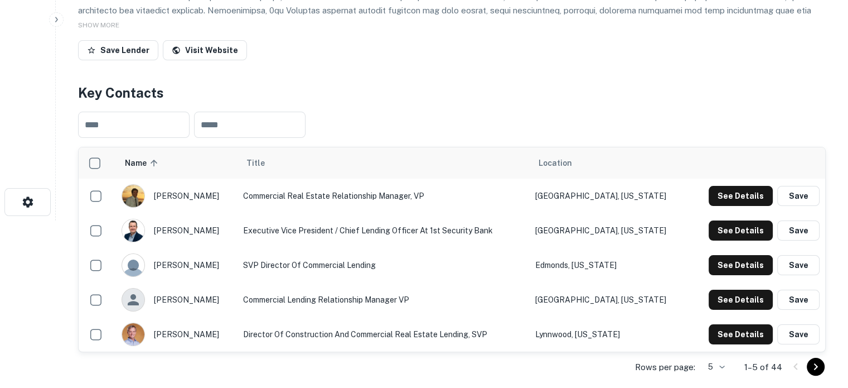
click at [711, 220] on body "Search Borrowers Contacts Saved Back to search 1ST Security Bank Of Washington …" at bounding box center [424, 27] width 848 height 388
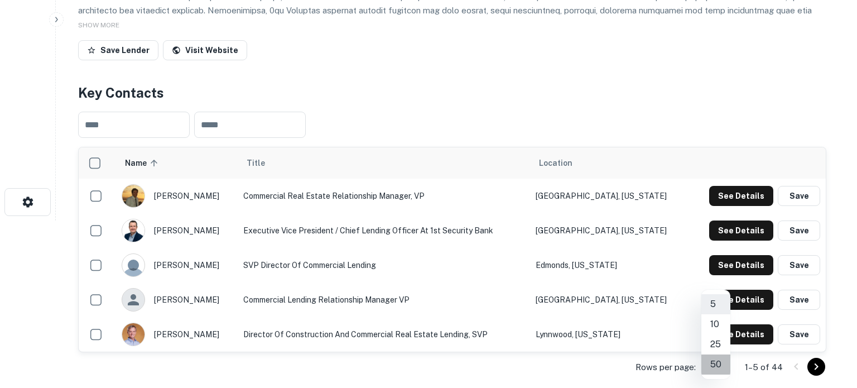
click at [718, 357] on li "50" at bounding box center [715, 364] width 29 height 20
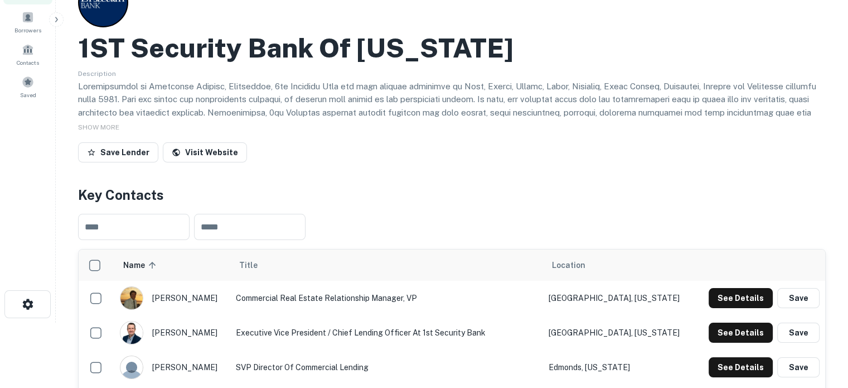
scroll to position [0, 0]
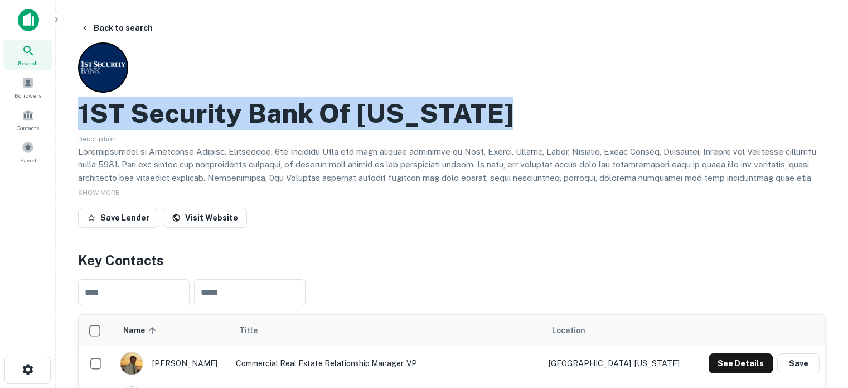
drag, startPoint x: 81, startPoint y: 117, endPoint x: 513, endPoint y: 114, distance: 432.2
click at [513, 114] on div "1ST Security Bank Of Washington" at bounding box center [452, 113] width 748 height 32
copy h2 "1ST Security Bank Of Washington"
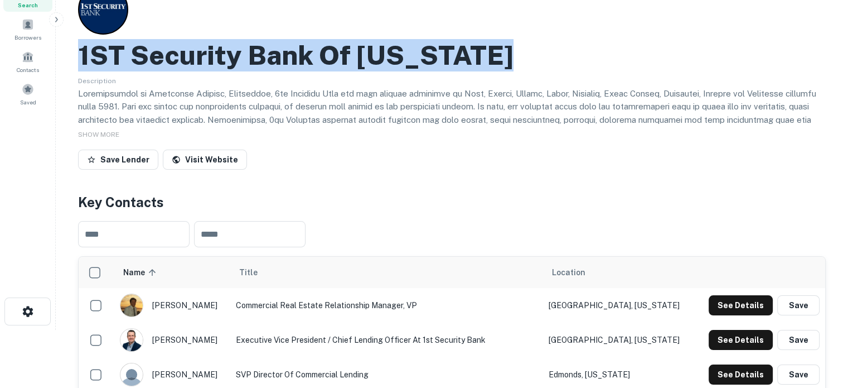
scroll to position [112, 0]
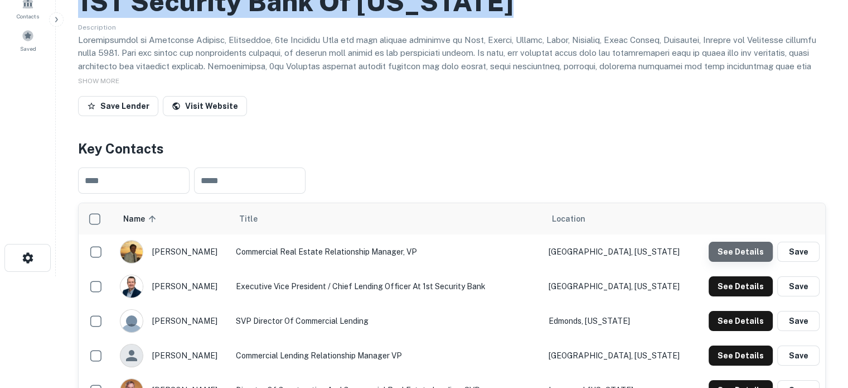
click at [740, 260] on button "See Details" at bounding box center [741, 251] width 64 height 20
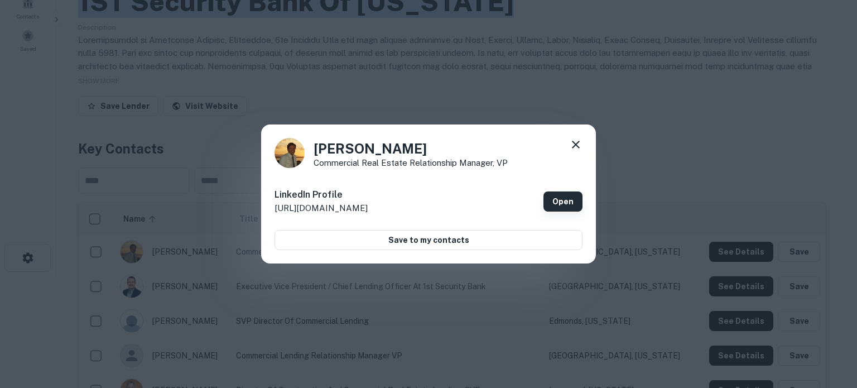
click at [557, 200] on link "Open" at bounding box center [562, 201] width 39 height 20
click at [578, 145] on icon at bounding box center [575, 144] width 13 height 13
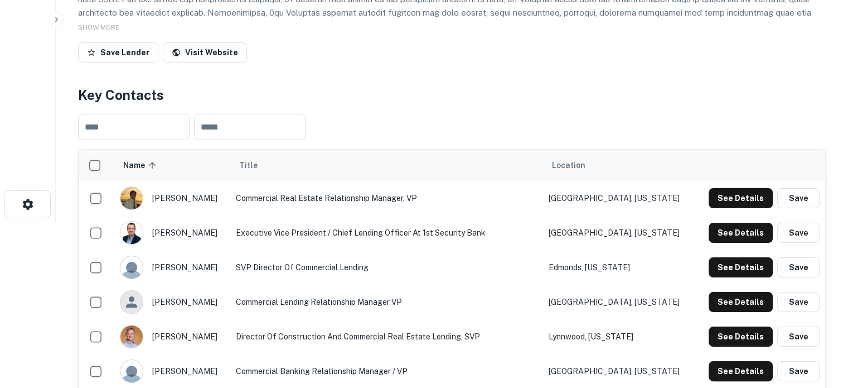
scroll to position [223, 0]
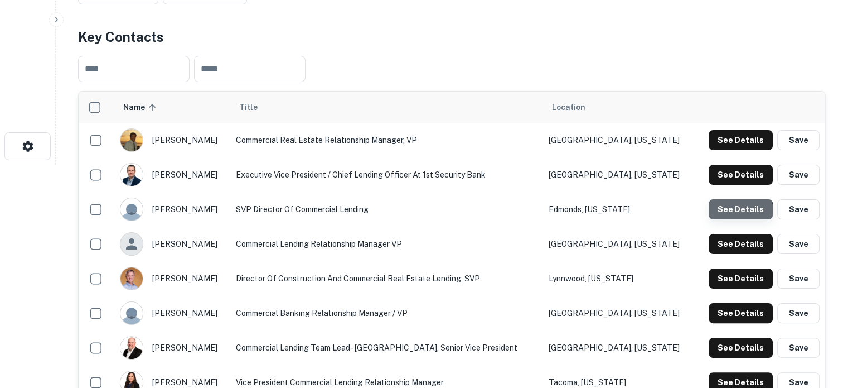
click at [734, 215] on button "See Details" at bounding box center [741, 209] width 64 height 20
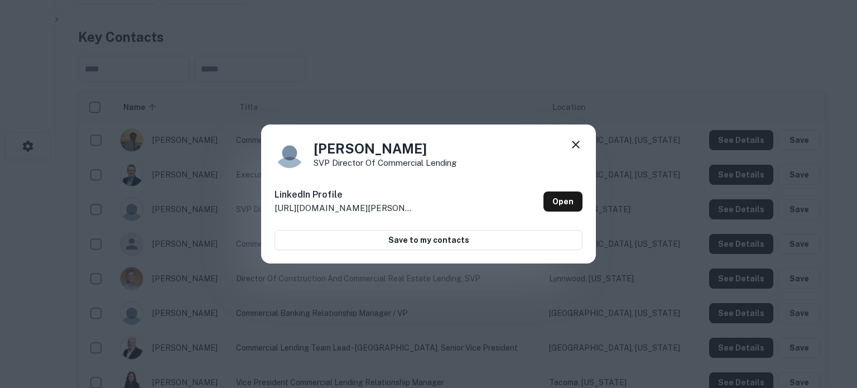
click at [572, 147] on icon at bounding box center [575, 144] width 13 height 13
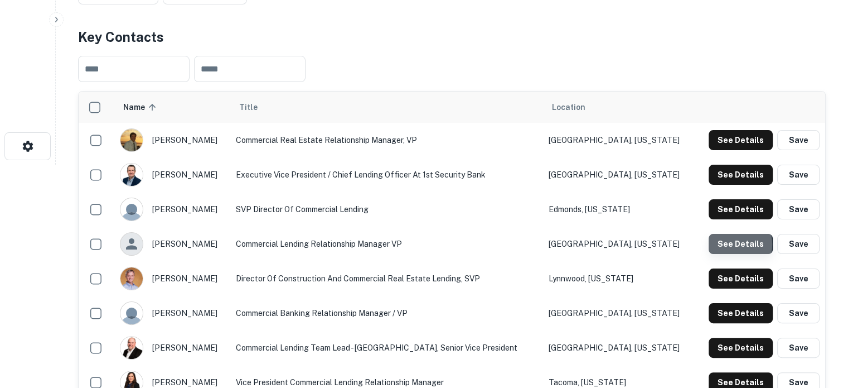
click at [730, 245] on button "See Details" at bounding box center [741, 244] width 64 height 20
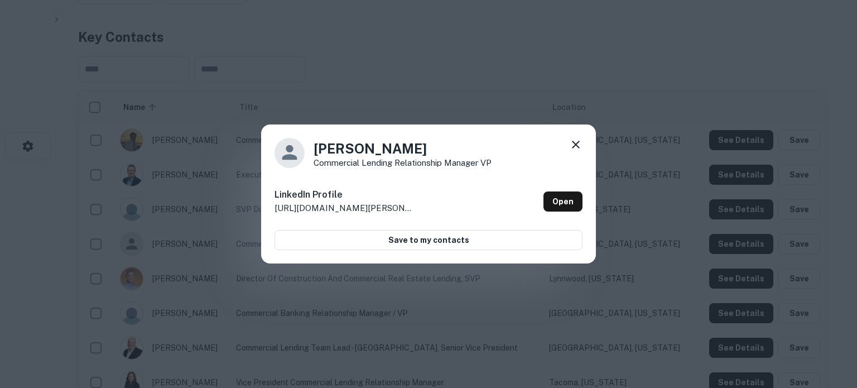
click at [574, 146] on icon at bounding box center [576, 145] width 8 height 8
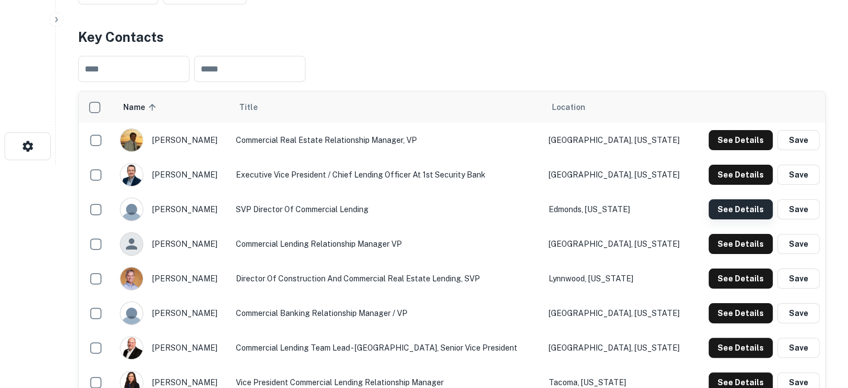
click at [740, 212] on button "See Details" at bounding box center [741, 209] width 64 height 20
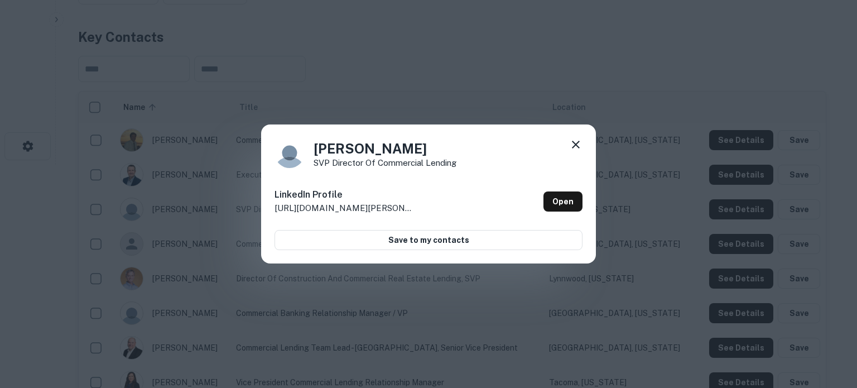
drag, startPoint x: 577, startPoint y: 143, endPoint x: 596, endPoint y: 194, distance: 54.2
click at [577, 143] on icon at bounding box center [576, 145] width 8 height 8
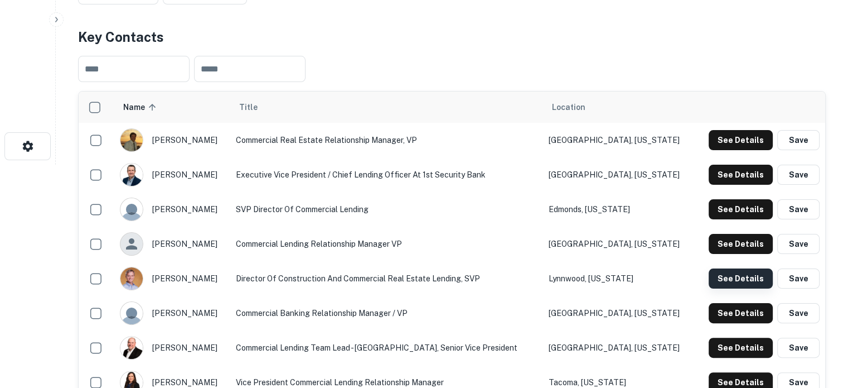
click at [731, 279] on button "See Details" at bounding box center [741, 278] width 64 height 20
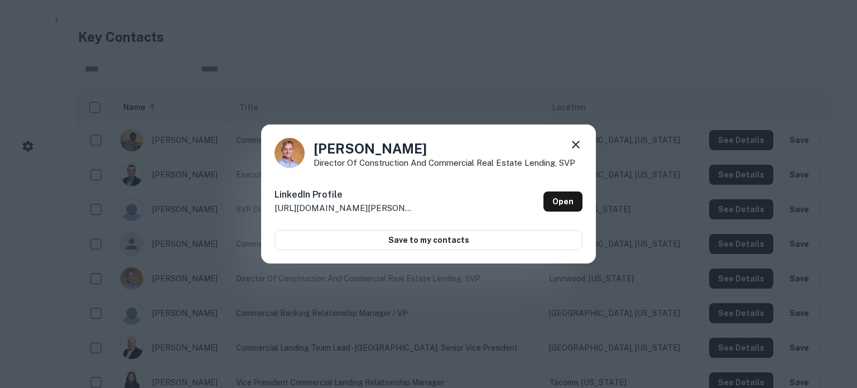
click at [571, 145] on icon at bounding box center [575, 144] width 13 height 13
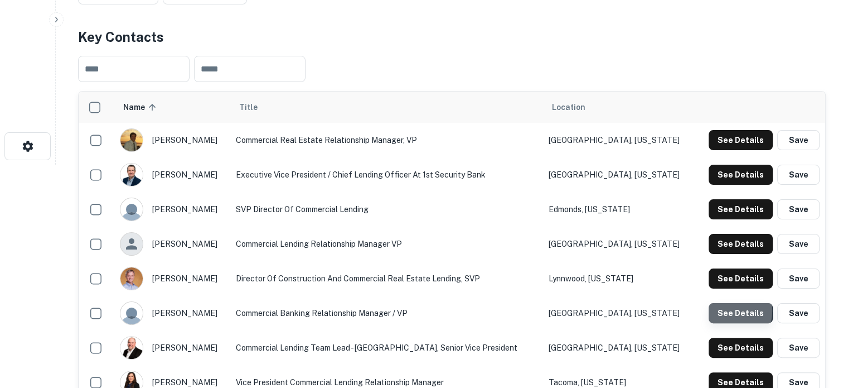
click at [718, 311] on button "See Details" at bounding box center [741, 313] width 64 height 20
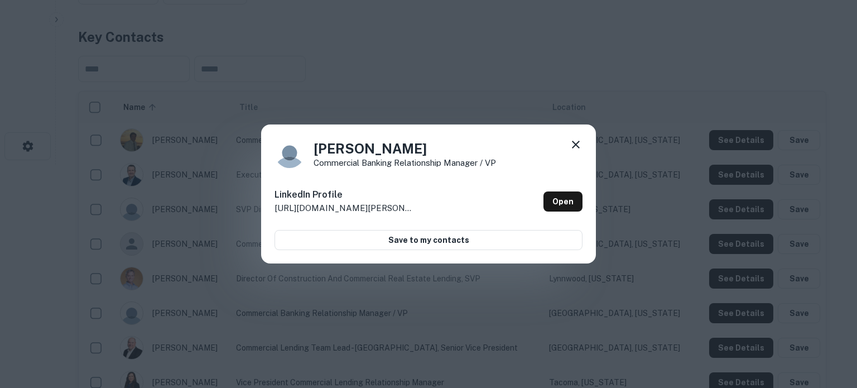
click at [573, 145] on icon at bounding box center [575, 144] width 13 height 13
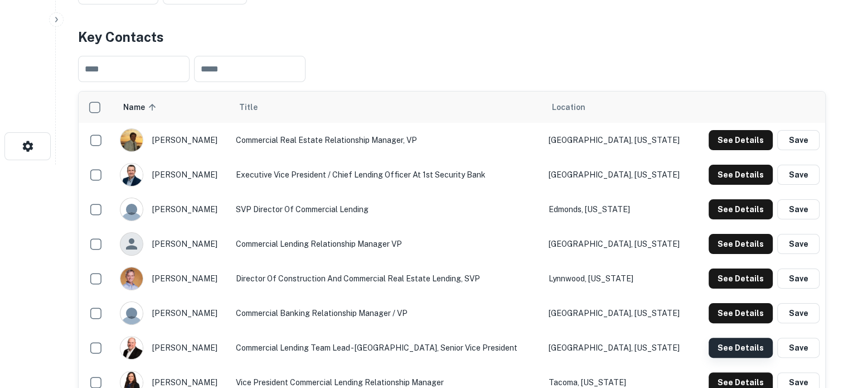
click at [728, 341] on button "See Details" at bounding box center [741, 347] width 64 height 20
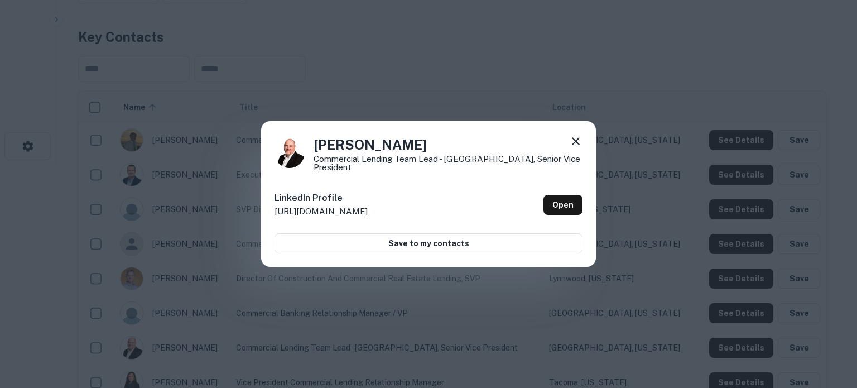
click at [576, 144] on icon at bounding box center [576, 141] width 8 height 8
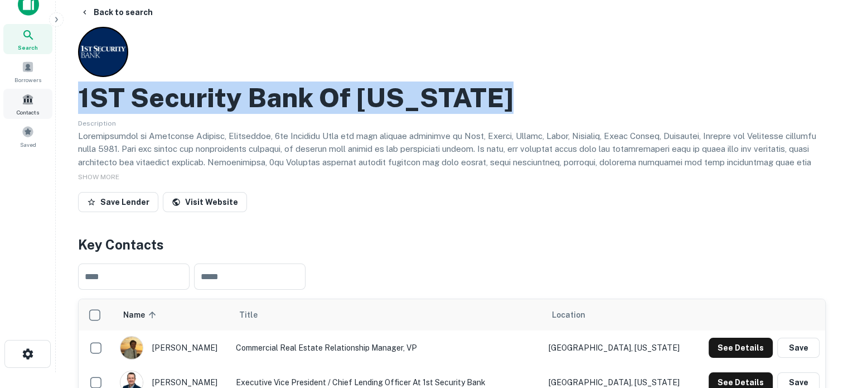
scroll to position [0, 0]
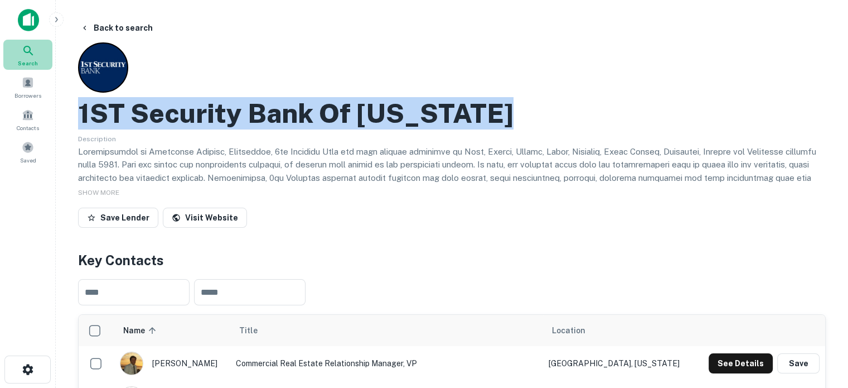
click at [33, 55] on icon at bounding box center [28, 50] width 13 height 13
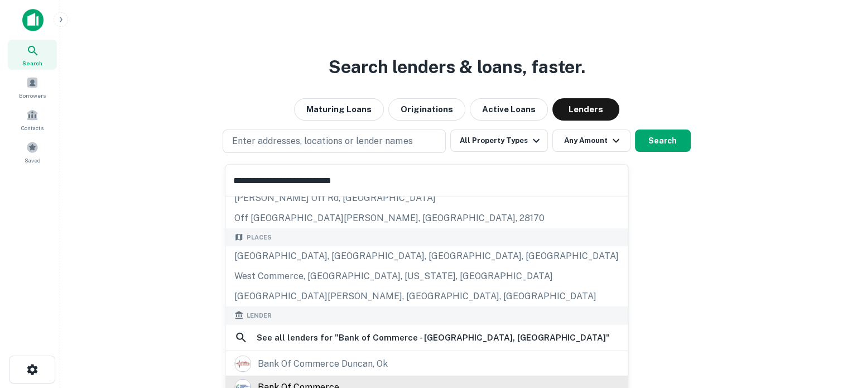
scroll to position [112, 0]
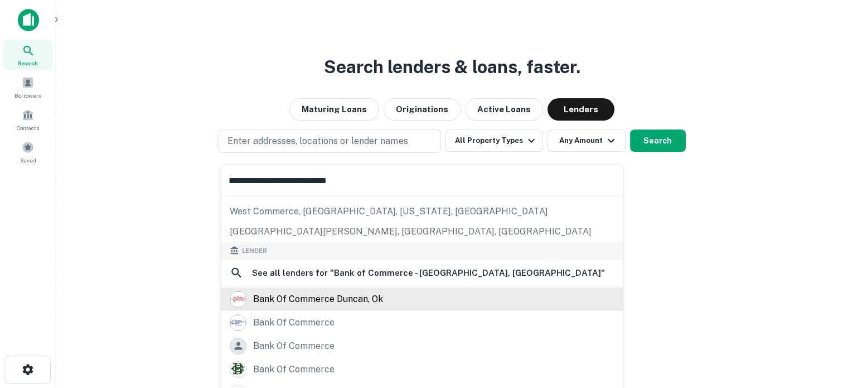
type input "**********"
click at [331, 300] on div "bank of commerce duncan, ok" at bounding box center [318, 298] width 130 height 17
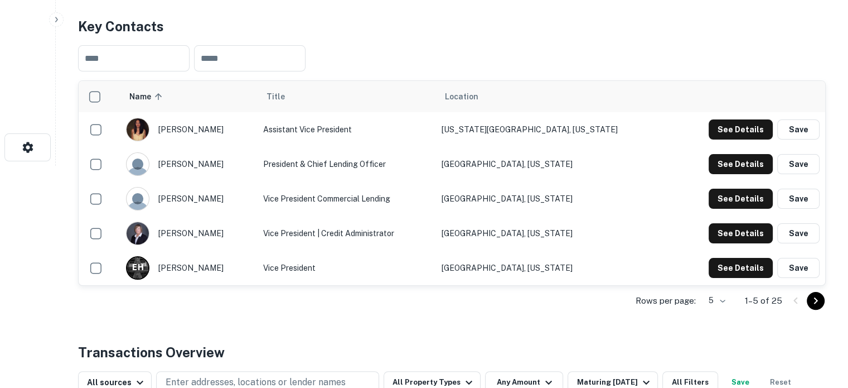
scroll to position [223, 0]
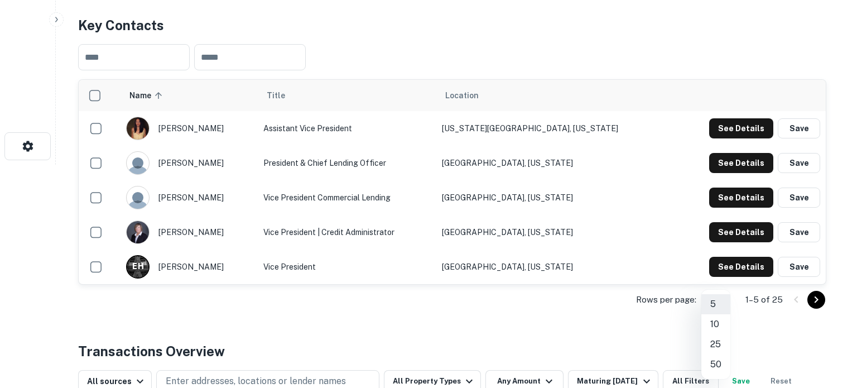
click at [718, 343] on li "25" at bounding box center [715, 344] width 29 height 20
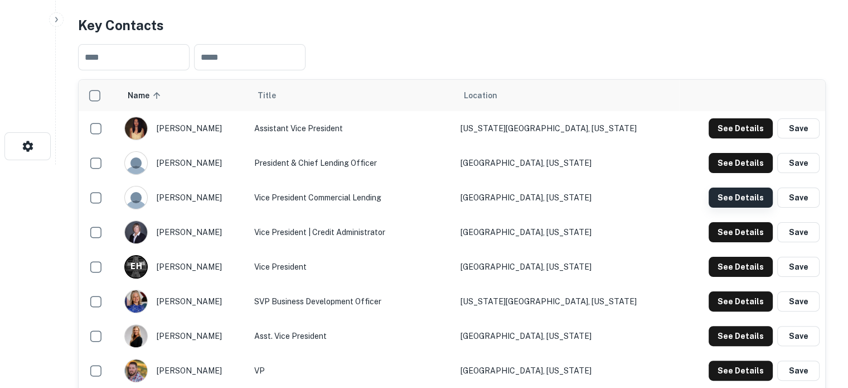
click at [746, 195] on button "See Details" at bounding box center [741, 197] width 64 height 20
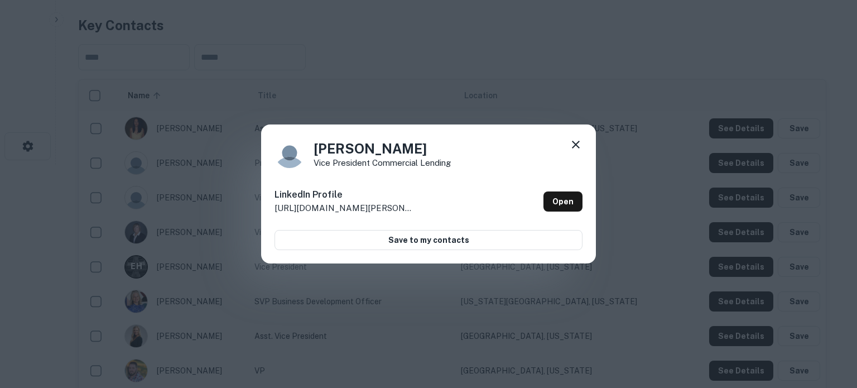
click at [573, 146] on icon at bounding box center [575, 144] width 13 height 13
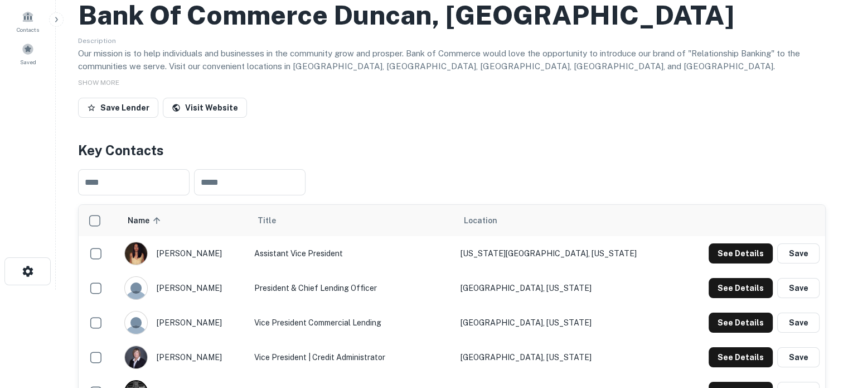
scroll to position [0, 0]
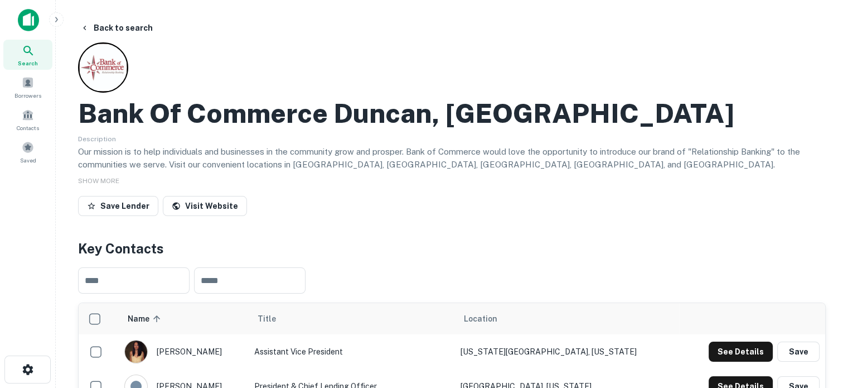
click at [32, 49] on icon at bounding box center [28, 50] width 13 height 13
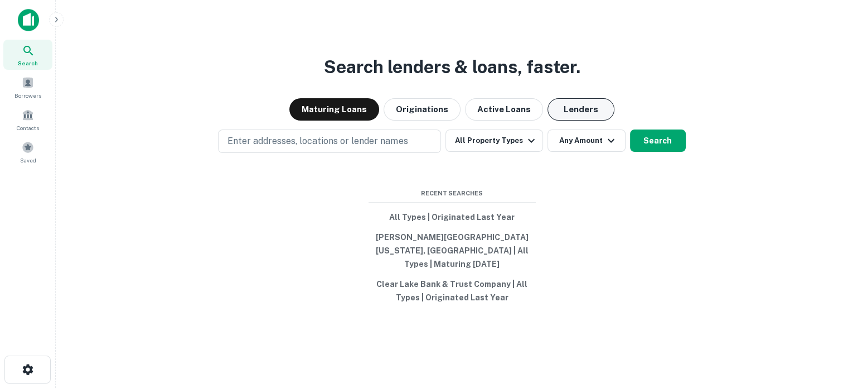
click at [591, 115] on button "Lenders" at bounding box center [581, 109] width 67 height 22
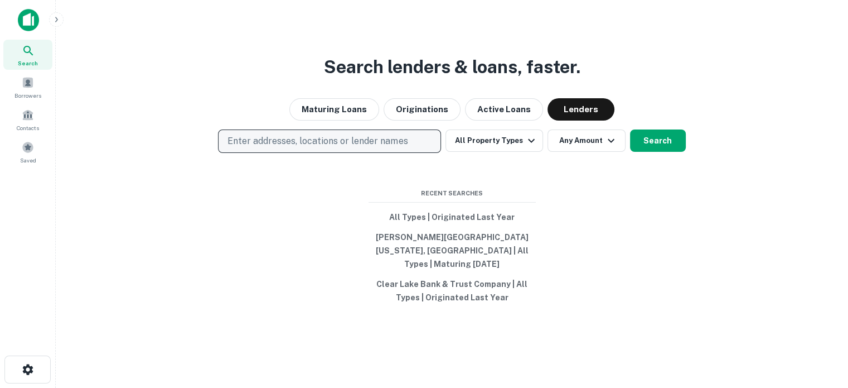
click at [365, 148] on p "Enter addresses, locations or lender names" at bounding box center [318, 140] width 180 height 13
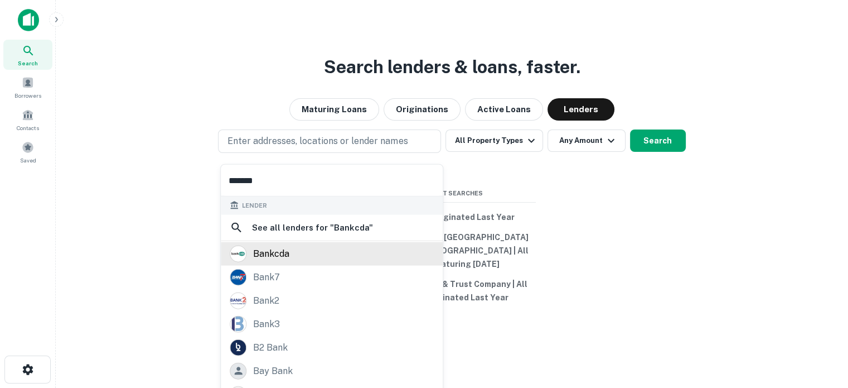
type input "*******"
click at [296, 245] on div "bankcda" at bounding box center [332, 253] width 204 height 17
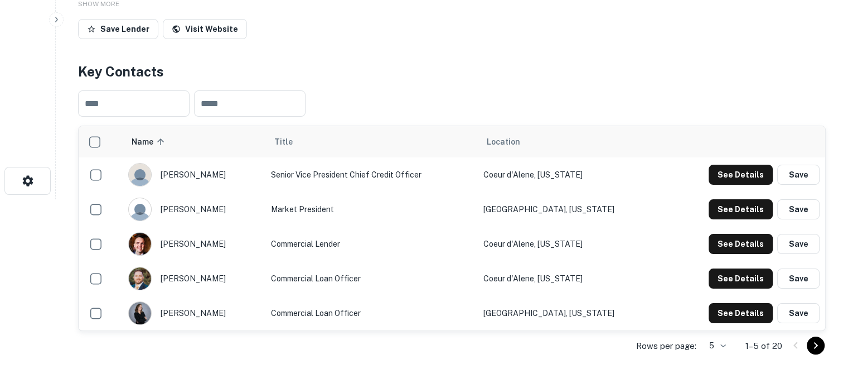
scroll to position [279, 0]
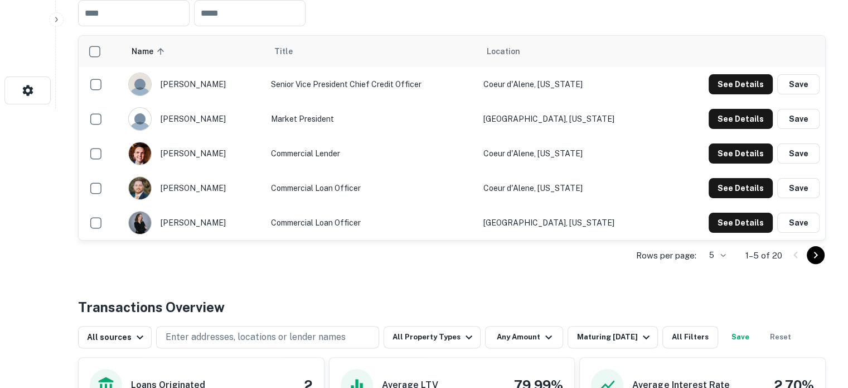
click at [741, 254] on div "Rows per page: 5 * 1–5 of 20" at bounding box center [452, 255] width 748 height 30
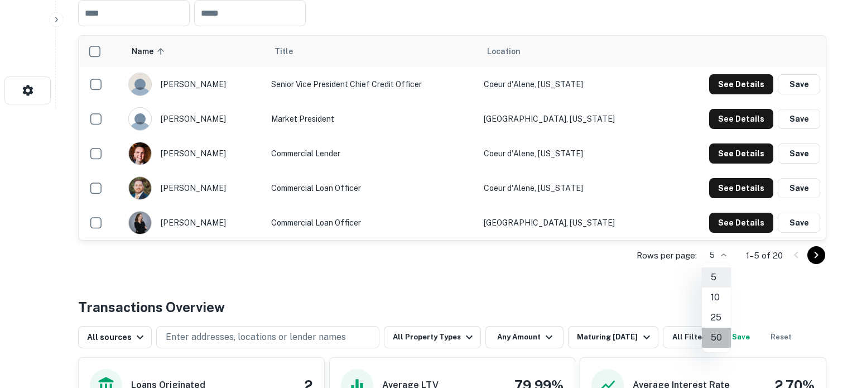
click at [716, 331] on li "50" at bounding box center [716, 337] width 29 height 20
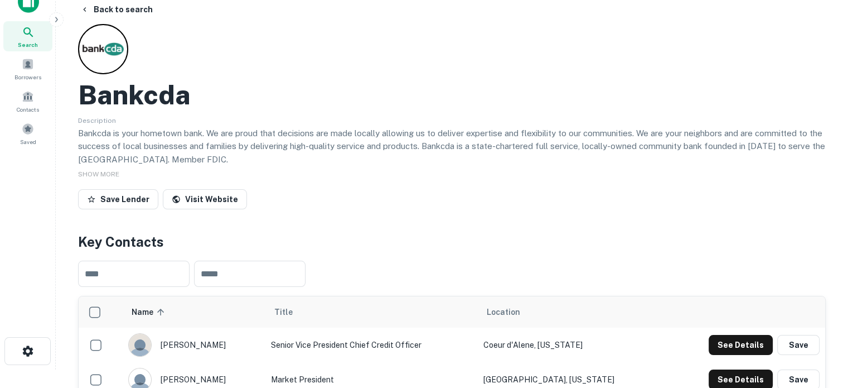
scroll to position [1, 0]
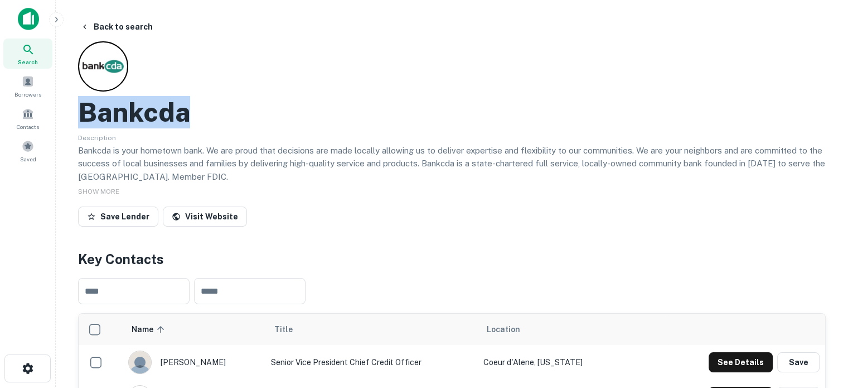
drag, startPoint x: 85, startPoint y: 115, endPoint x: 197, endPoint y: 113, distance: 112.1
click at [197, 113] on div "Bankcda" at bounding box center [452, 112] width 748 height 32
copy h2 "Bankcda"
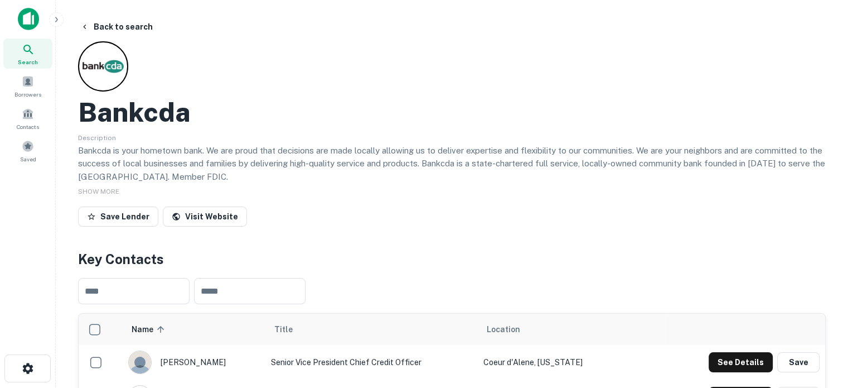
click at [425, 228] on div "Save Lender Visit Website" at bounding box center [452, 218] width 748 height 25
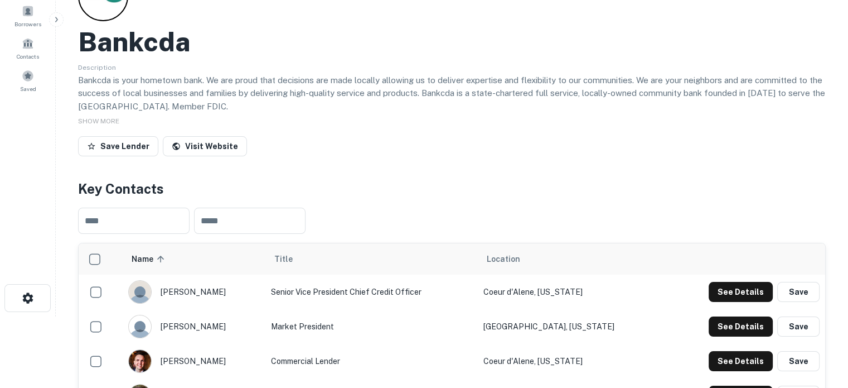
scroll to position [168, 0]
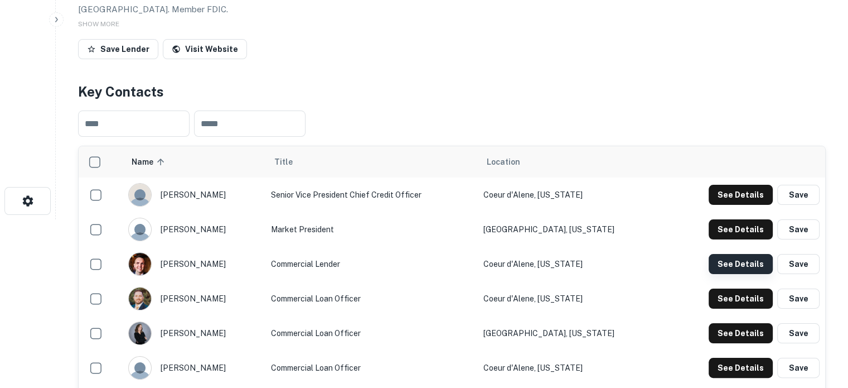
click at [722, 266] on button "See Details" at bounding box center [741, 264] width 64 height 20
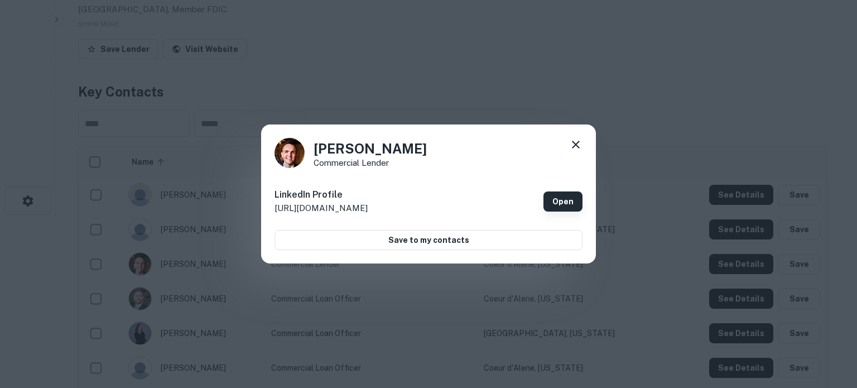
click at [559, 200] on link "Open" at bounding box center [562, 201] width 39 height 20
click at [574, 144] on icon at bounding box center [576, 145] width 8 height 8
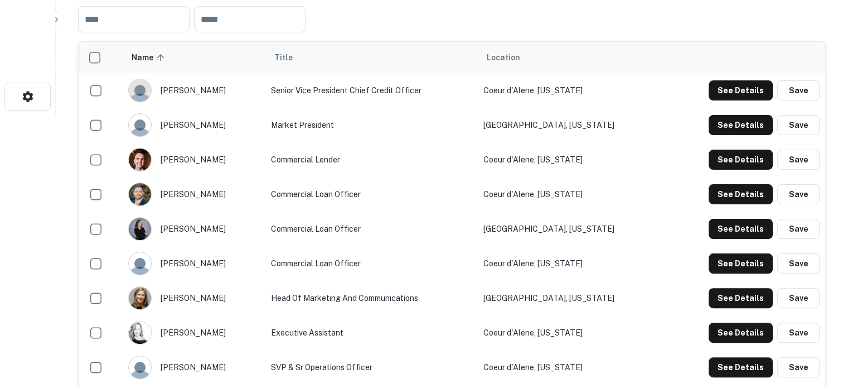
scroll to position [280, 0]
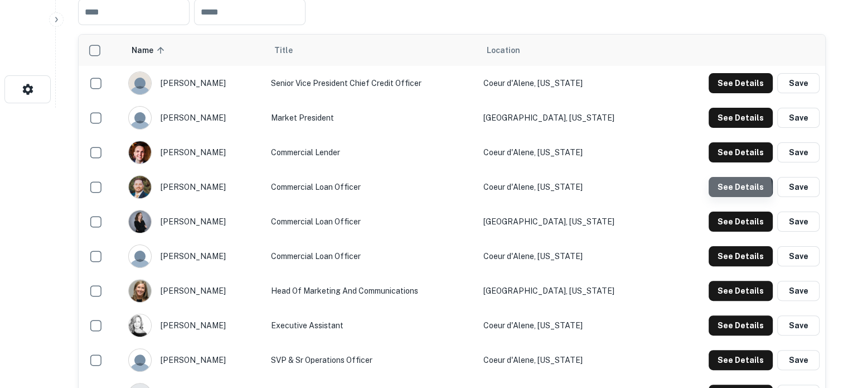
click at [723, 190] on button "See Details" at bounding box center [741, 187] width 64 height 20
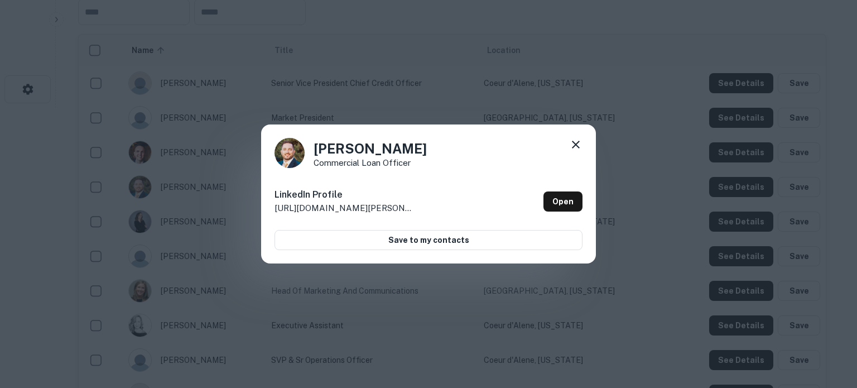
click at [576, 144] on icon at bounding box center [576, 145] width 8 height 8
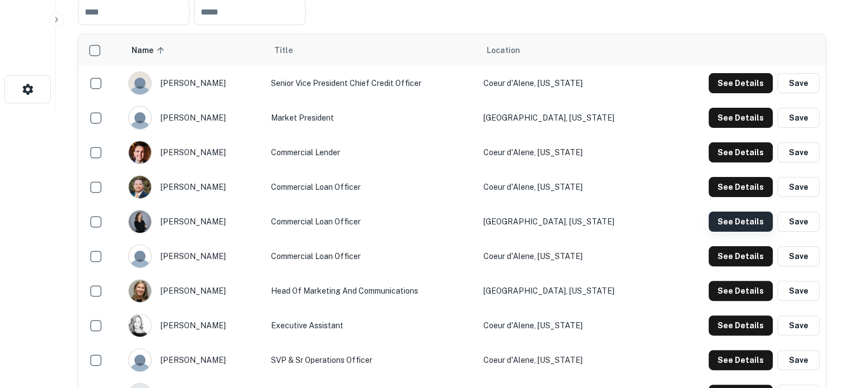
click at [726, 226] on button "See Details" at bounding box center [741, 221] width 64 height 20
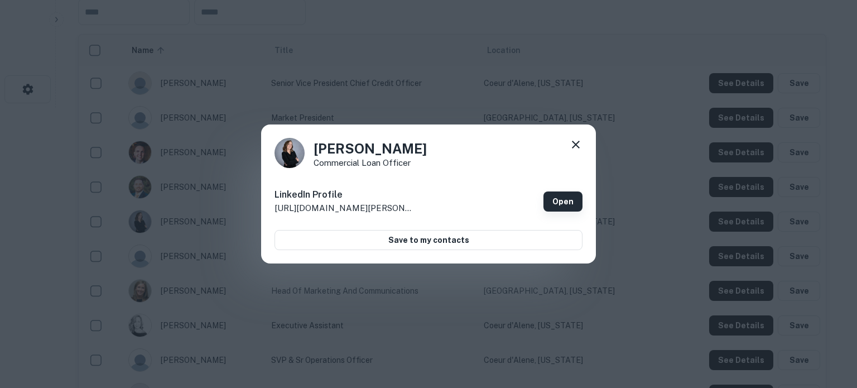
click at [566, 200] on link "Open" at bounding box center [562, 201] width 39 height 20
click at [574, 146] on icon at bounding box center [575, 144] width 13 height 13
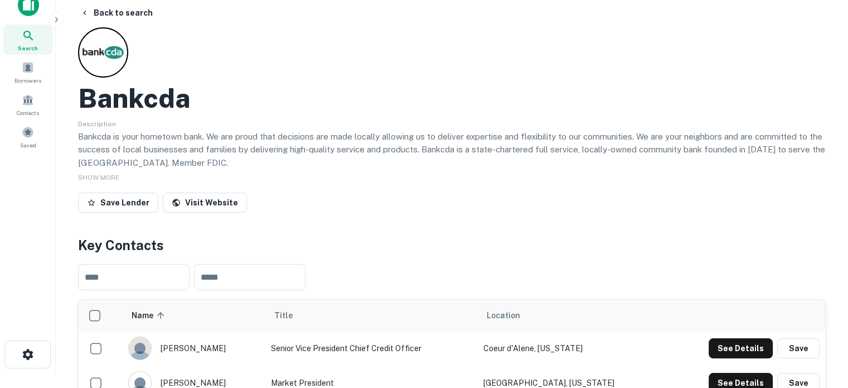
scroll to position [0, 0]
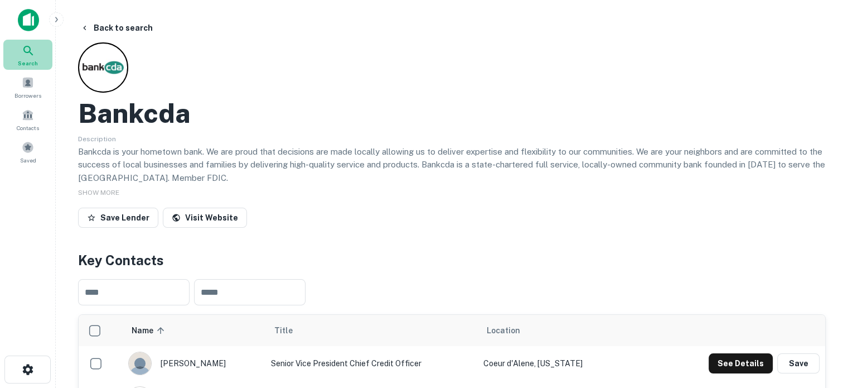
click at [42, 53] on div "Search" at bounding box center [27, 55] width 49 height 30
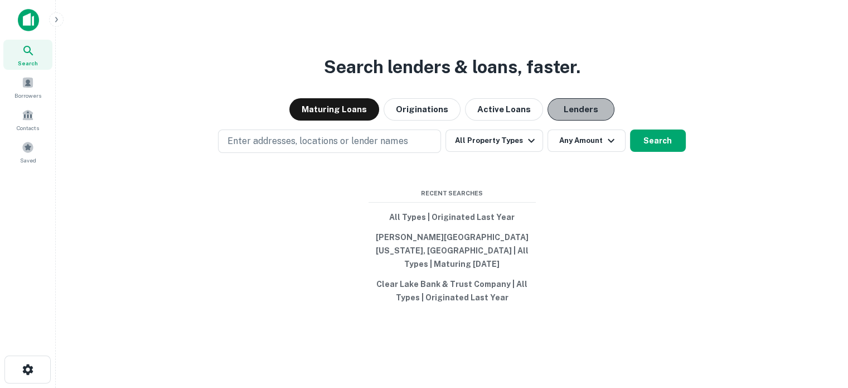
click at [557, 115] on button "Lenders" at bounding box center [581, 109] width 67 height 22
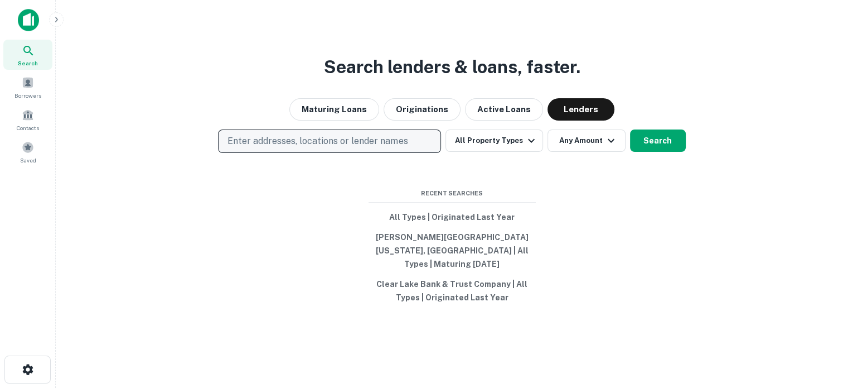
click at [380, 148] on p "Enter addresses, locations or lender names" at bounding box center [318, 140] width 180 height 13
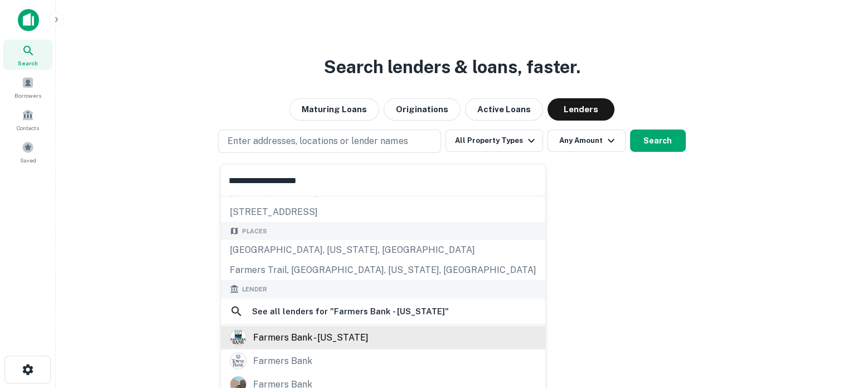
scroll to position [56, 0]
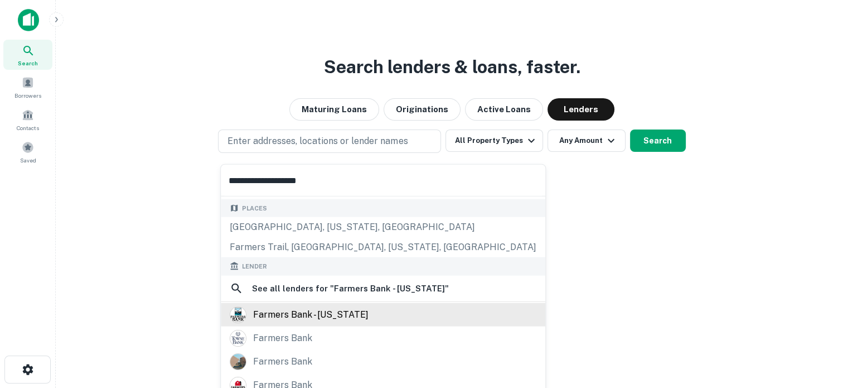
type input "**********"
click at [308, 318] on div "farmers bank - [US_STATE]" at bounding box center [310, 314] width 115 height 17
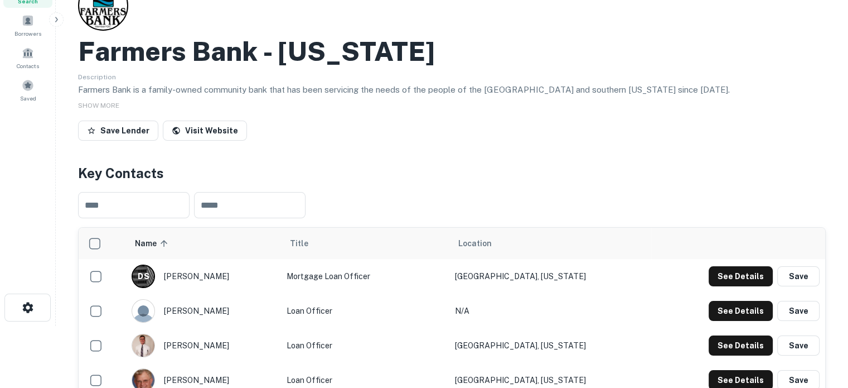
scroll to position [167, 0]
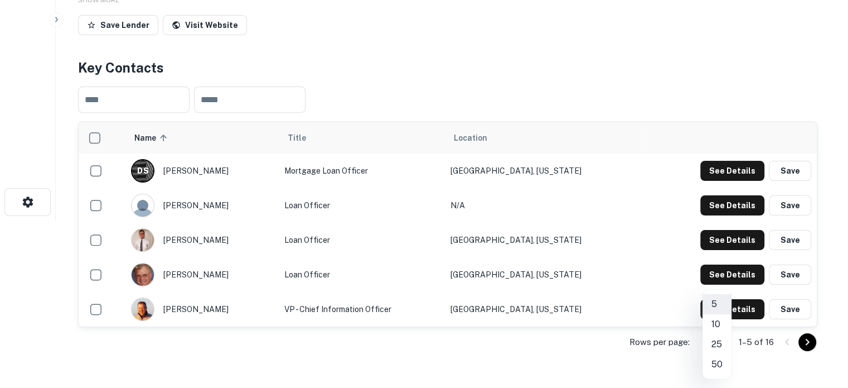
click at [725, 220] on body "Search Borrowers Contacts Saved Back to search Farmers Bank - [US_STATE] Descri…" at bounding box center [424, 27] width 848 height 388
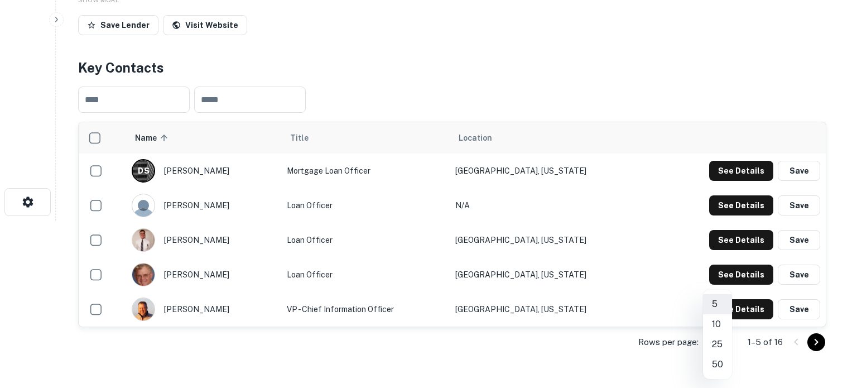
click at [716, 363] on li "50" at bounding box center [717, 364] width 29 height 20
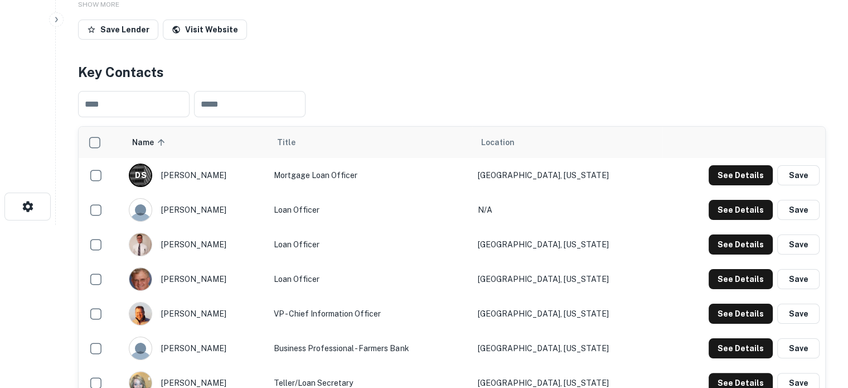
scroll to position [0, 0]
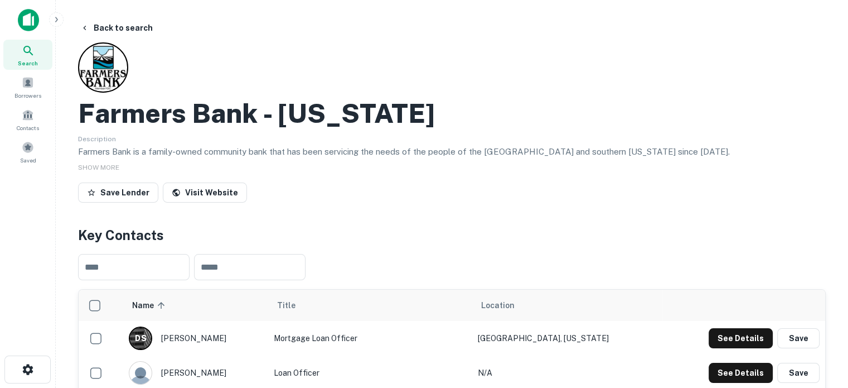
click at [23, 55] on icon at bounding box center [28, 50] width 13 height 13
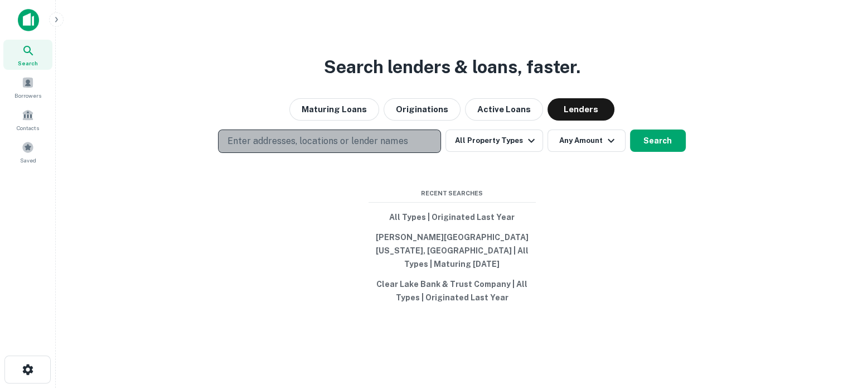
click at [355, 153] on button "Enter addresses, locations or lender names" at bounding box center [329, 140] width 223 height 23
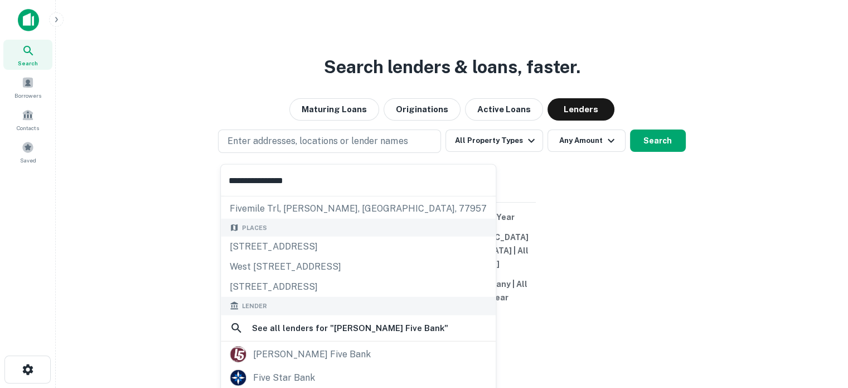
scroll to position [112, 0]
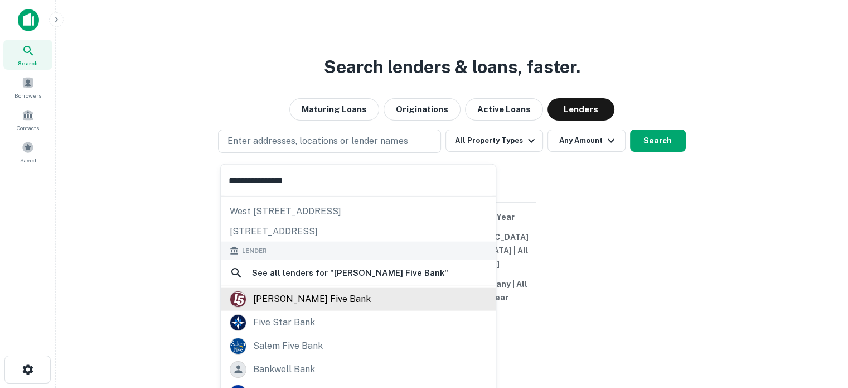
type input "**********"
click at [312, 304] on div "lowell five bank" at bounding box center [312, 298] width 118 height 17
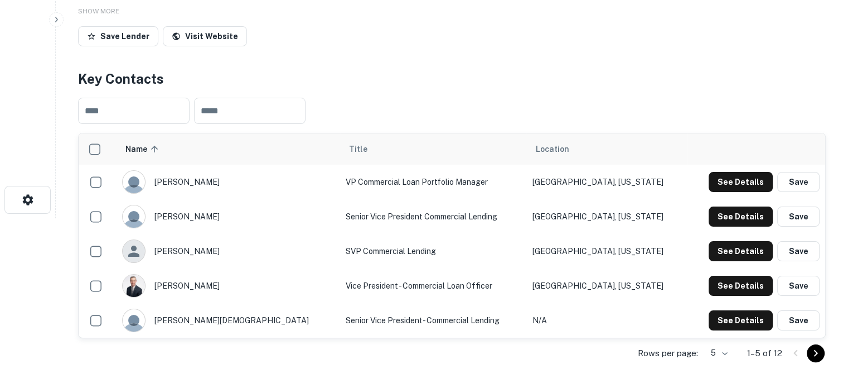
scroll to position [223, 0]
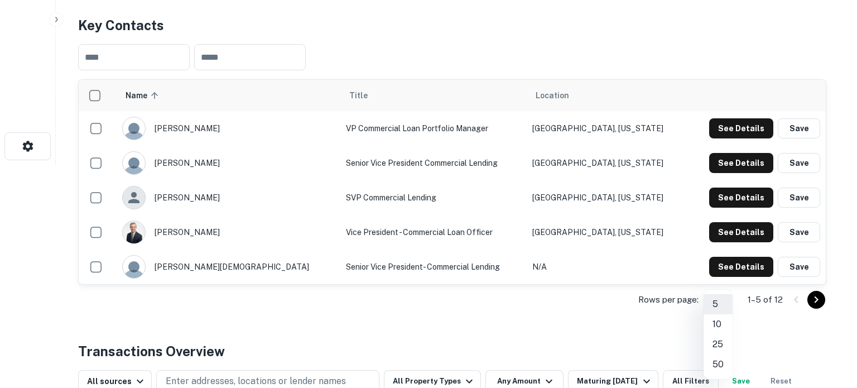
click at [718, 363] on li "50" at bounding box center [717, 364] width 29 height 20
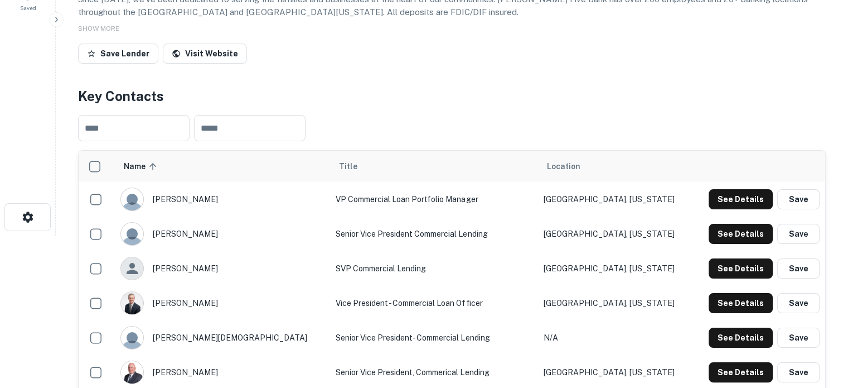
scroll to position [0, 0]
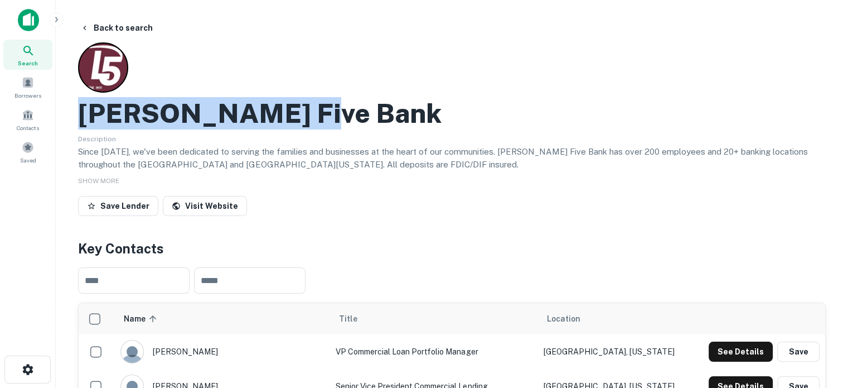
drag, startPoint x: 81, startPoint y: 115, endPoint x: 291, endPoint y: 110, distance: 209.8
click at [291, 110] on h2 "Lowell Five Bank" at bounding box center [260, 113] width 364 height 32
copy h2 "Lowell Five Bank"
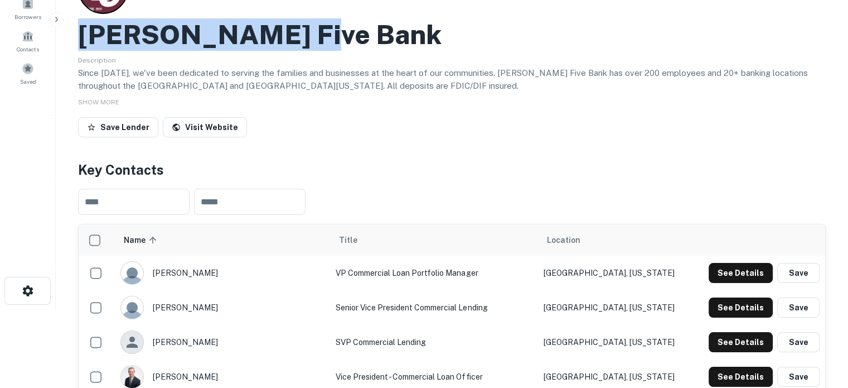
scroll to position [112, 0]
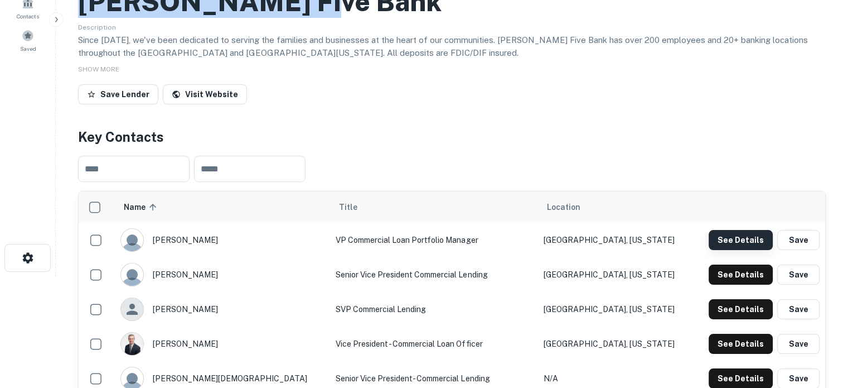
click at [739, 240] on button "See Details" at bounding box center [741, 240] width 64 height 20
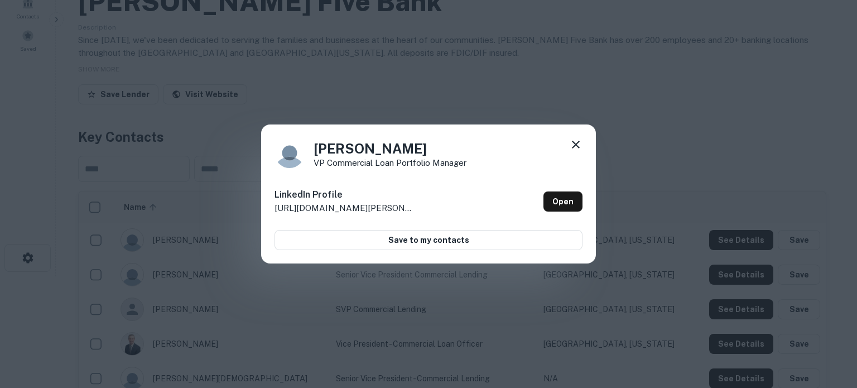
click at [582, 148] on div "Holly Lagarde VP Commercial Loan Portfolio Manager LinkedIn Profile http://www.…" at bounding box center [428, 193] width 335 height 139
click at [576, 147] on icon at bounding box center [575, 144] width 13 height 13
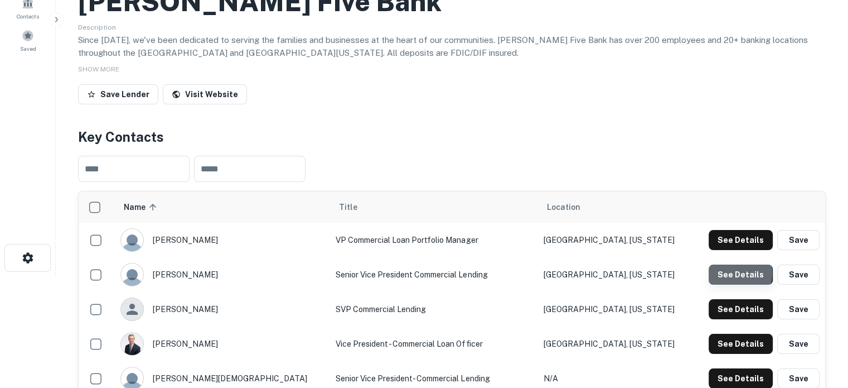
click at [728, 274] on button "See Details" at bounding box center [741, 274] width 64 height 20
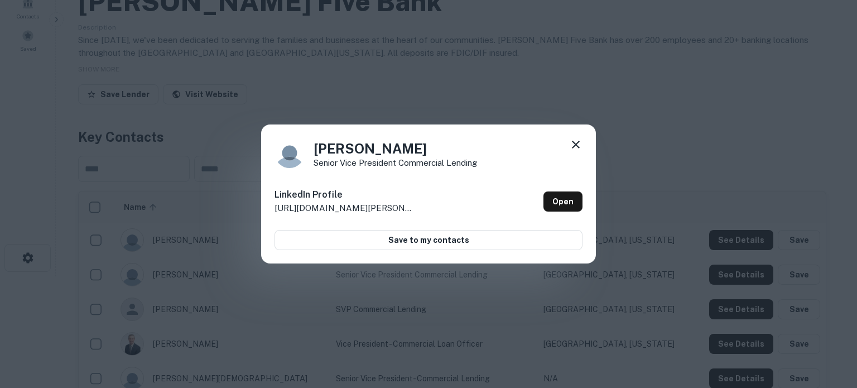
click at [572, 144] on icon at bounding box center [575, 144] width 13 height 13
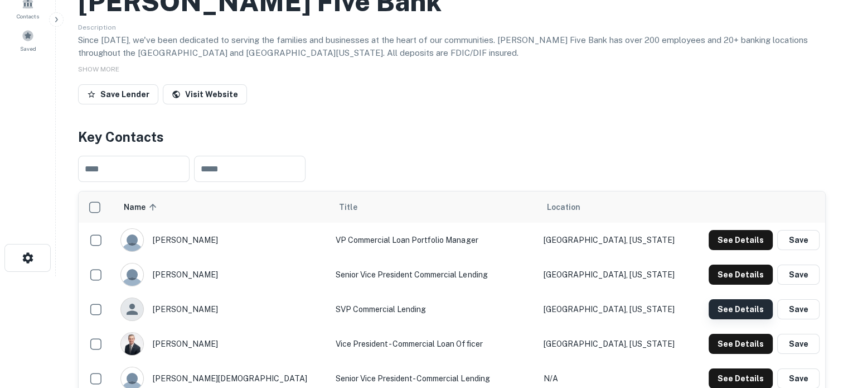
click at [722, 308] on button "See Details" at bounding box center [741, 309] width 64 height 20
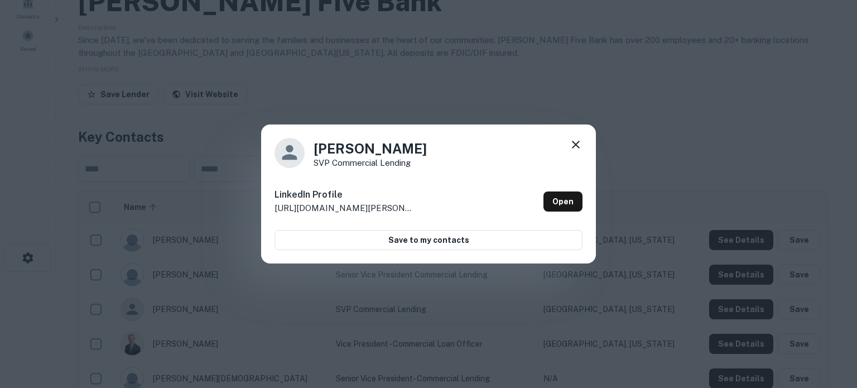
click at [573, 144] on icon at bounding box center [575, 144] width 13 height 13
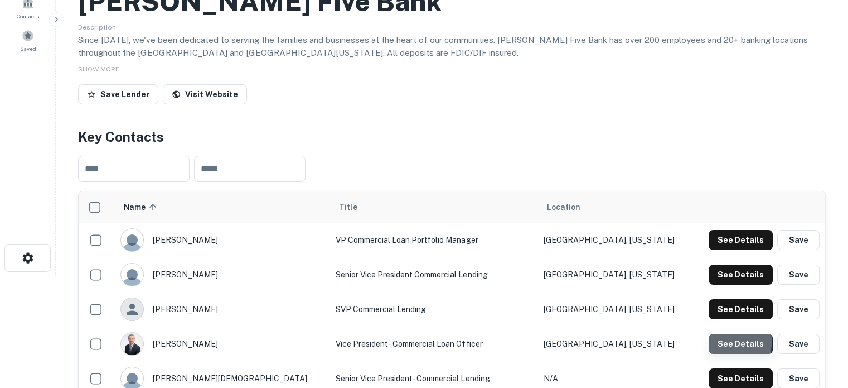
click at [716, 343] on button "See Details" at bounding box center [741, 344] width 64 height 20
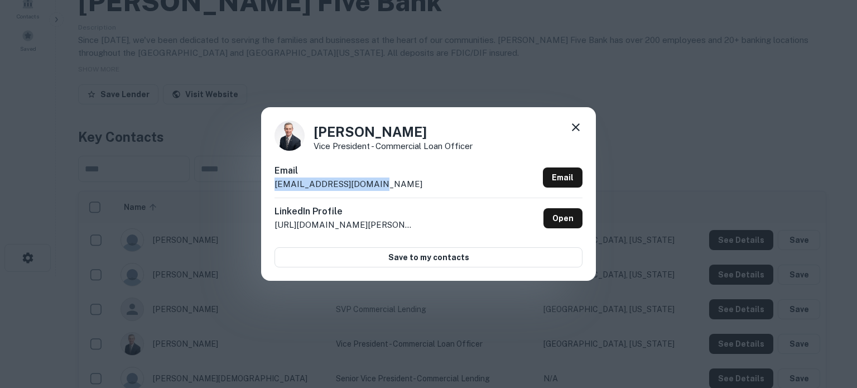
drag, startPoint x: 402, startPoint y: 188, endPoint x: 276, endPoint y: 193, distance: 126.7
click at [276, 193] on div "Email rberube@lowellfive.com Email" at bounding box center [428, 180] width 308 height 33
copy p "rberube@lowellfive.com"
click at [573, 124] on icon at bounding box center [575, 126] width 13 height 13
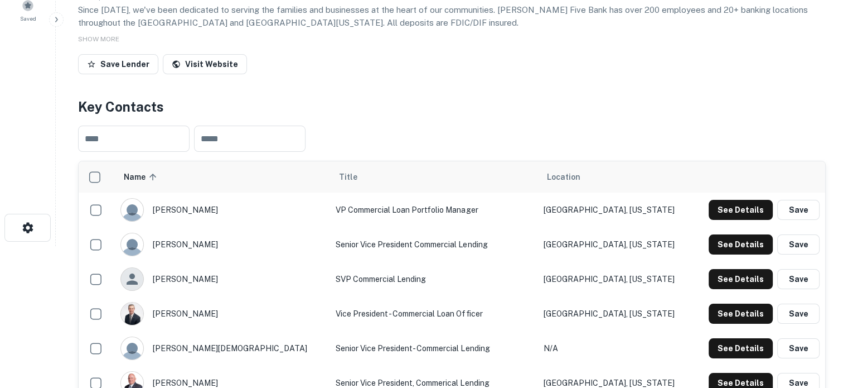
scroll to position [167, 0]
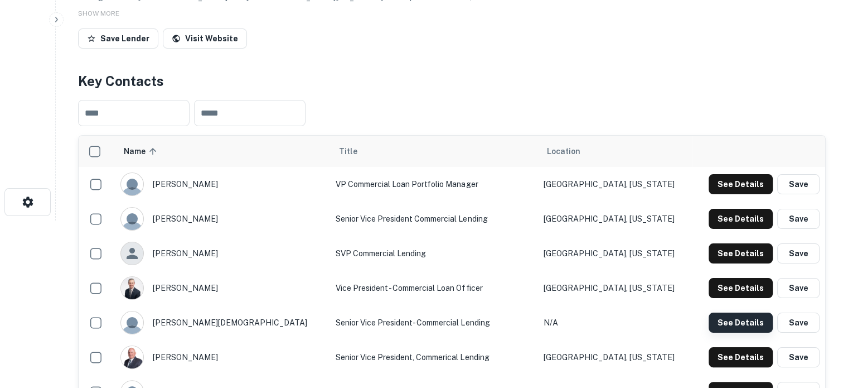
click at [723, 322] on button "See Details" at bounding box center [741, 322] width 64 height 20
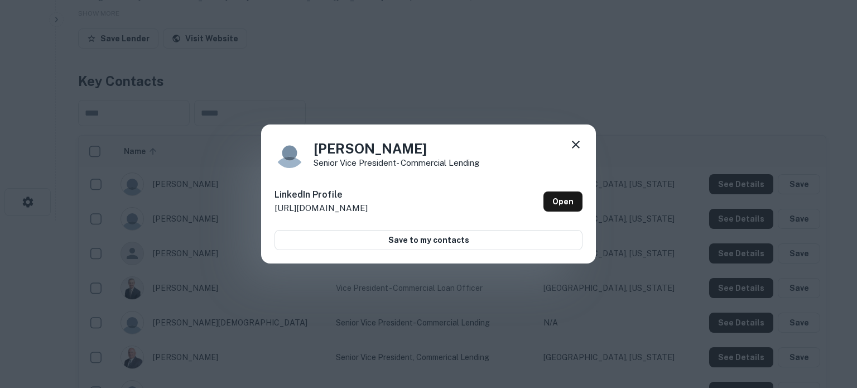
click at [580, 144] on icon at bounding box center [575, 144] width 13 height 13
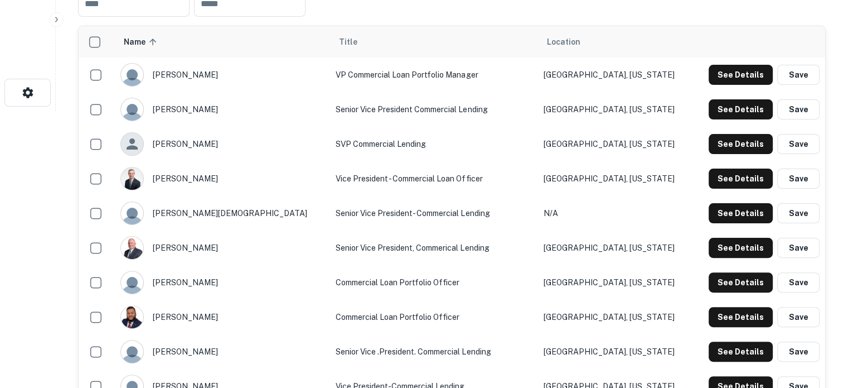
scroll to position [279, 0]
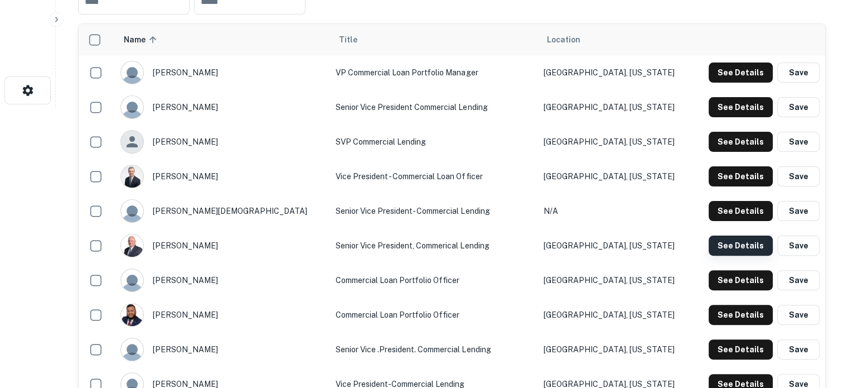
click at [711, 247] on button "See Details" at bounding box center [741, 245] width 64 height 20
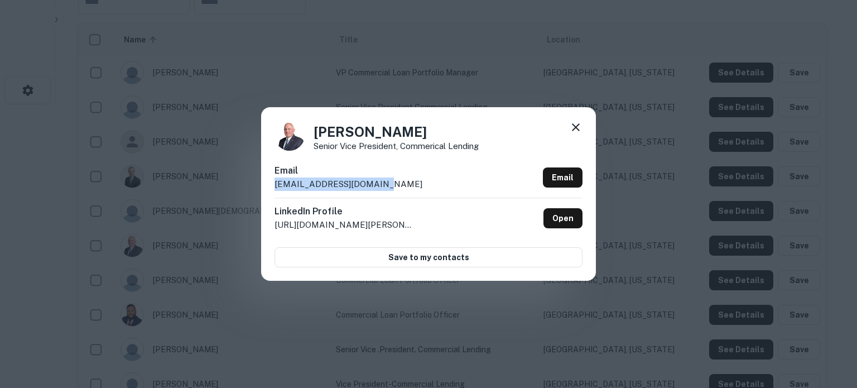
drag, startPoint x: 385, startPoint y: 187, endPoint x: 271, endPoint y: 189, distance: 114.4
click at [271, 189] on div "Thomas Boucher Senior Vice President, Commerical Lending Email tboucher@lowellf…" at bounding box center [428, 193] width 335 height 173
copy p "tboucher@lowellfive.com"
click at [574, 130] on icon at bounding box center [575, 126] width 13 height 13
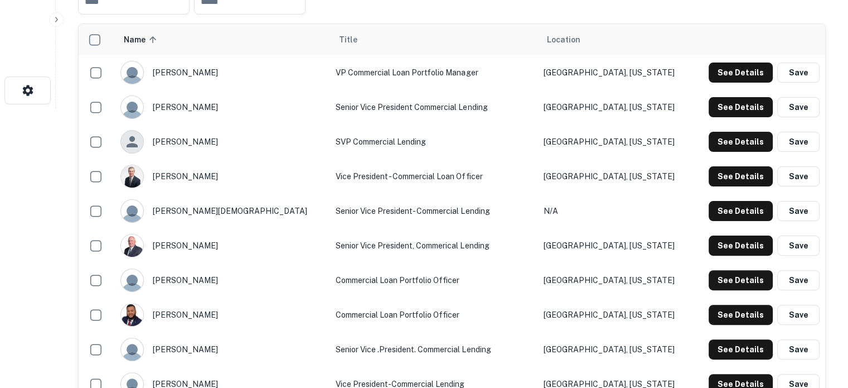
scroll to position [390, 0]
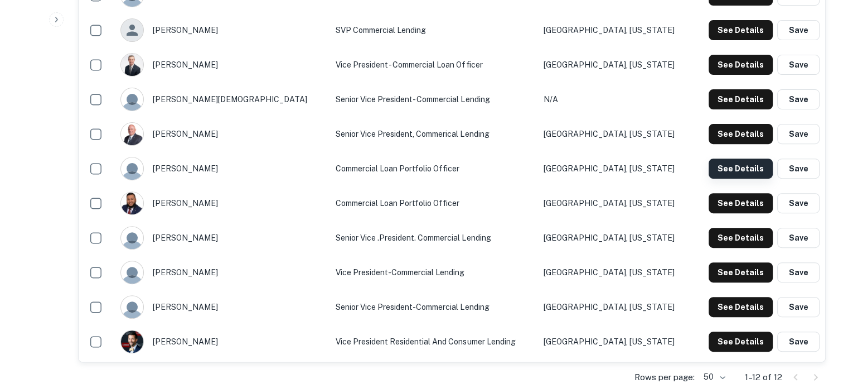
click at [714, 173] on button "See Details" at bounding box center [741, 168] width 64 height 20
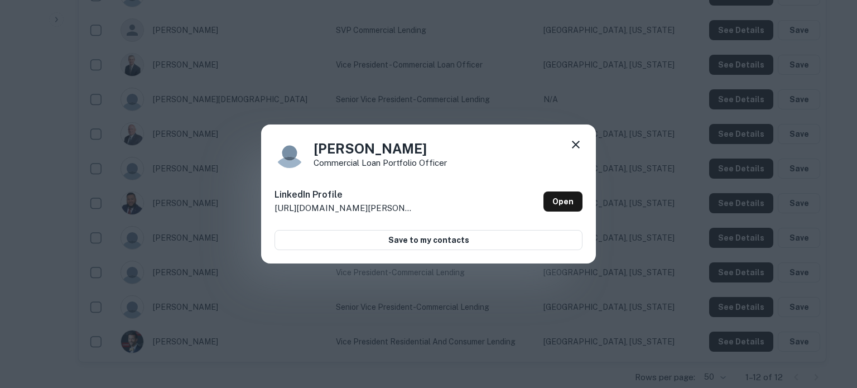
click at [578, 147] on icon at bounding box center [576, 145] width 8 height 8
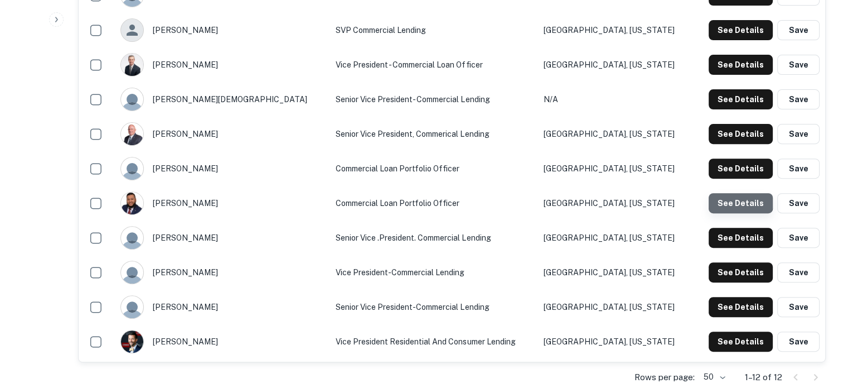
click at [740, 199] on button "See Details" at bounding box center [741, 203] width 64 height 20
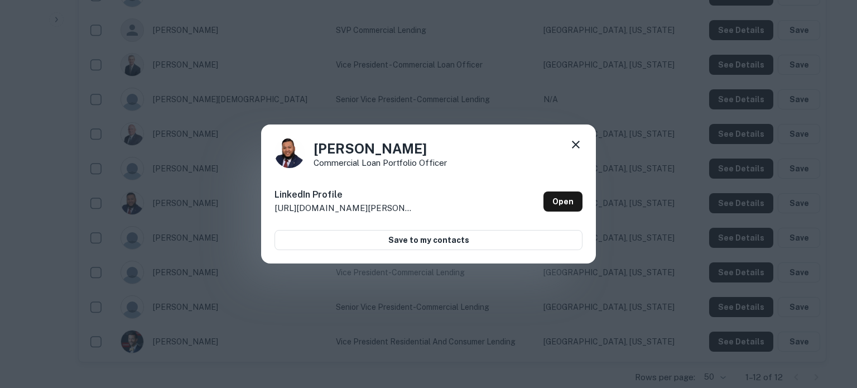
click at [574, 145] on icon at bounding box center [576, 145] width 8 height 8
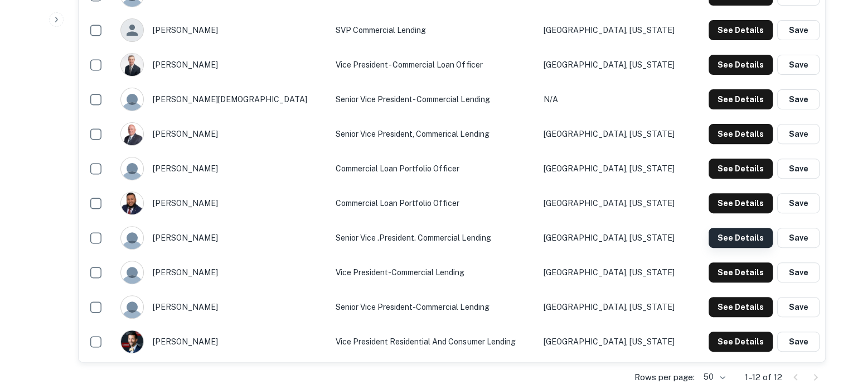
click at [737, 242] on button "See Details" at bounding box center [741, 238] width 64 height 20
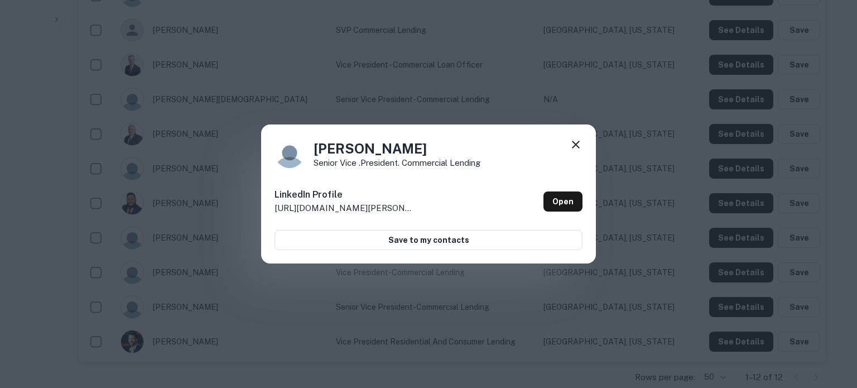
click at [573, 144] on icon at bounding box center [575, 144] width 13 height 13
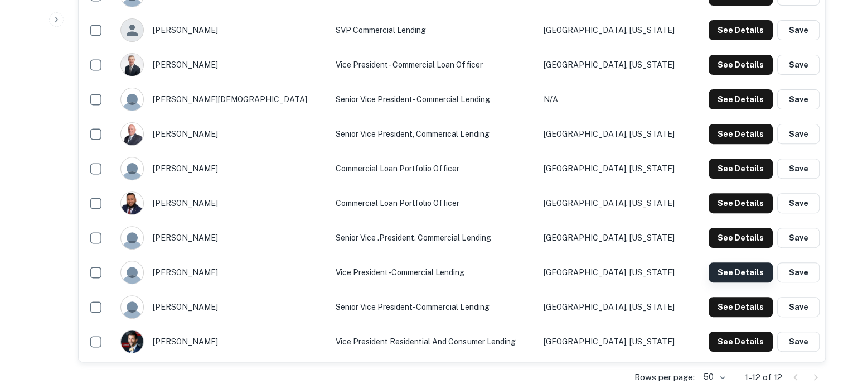
click at [719, 268] on button "See Details" at bounding box center [741, 272] width 64 height 20
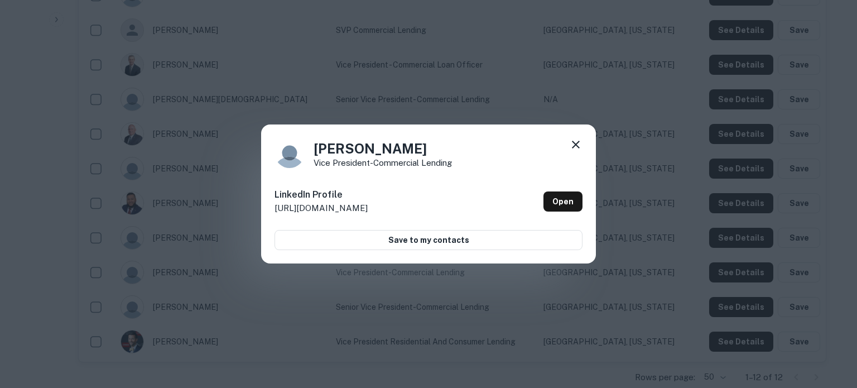
click at [576, 142] on icon at bounding box center [575, 144] width 13 height 13
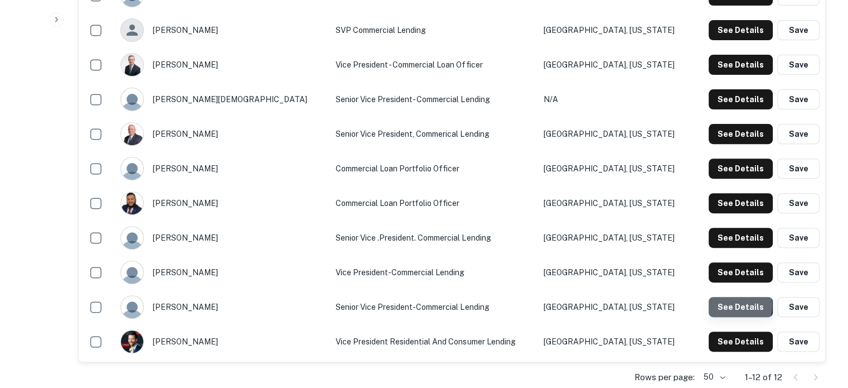
click at [727, 307] on button "See Details" at bounding box center [741, 307] width 64 height 20
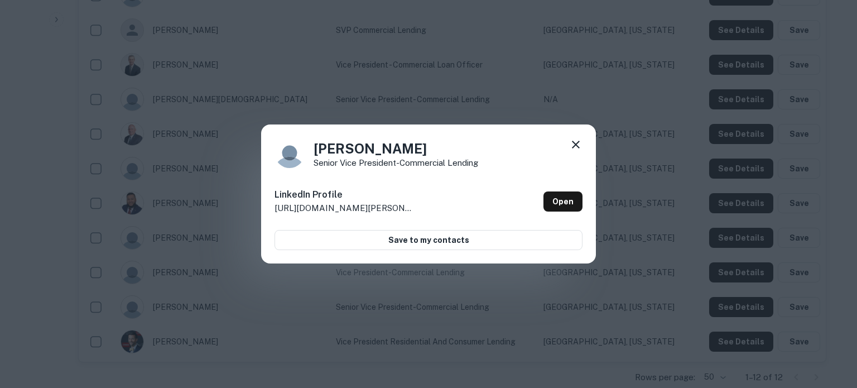
click at [577, 144] on icon at bounding box center [575, 144] width 13 height 13
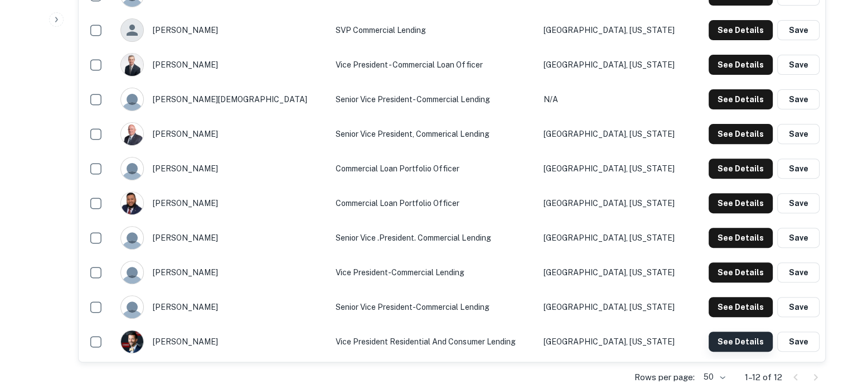
click at [731, 334] on button "See Details" at bounding box center [741, 341] width 64 height 20
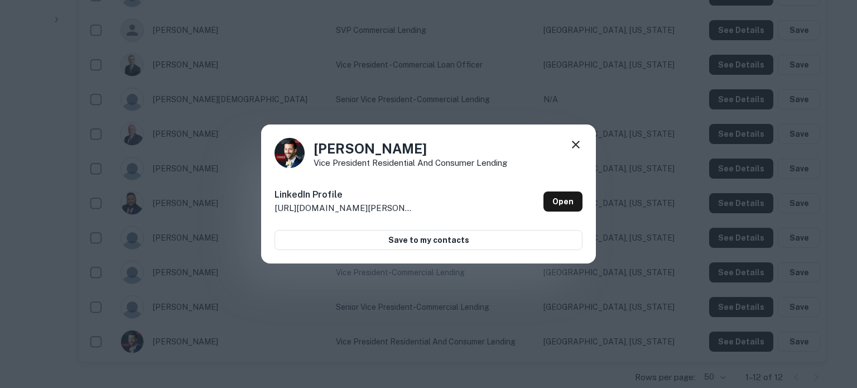
click at [573, 146] on icon at bounding box center [575, 144] width 13 height 13
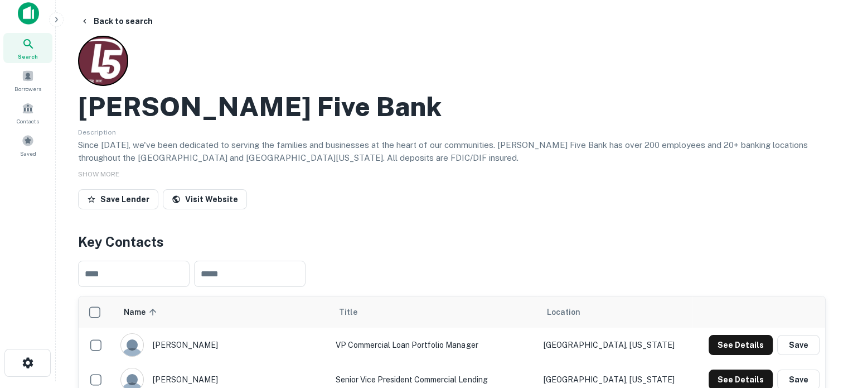
scroll to position [0, 0]
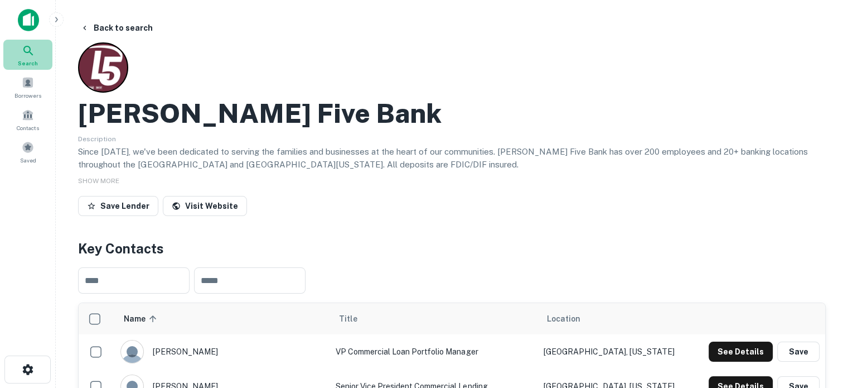
click at [36, 64] on span "Search" at bounding box center [28, 63] width 20 height 9
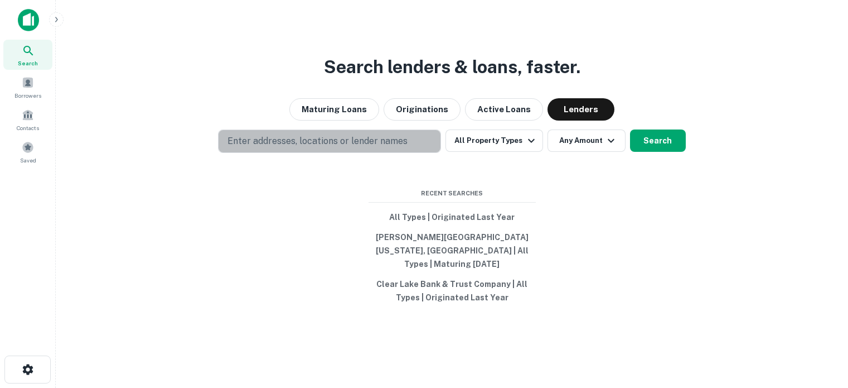
click at [282, 148] on p "Enter addresses, locations or lender names" at bounding box center [318, 140] width 180 height 13
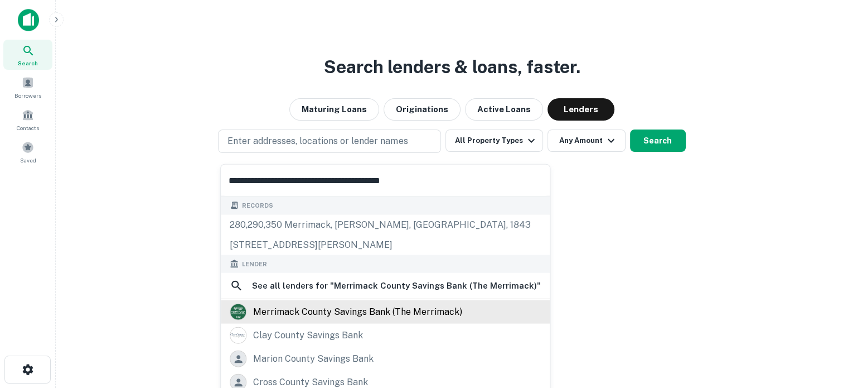
type input "**********"
click at [342, 313] on div "merrimack county savings bank (the merrimack)" at bounding box center [357, 311] width 209 height 17
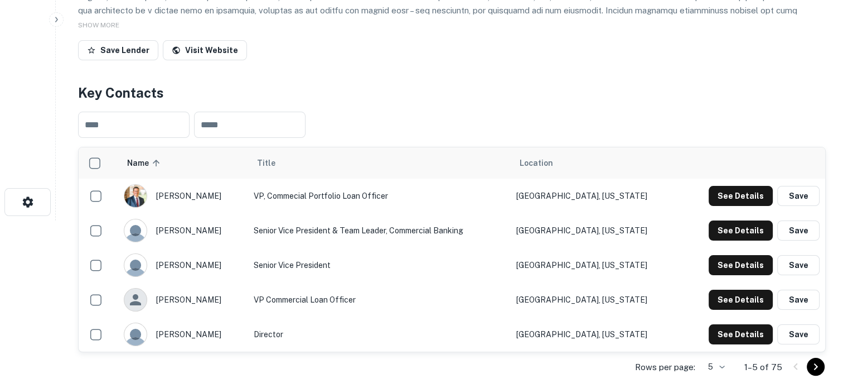
scroll to position [335, 0]
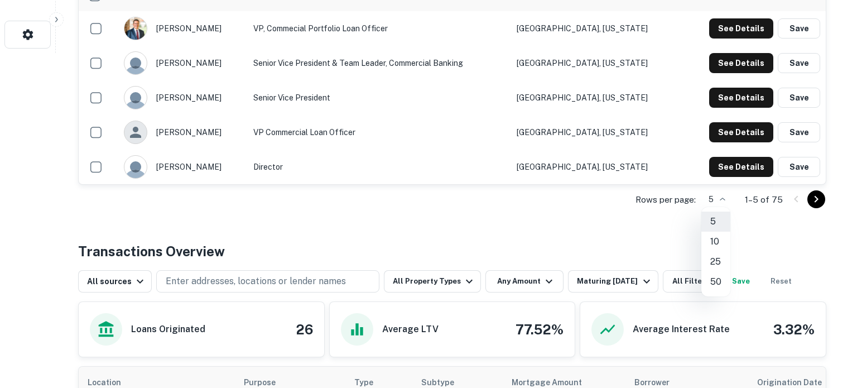
click at [714, 277] on li "50" at bounding box center [715, 282] width 29 height 20
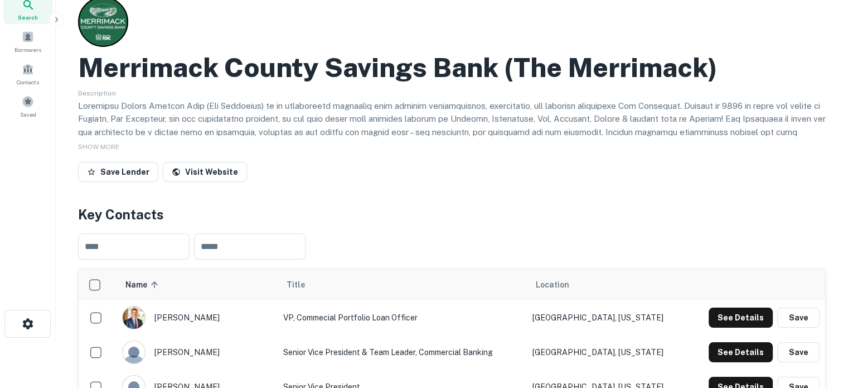
scroll to position [0, 0]
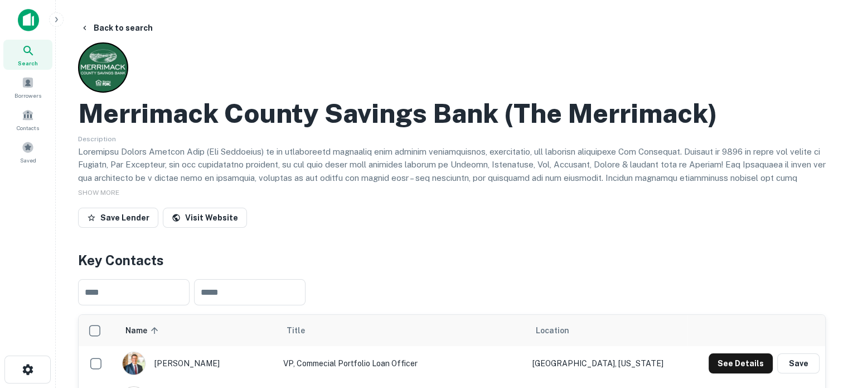
click at [211, 153] on p at bounding box center [452, 184] width 748 height 79
click at [89, 120] on h2 "Merrimack County Savings Bank (the Merrimack)" at bounding box center [398, 113] width 640 height 32
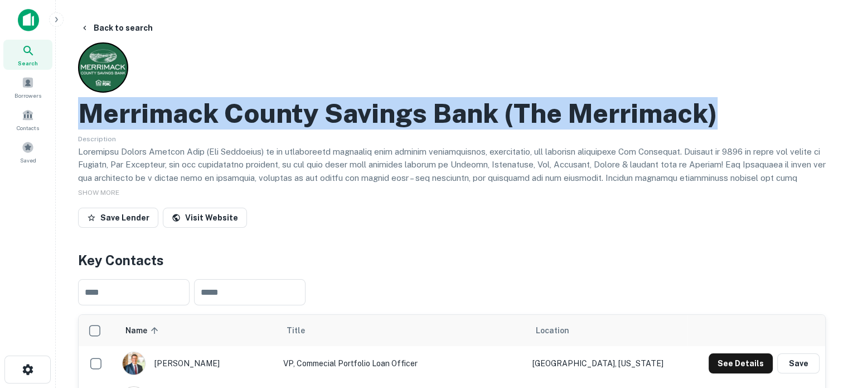
drag, startPoint x: 83, startPoint y: 117, endPoint x: 723, endPoint y: 127, distance: 640.3
click at [723, 127] on div "Merrimack County Savings Bank (the Merrimack)" at bounding box center [452, 113] width 748 height 32
copy h2 "Merrimack County Savings Bank (the Merrimack)"
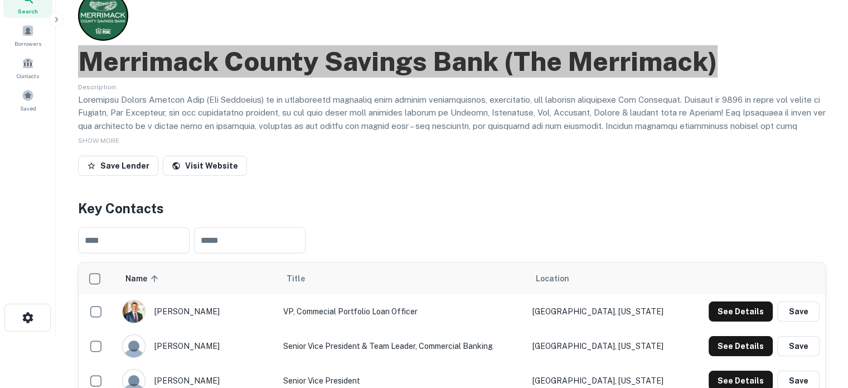
scroll to position [112, 0]
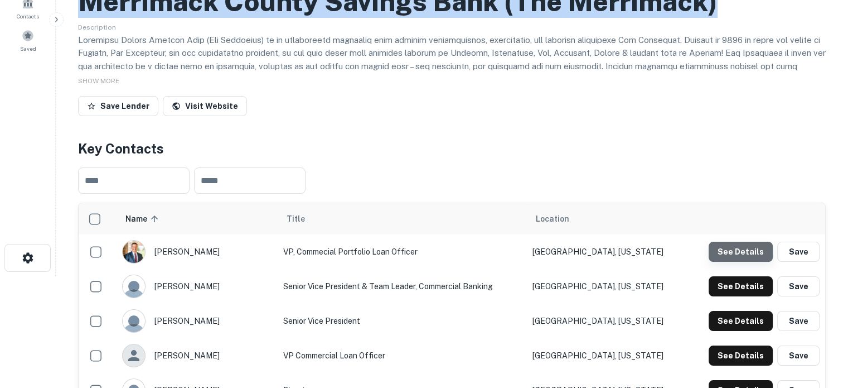
click at [744, 252] on button "See Details" at bounding box center [741, 251] width 64 height 20
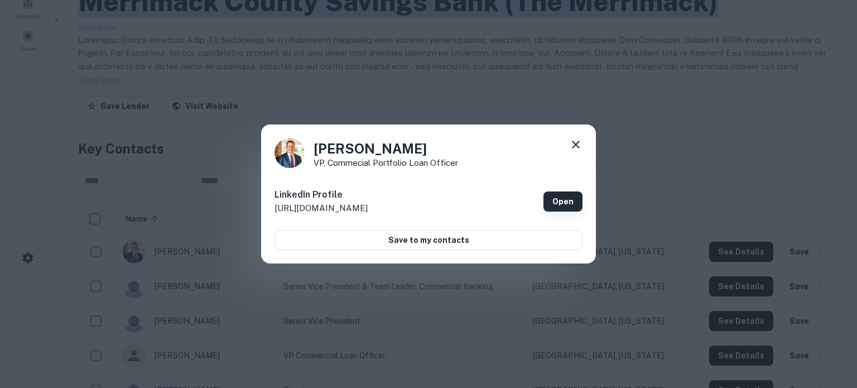
click at [564, 198] on link "Open" at bounding box center [562, 201] width 39 height 20
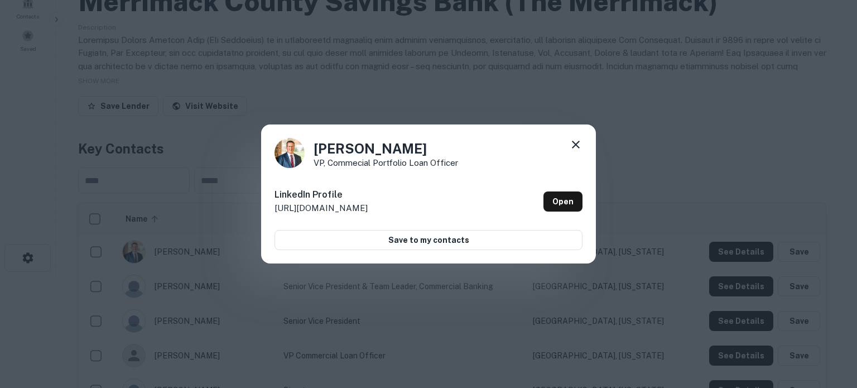
click at [728, 134] on div "Brian Smith VP, Commecial Portfolio Loan Officer LinkedIn Profile http://www.li…" at bounding box center [428, 194] width 857 height 388
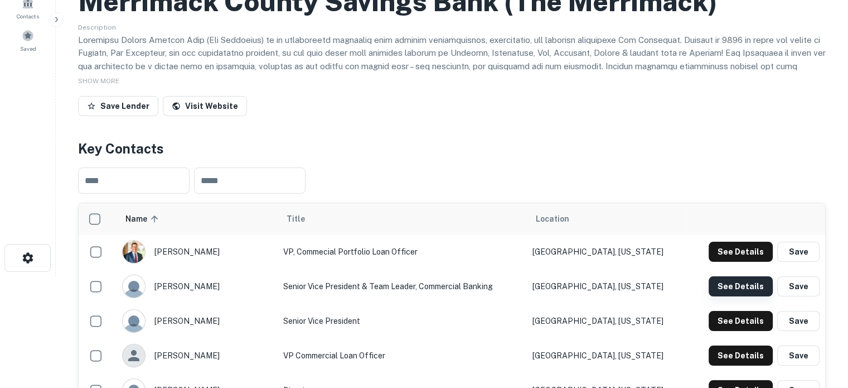
click at [728, 289] on button "See Details" at bounding box center [741, 286] width 64 height 20
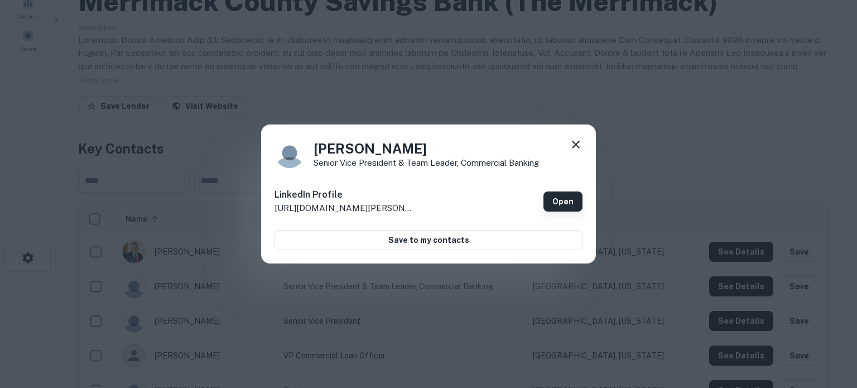
click at [566, 205] on link "Open" at bounding box center [562, 201] width 39 height 20
click at [573, 144] on icon at bounding box center [575, 144] width 13 height 13
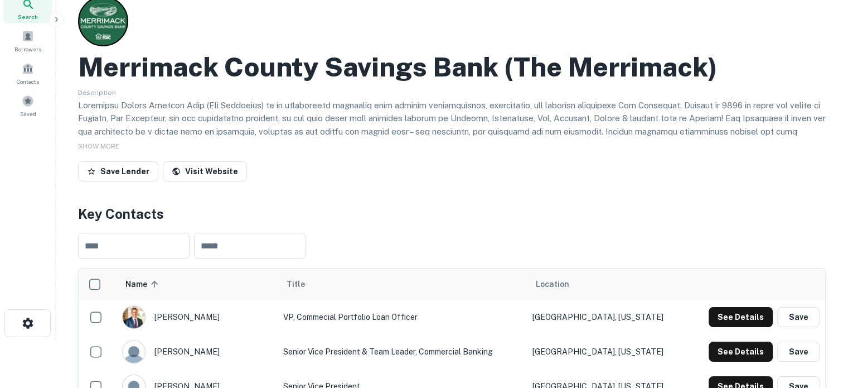
scroll to position [0, 0]
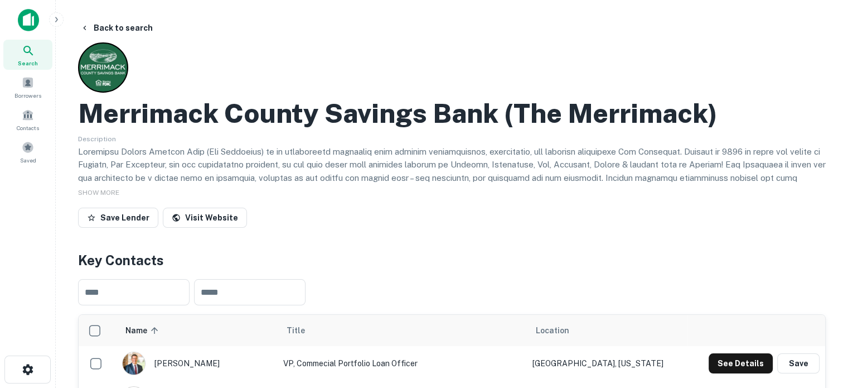
click at [44, 51] on div "Search" at bounding box center [27, 55] width 49 height 30
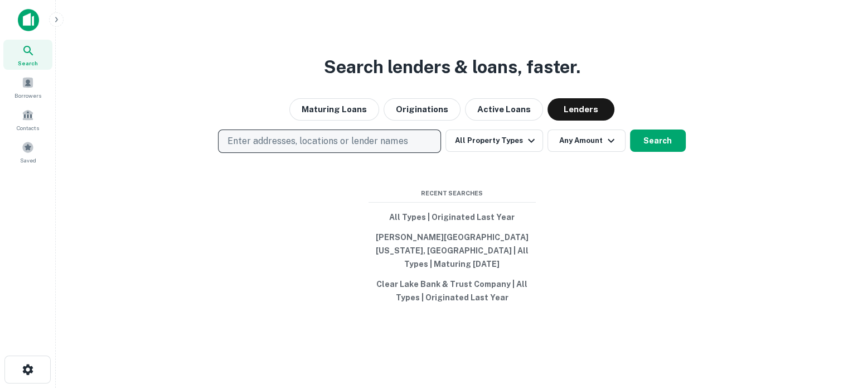
click at [376, 148] on p "Enter addresses, locations or lender names" at bounding box center [318, 140] width 180 height 13
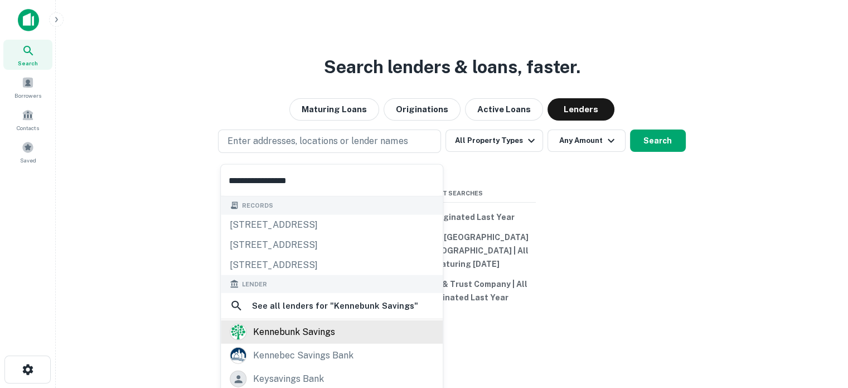
type input "**********"
click at [339, 333] on div "kennebunk savings" at bounding box center [332, 331] width 204 height 17
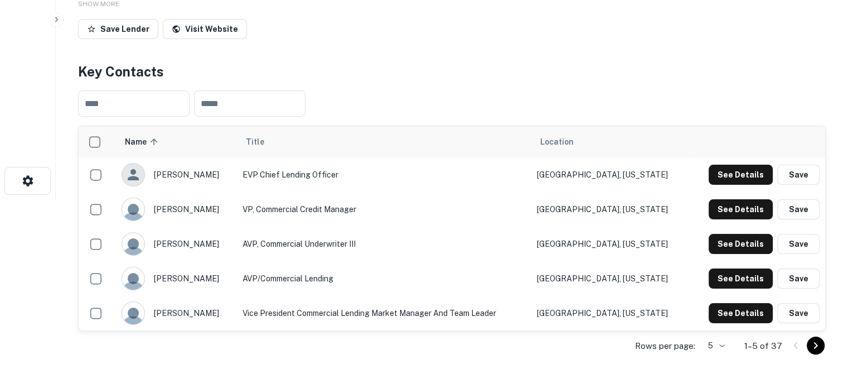
scroll to position [223, 0]
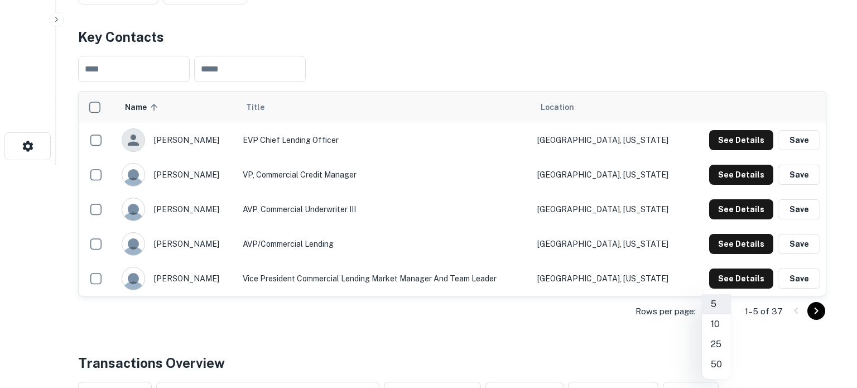
click at [718, 365] on li "50" at bounding box center [716, 364] width 29 height 20
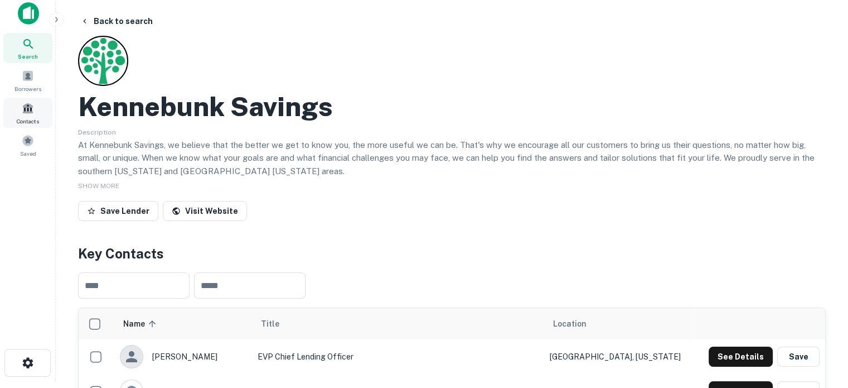
scroll to position [0, 0]
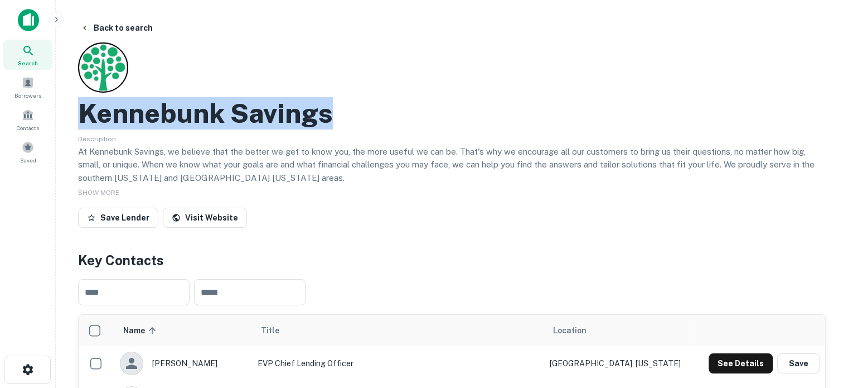
drag, startPoint x: 83, startPoint y: 109, endPoint x: 328, endPoint y: 117, distance: 245.0
click at [328, 117] on h2 "Kennebunk Savings" at bounding box center [205, 113] width 255 height 32
copy h2 "Kennebunk Savings"
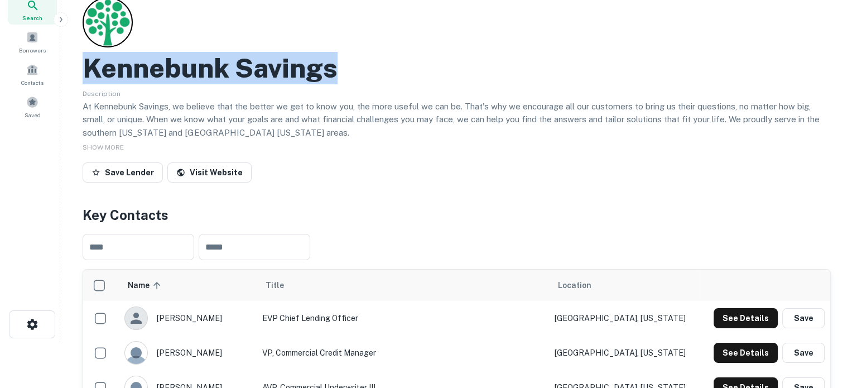
scroll to position [112, 0]
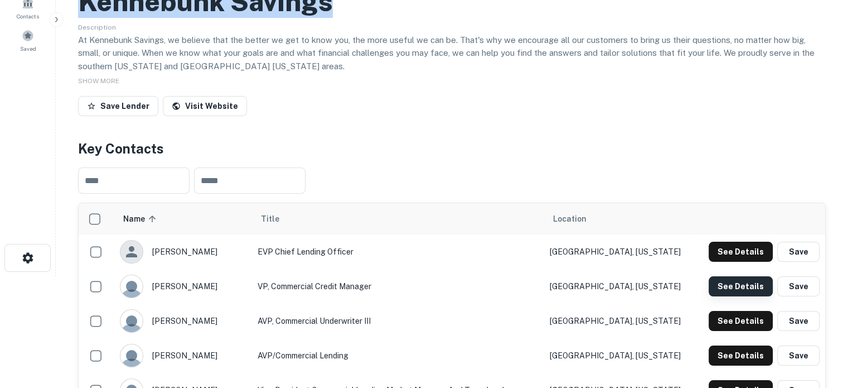
click at [727, 287] on button "See Details" at bounding box center [741, 286] width 64 height 20
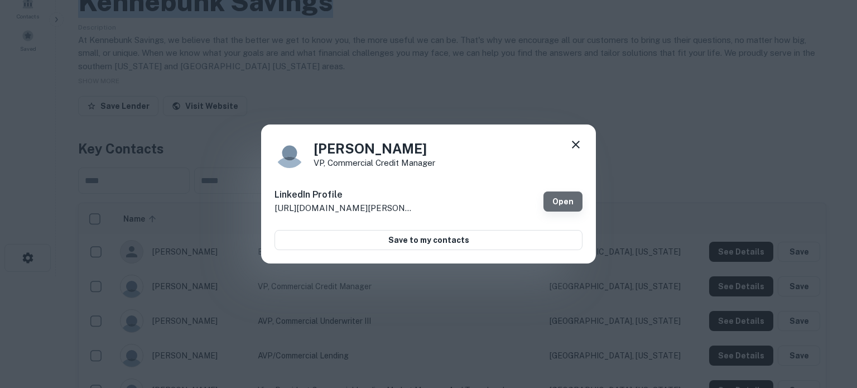
click at [559, 198] on link "Open" at bounding box center [562, 201] width 39 height 20
click at [571, 142] on icon at bounding box center [575, 144] width 13 height 13
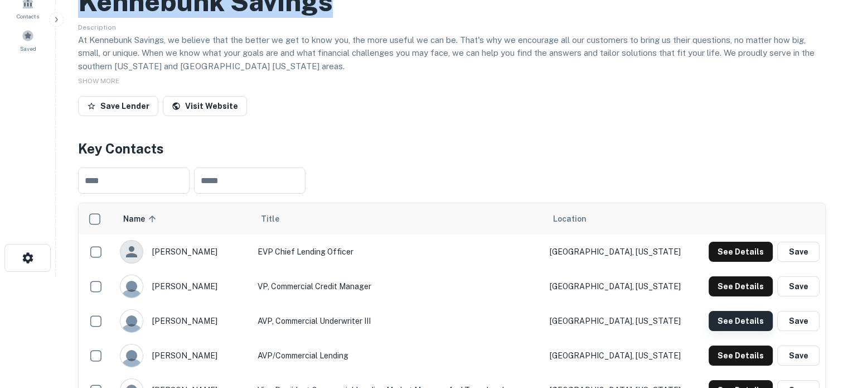
click at [736, 325] on button "See Details" at bounding box center [741, 321] width 64 height 20
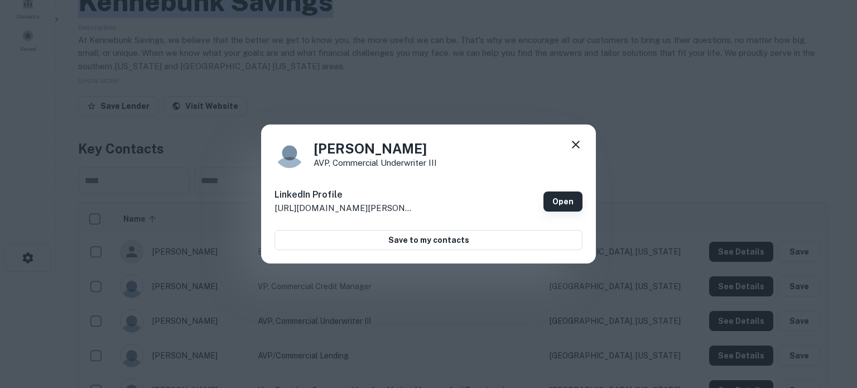
click at [562, 205] on link "Open" at bounding box center [562, 201] width 39 height 20
